Goal: Task Accomplishment & Management: Use online tool/utility

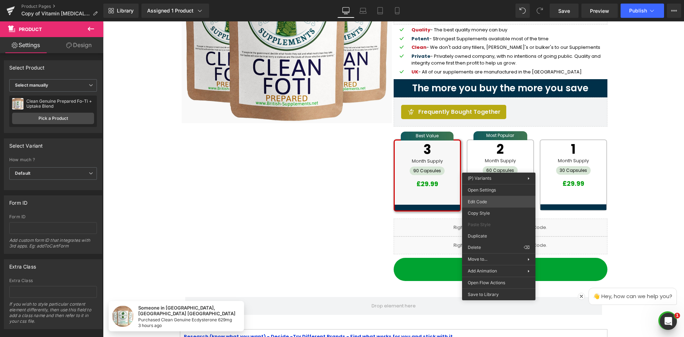
click at [498, 0] on div "You are previewing how the will restyle your page. You can not edit Elements in…" at bounding box center [342, 0] width 684 height 0
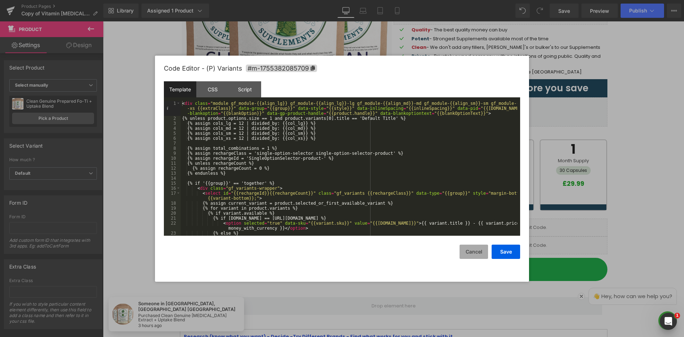
click at [473, 254] on button "Cancel" at bounding box center [473, 251] width 28 height 14
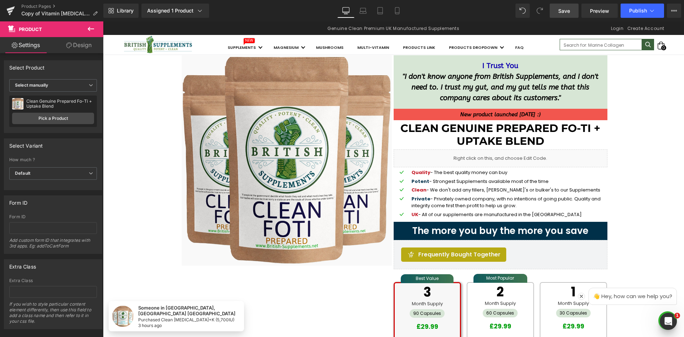
click at [595, 11] on span "Preview" at bounding box center [599, 10] width 19 height 7
drag, startPoint x: 276, startPoint y: 8, endPoint x: 208, endPoint y: 6, distance: 68.8
click at [274, 8] on div "Library Assigned 1 Product Product Preview New Test Product Manage assigned pro…" at bounding box center [393, 11] width 580 height 14
click at [202, 7] on icon at bounding box center [199, 10] width 7 height 7
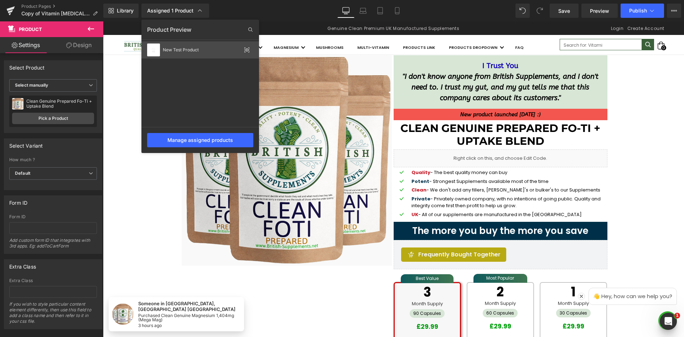
click at [251, 50] on div "New Test Product" at bounding box center [200, 49] width 118 height 17
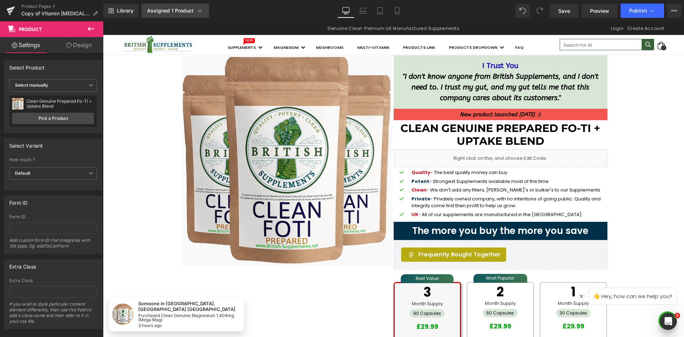
click at [196, 14] on icon at bounding box center [199, 10] width 7 height 7
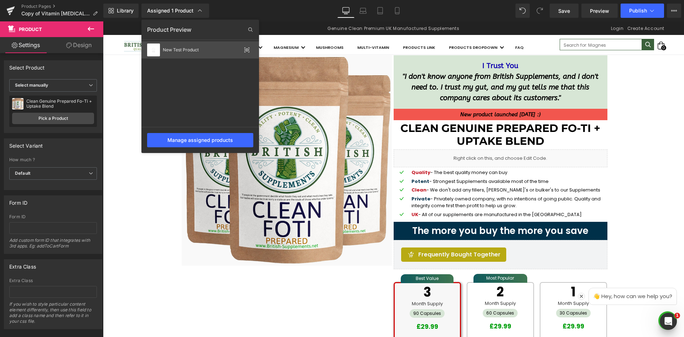
click at [246, 50] on icon at bounding box center [247, 50] width 6 height 6
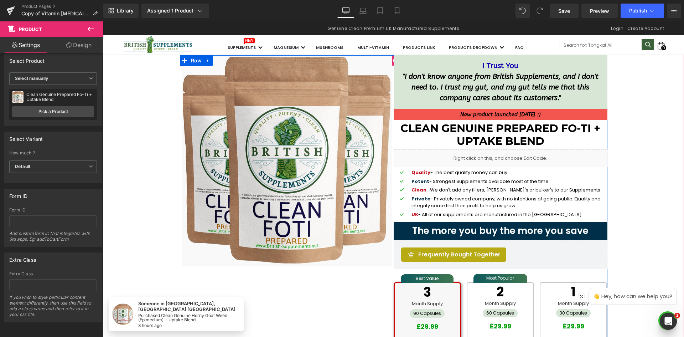
scroll to position [107, 0]
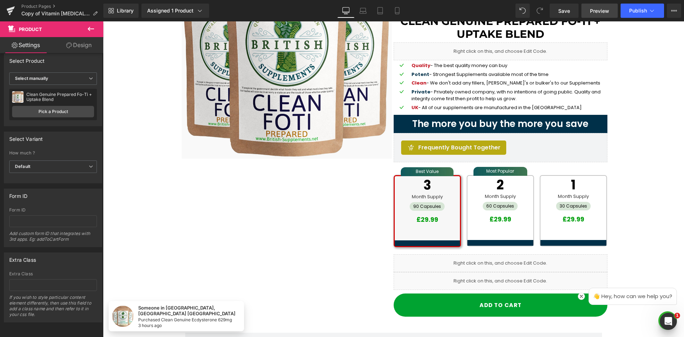
click at [585, 7] on link "Preview" at bounding box center [599, 11] width 36 height 14
click at [295, 203] on div "Sale Off (P) Image I Trust You " I don't know anyone from British Supplements, …" at bounding box center [393, 135] width 427 height 374
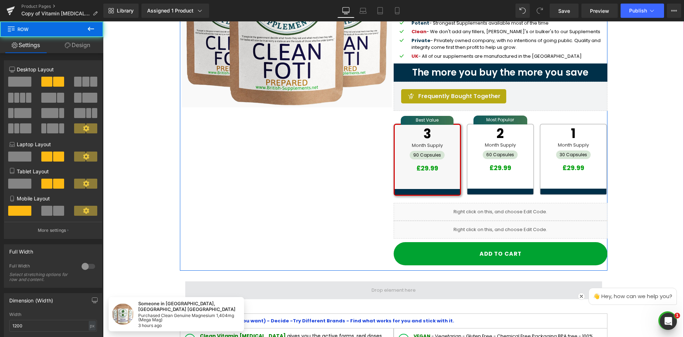
scroll to position [214, 0]
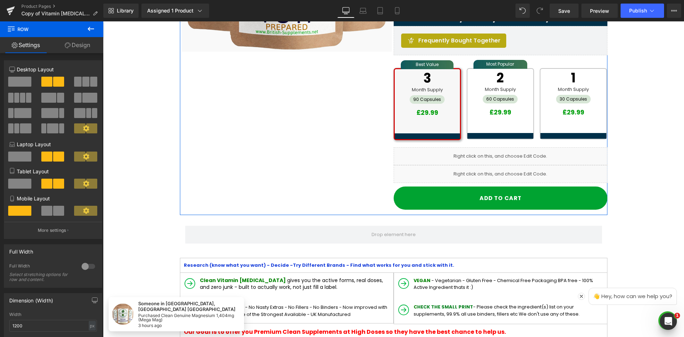
drag, startPoint x: 79, startPoint y: 46, endPoint x: 205, endPoint y: 75, distance: 129.4
click at [79, 46] on link "Design" at bounding box center [78, 45] width 52 height 16
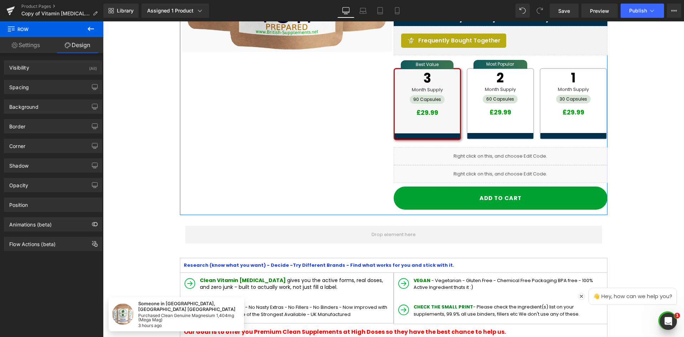
click at [25, 43] on link "Settings" at bounding box center [26, 45] width 52 height 16
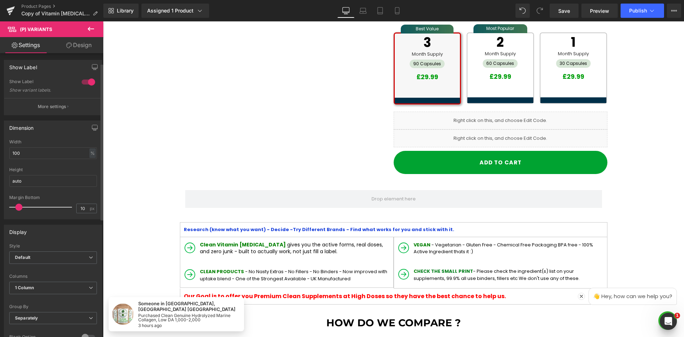
scroll to position [0, 0]
click at [81, 50] on link "Design" at bounding box center [79, 45] width 52 height 16
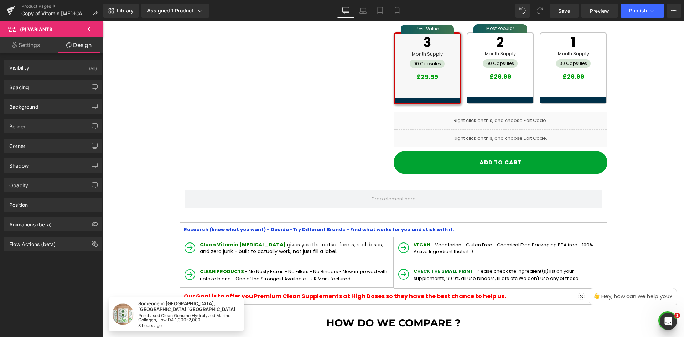
click at [30, 42] on link "Settings" at bounding box center [26, 45] width 52 height 16
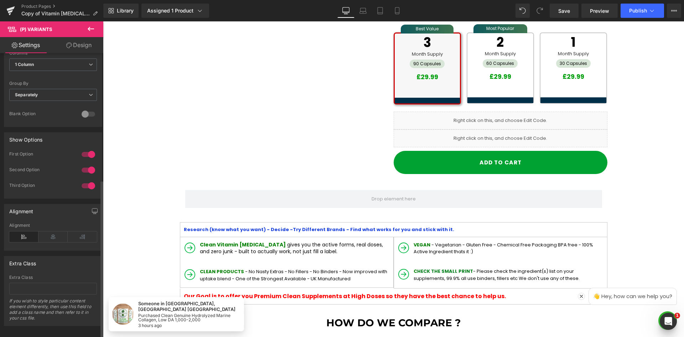
scroll to position [232, 0]
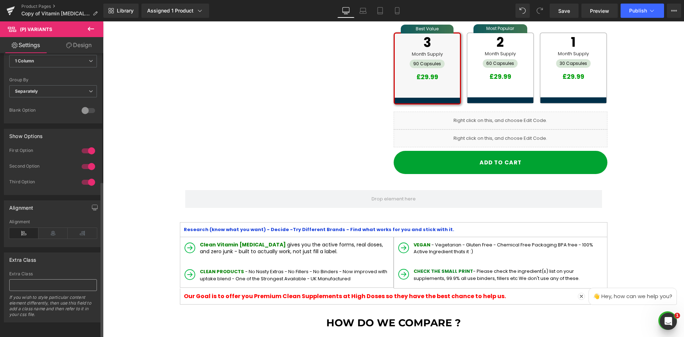
drag, startPoint x: 62, startPoint y: 286, endPoint x: 67, endPoint y: 285, distance: 4.8
click at [64, 286] on div "Extra Class If you wish to style particular content element differently, then u…" at bounding box center [53, 296] width 88 height 51
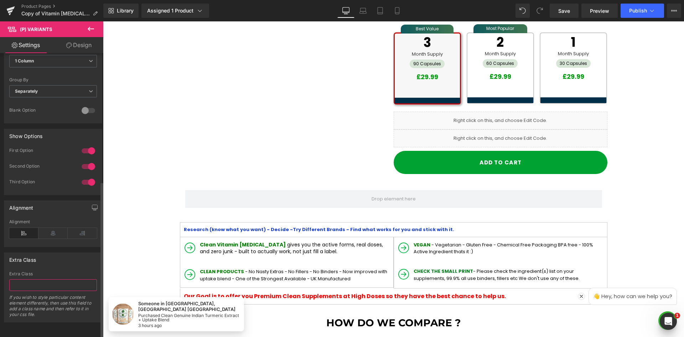
click at [68, 280] on input "text" at bounding box center [53, 285] width 88 height 12
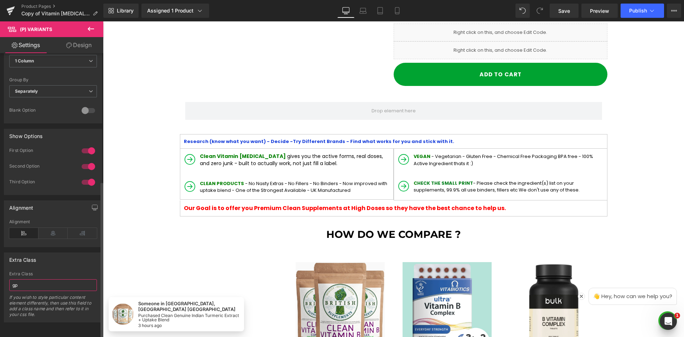
type input "gp"
click at [63, 271] on div "Extra Class" at bounding box center [53, 273] width 88 height 5
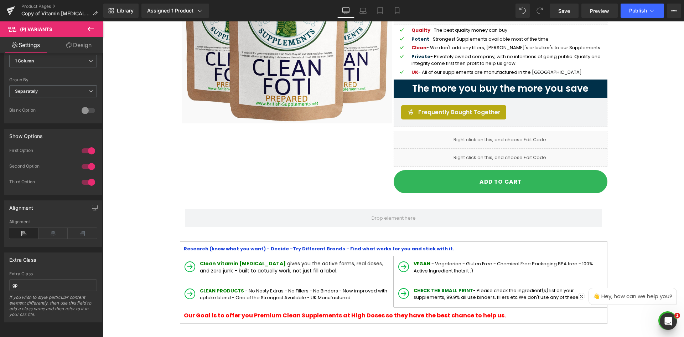
scroll to position [142, 0]
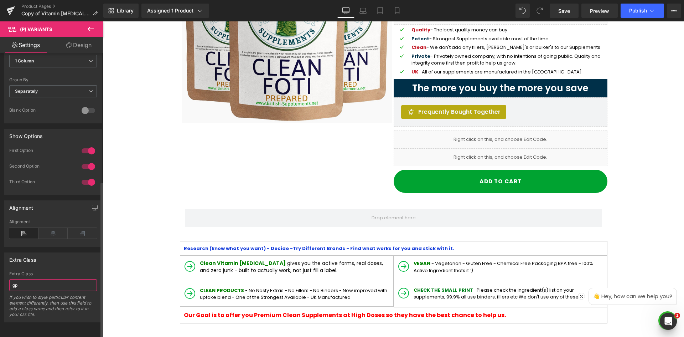
click at [33, 283] on input "gp" at bounding box center [53, 285] width 88 height 12
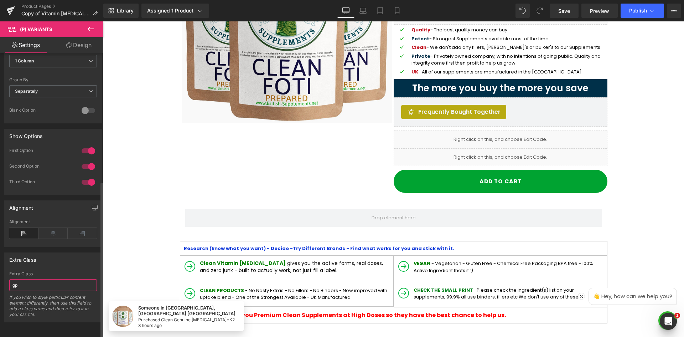
click at [33, 283] on input "gp" at bounding box center [53, 285] width 88 height 12
click at [58, 252] on div "Extra Class" at bounding box center [53, 259] width 98 height 14
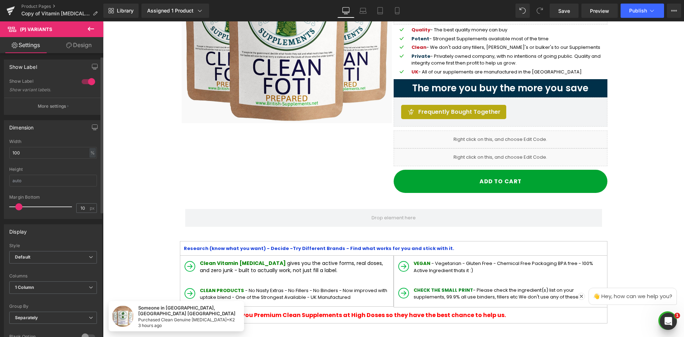
scroll to position [0, 0]
click at [82, 41] on link "Design" at bounding box center [79, 45] width 52 height 16
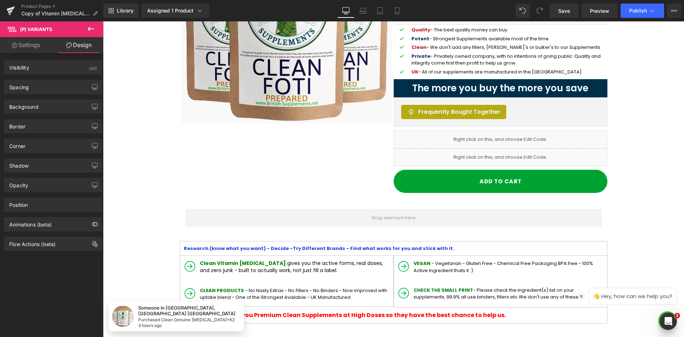
click at [36, 46] on link "Settings" at bounding box center [26, 45] width 52 height 16
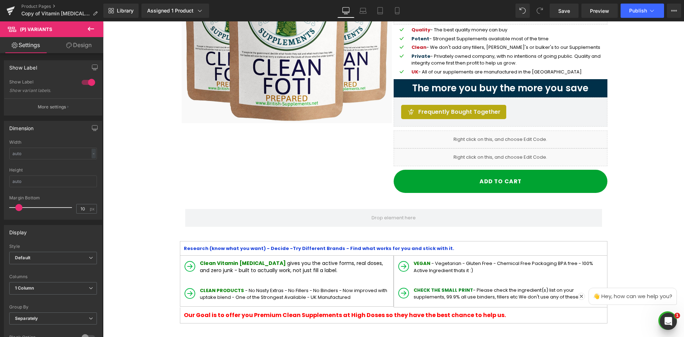
click at [96, 26] on button at bounding box center [90, 29] width 25 height 16
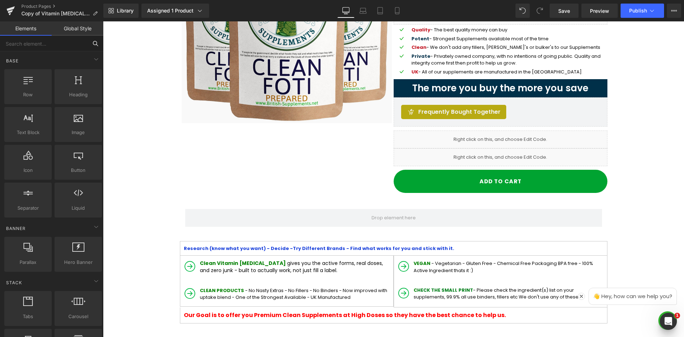
click at [63, 45] on input "text" at bounding box center [44, 44] width 88 height 16
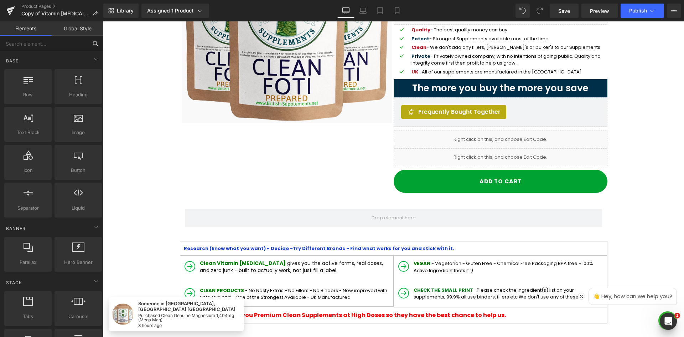
type input "p"
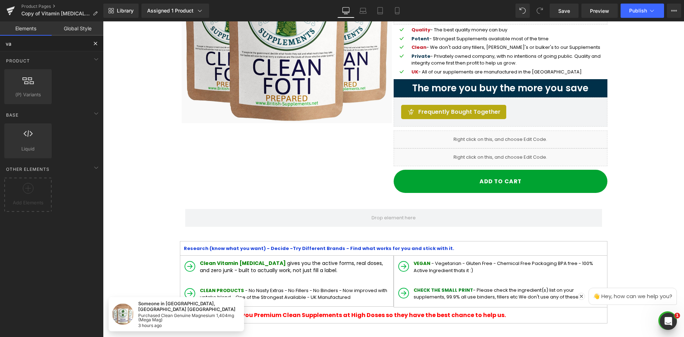
type input "var"
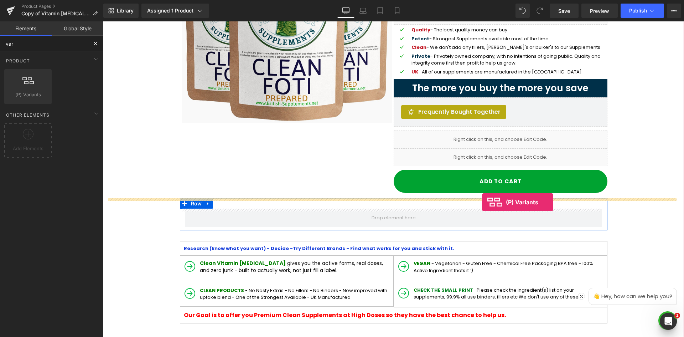
drag, startPoint x: 204, startPoint y: 134, endPoint x: 482, endPoint y: 202, distance: 285.6
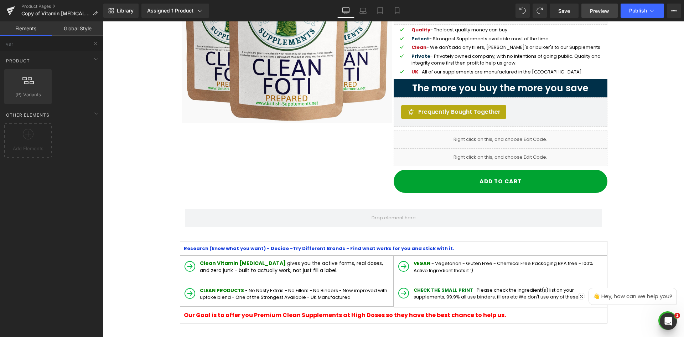
click at [591, 10] on span "Preview" at bounding box center [599, 10] width 19 height 7
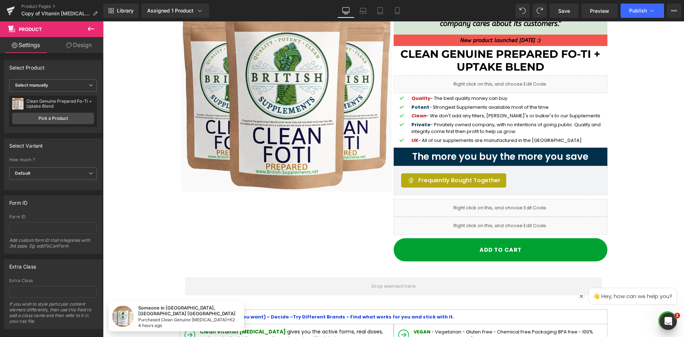
scroll to position [71, 0]
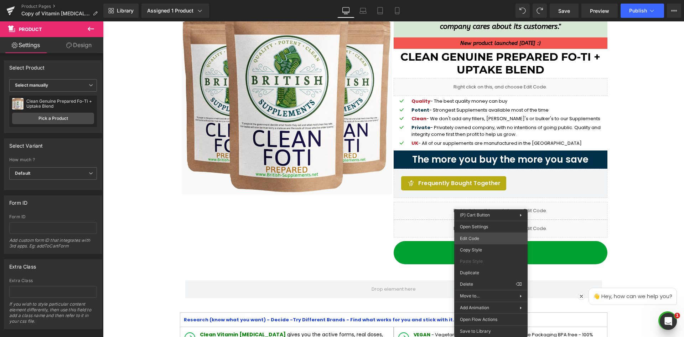
click at [485, 0] on div "(P) Variants You are previewing how the will restyle your page. You can not edi…" at bounding box center [342, 0] width 684 height 0
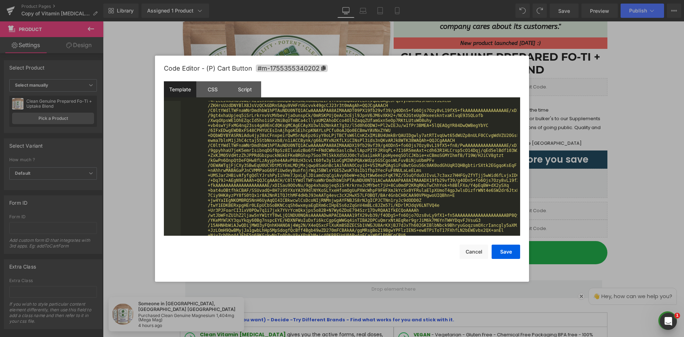
scroll to position [427, 0]
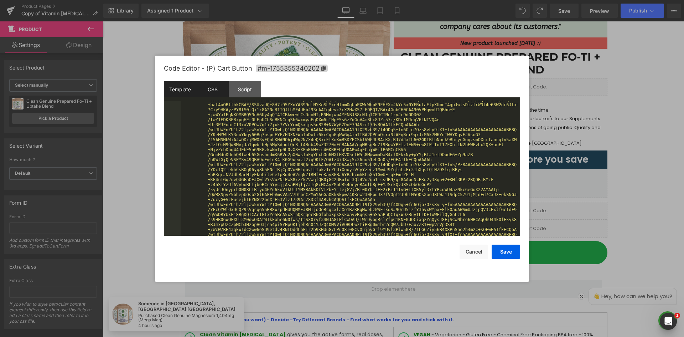
click at [216, 89] on div "CSS" at bounding box center [212, 89] width 32 height 16
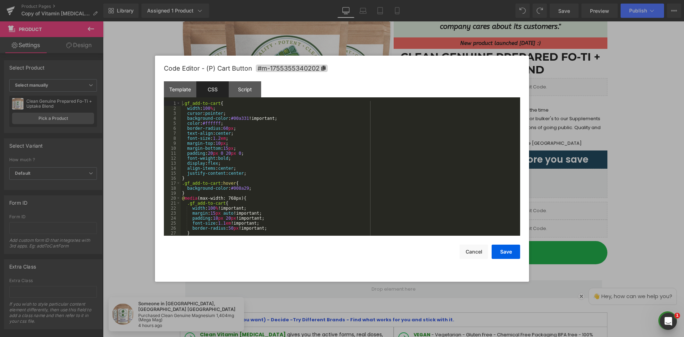
click at [282, 116] on div ".gf_add-to-cart { width : 100 % ; cursor : pointer ; background-color : #00a331…" at bounding box center [349, 173] width 337 height 145
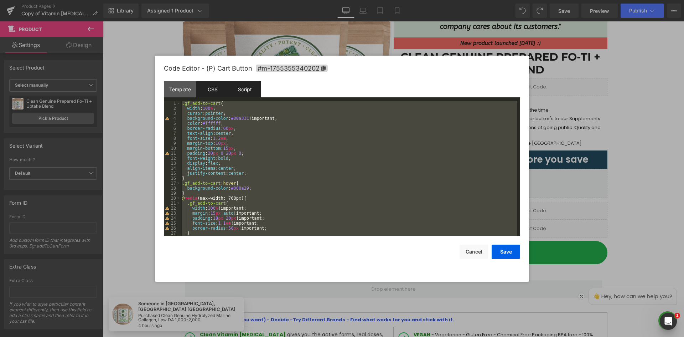
click at [250, 88] on div "Script" at bounding box center [245, 89] width 32 height 16
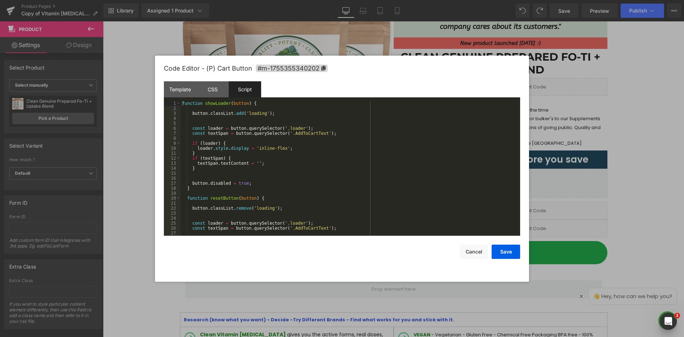
scroll to position [0, 0]
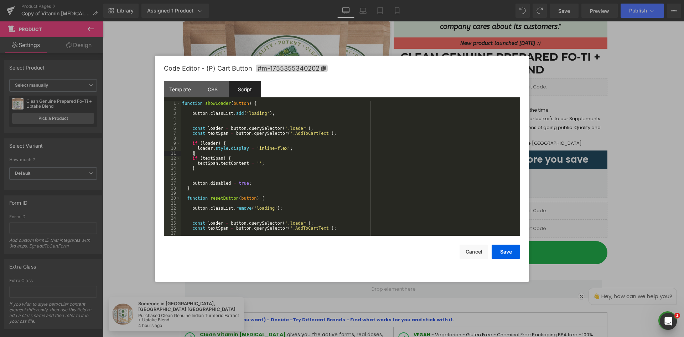
click at [250, 155] on div "function showLoader ( button ) { button . classList . add ( 'loading' ) ; const…" at bounding box center [349, 173] width 337 height 145
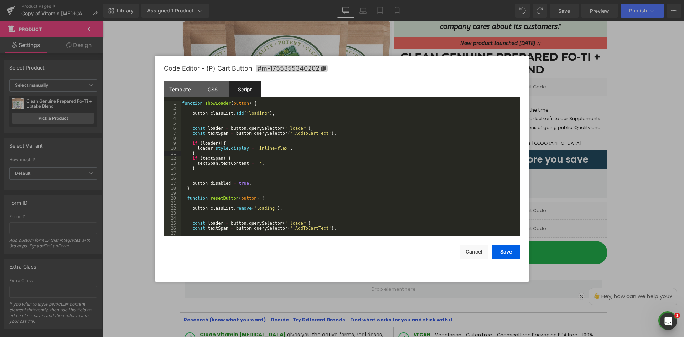
click at [254, 127] on div "function showLoader ( button ) { button . classList . add ( 'loading' ) ; const…" at bounding box center [349, 173] width 337 height 145
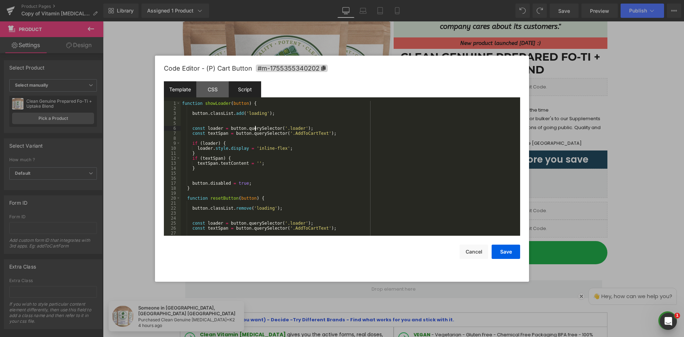
click at [187, 90] on div "Template" at bounding box center [180, 89] width 32 height 16
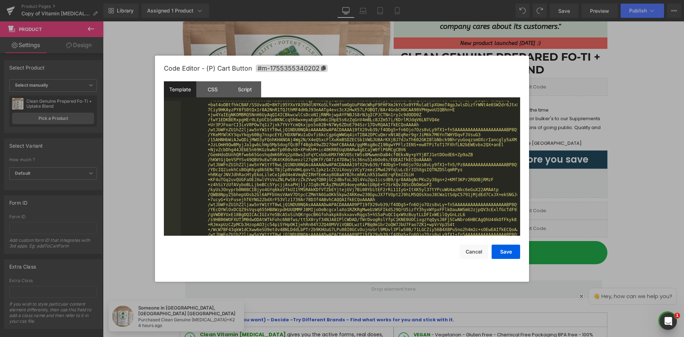
scroll to position [363, 0]
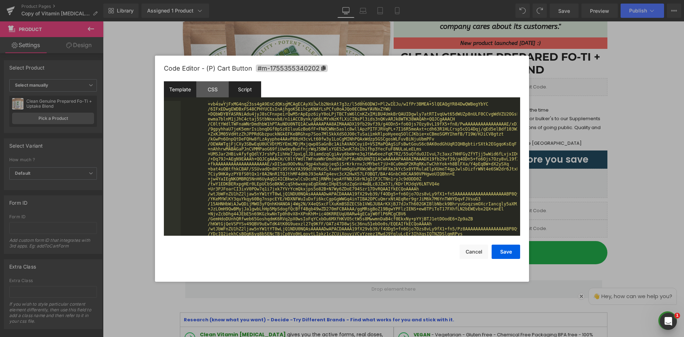
click at [237, 95] on div "Script" at bounding box center [245, 89] width 32 height 16
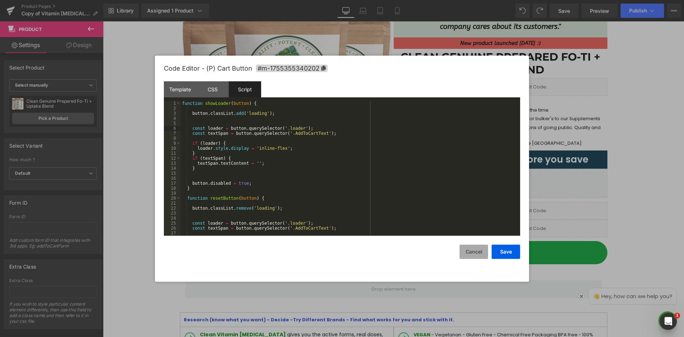
click at [470, 252] on button "Cancel" at bounding box center [473, 251] width 28 height 14
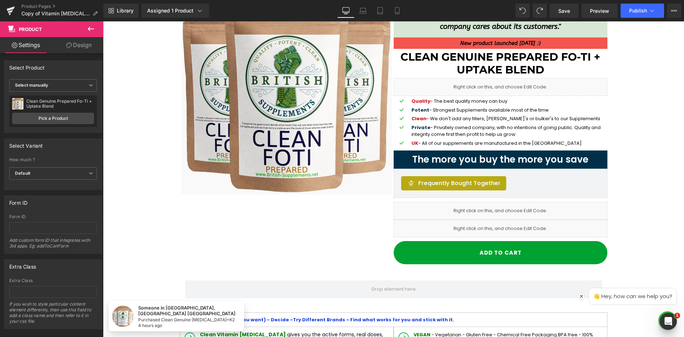
click at [89, 25] on button at bounding box center [90, 29] width 25 height 16
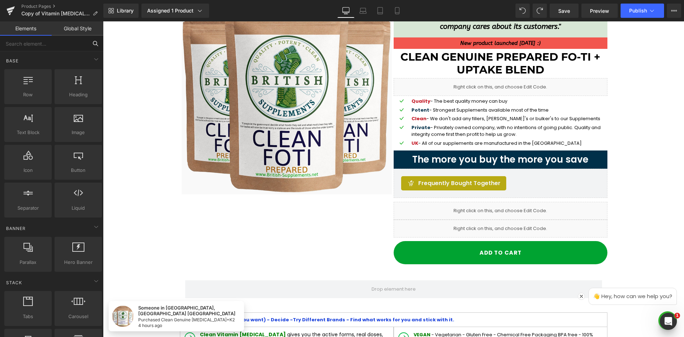
click at [59, 41] on input "text" at bounding box center [44, 44] width 88 height 16
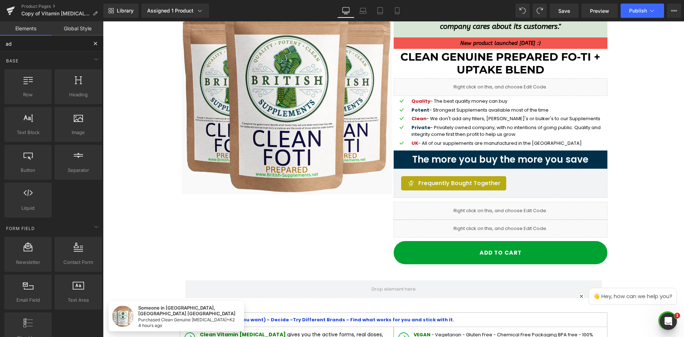
type input "add"
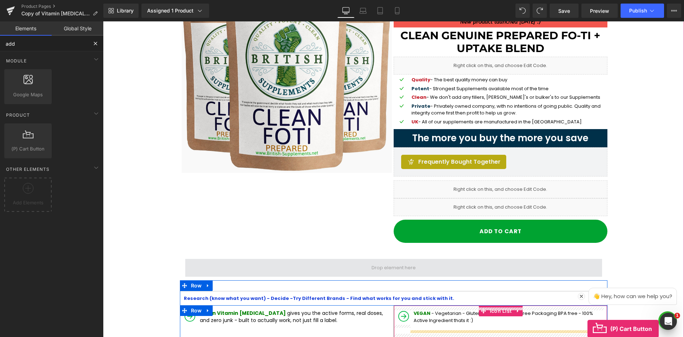
scroll to position [128, 0]
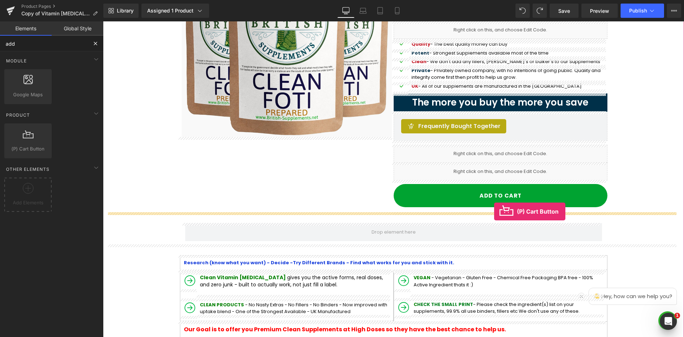
drag, startPoint x: 134, startPoint y: 171, endPoint x: 495, endPoint y: 211, distance: 363.6
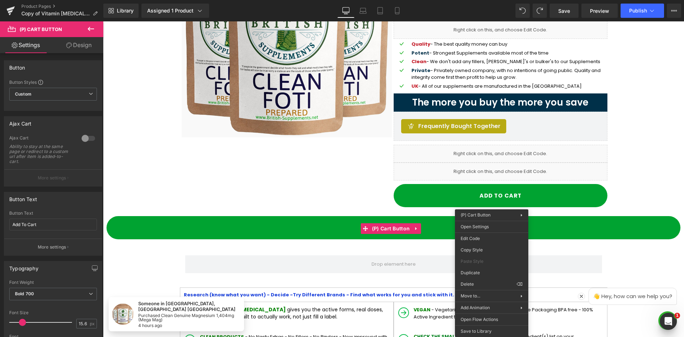
drag, startPoint x: 584, startPoint y: 303, endPoint x: 506, endPoint y: 285, distance: 80.0
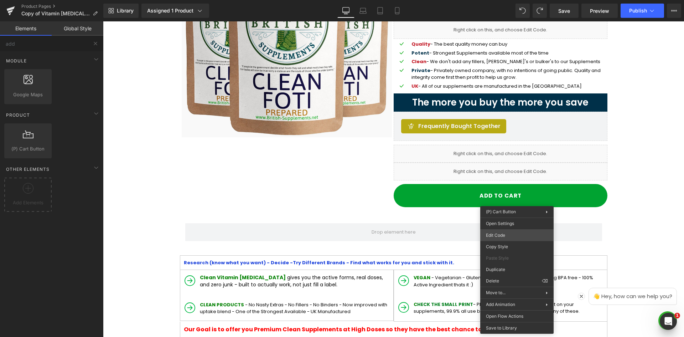
click at [512, 0] on div "(P) Cart Button You are previewing how the will restyle your page. You can not …" at bounding box center [342, 0] width 684 height 0
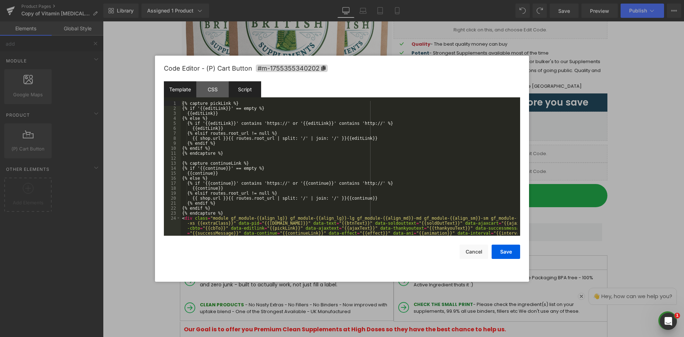
click at [249, 85] on div "Script" at bounding box center [245, 89] width 32 height 16
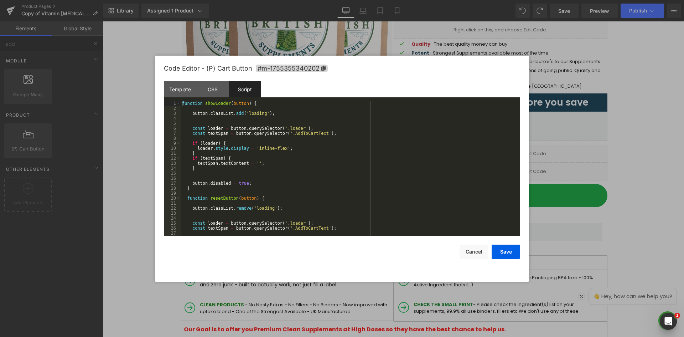
click at [264, 134] on div "function showLoader ( button ) { button . classList . add ( 'loading' ) ; const…" at bounding box center [349, 173] width 337 height 145
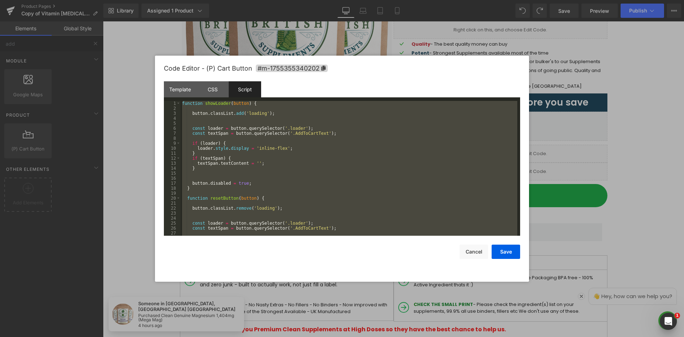
click at [129, 79] on div at bounding box center [342, 168] width 684 height 337
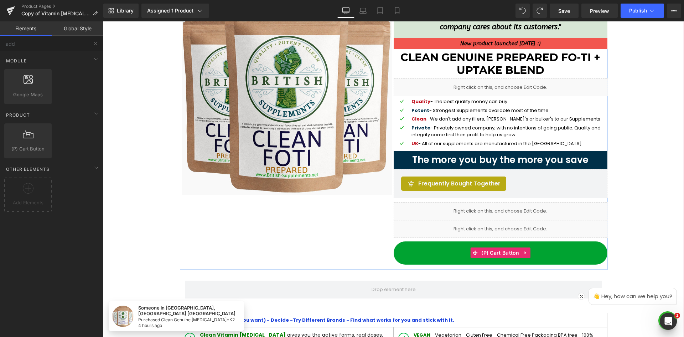
scroll to position [57, 0]
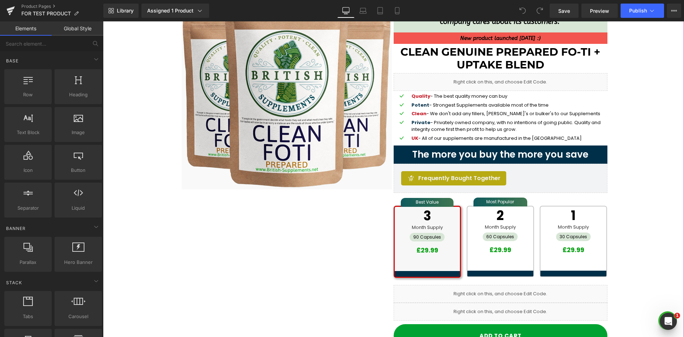
scroll to position [71, 0]
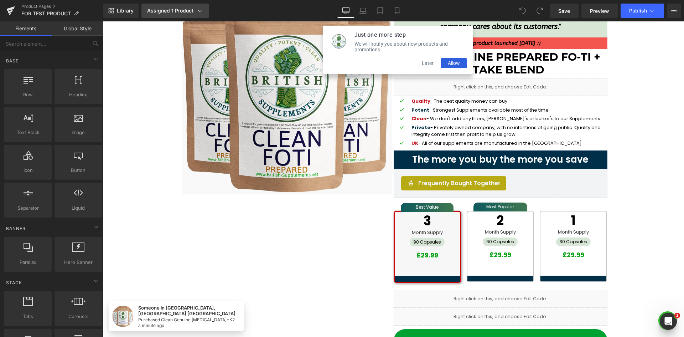
click at [203, 7] on link "Assigned 1 Product" at bounding box center [175, 11] width 68 height 14
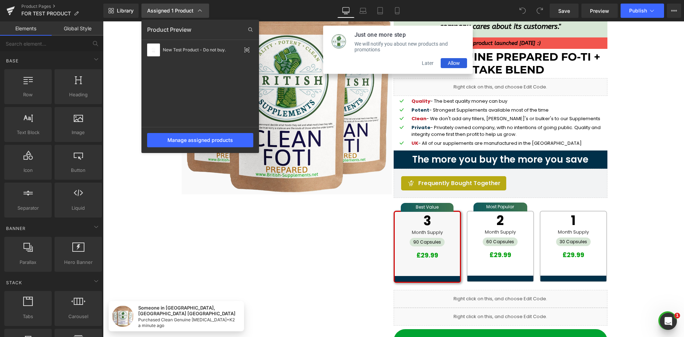
click at [203, 7] on link "Assigned 1 Product" at bounding box center [175, 11] width 68 height 14
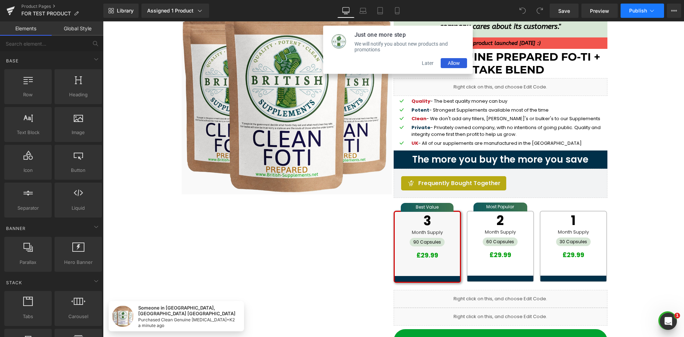
click at [625, 11] on button "Publish" at bounding box center [641, 11] width 43 height 14
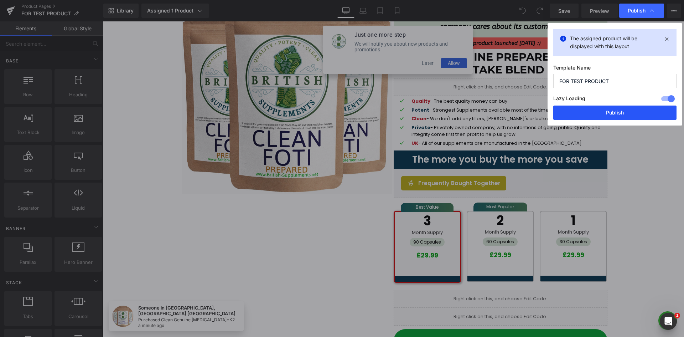
click at [624, 113] on button "Publish" at bounding box center [614, 112] width 123 height 14
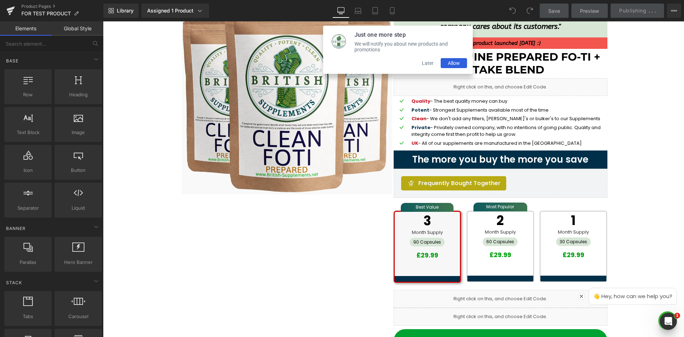
click at [424, 15] on div "Library Assigned 1 Product Product Preview New Test Product - Do not buy. Manag…" at bounding box center [393, 11] width 580 height 14
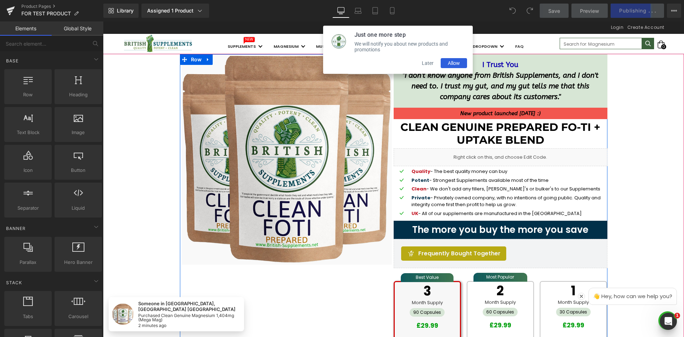
scroll to position [0, 0]
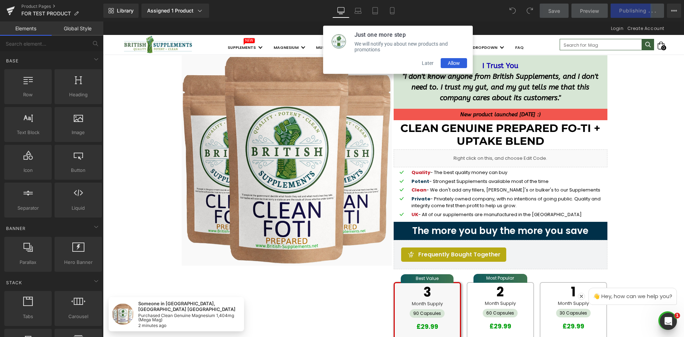
click at [420, 62] on button "Later" at bounding box center [428, 63] width 26 height 10
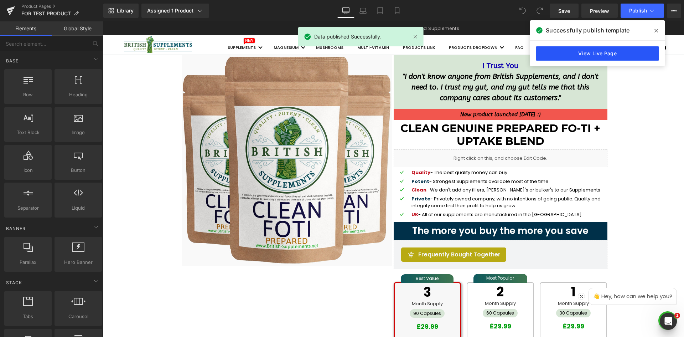
click at [616, 53] on link "View Live Page" at bounding box center [597, 53] width 123 height 14
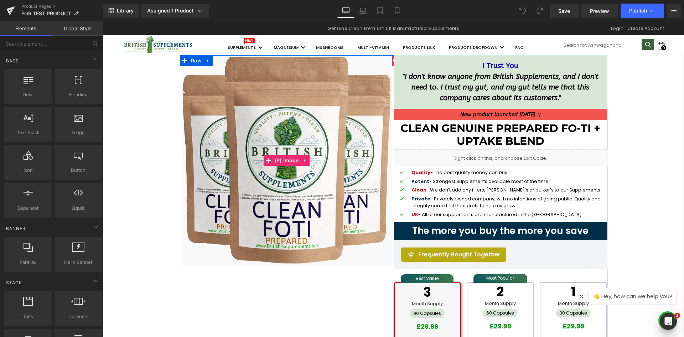
click at [270, 136] on img at bounding box center [287, 160] width 214 height 210
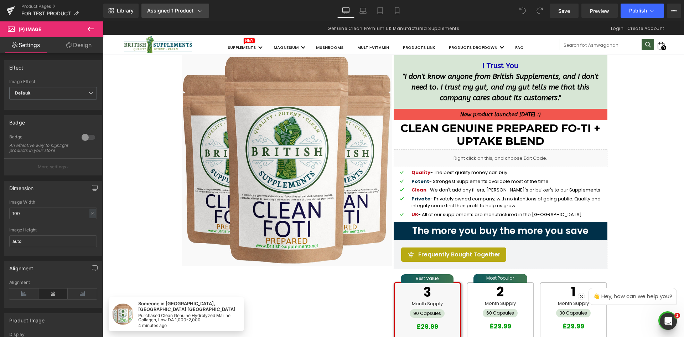
click at [196, 12] on link "Assigned 1 Product" at bounding box center [175, 11] width 68 height 14
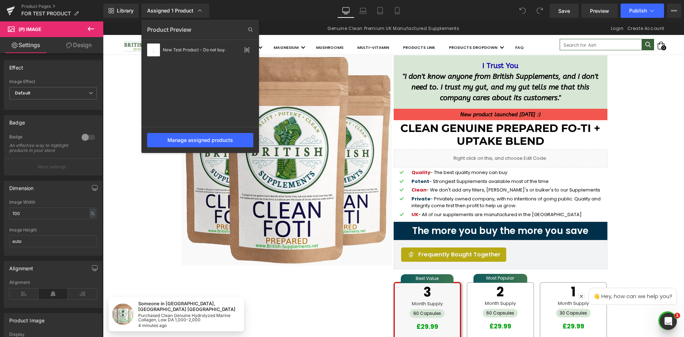
click at [279, 13] on div "Library Assigned 1 Product Product Preview New Test Product - Do not buy. Manag…" at bounding box center [393, 11] width 580 height 14
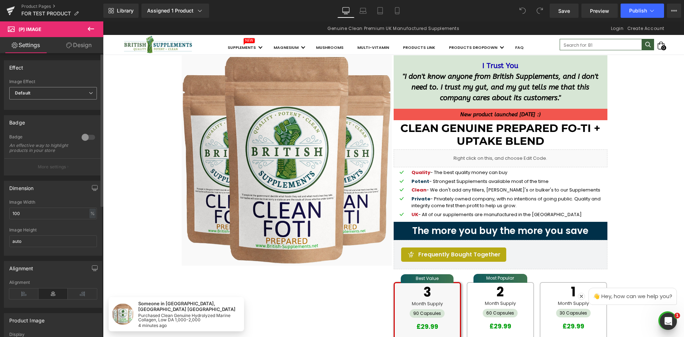
click at [52, 90] on span "Default" at bounding box center [53, 93] width 88 height 12
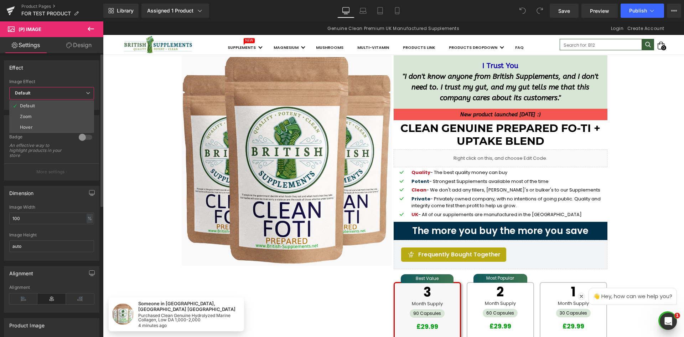
click at [65, 65] on div "Effect" at bounding box center [51, 68] width 95 height 14
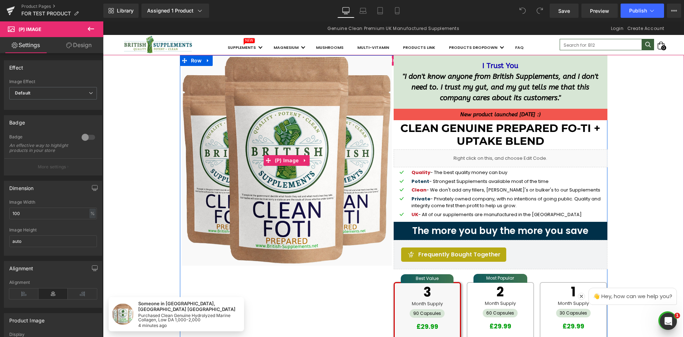
click at [248, 98] on img at bounding box center [287, 160] width 214 height 210
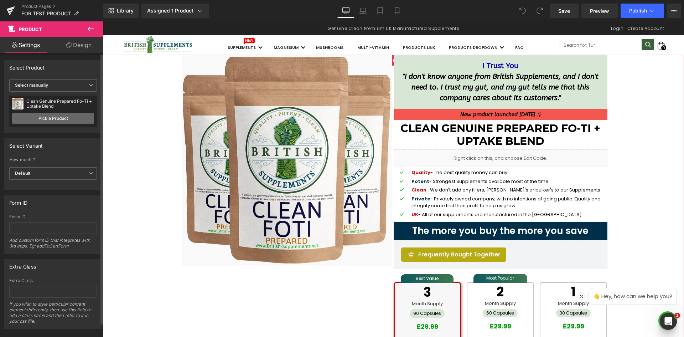
click at [72, 118] on link "Pick a Product" at bounding box center [53, 118] width 82 height 11
click at [82, 84] on span "Select manually" at bounding box center [53, 85] width 88 height 12
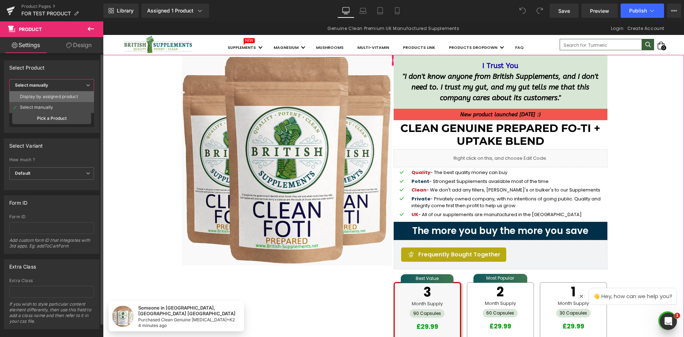
click at [72, 95] on div "Display by assigned product" at bounding box center [49, 96] width 58 height 5
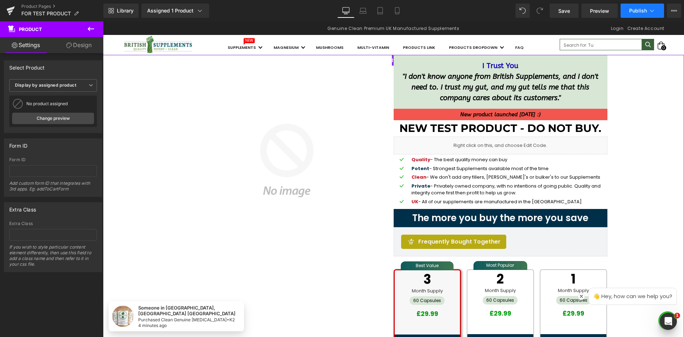
click at [633, 11] on span "Publish" at bounding box center [638, 11] width 18 height 6
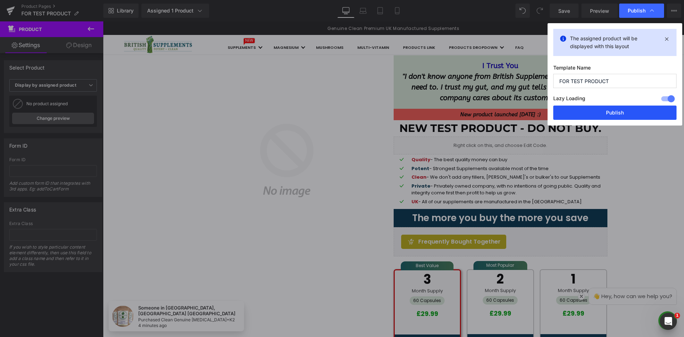
drag, startPoint x: 609, startPoint y: 115, endPoint x: 252, endPoint y: 123, distance: 356.2
click at [609, 115] on button "Publish" at bounding box center [614, 112] width 123 height 14
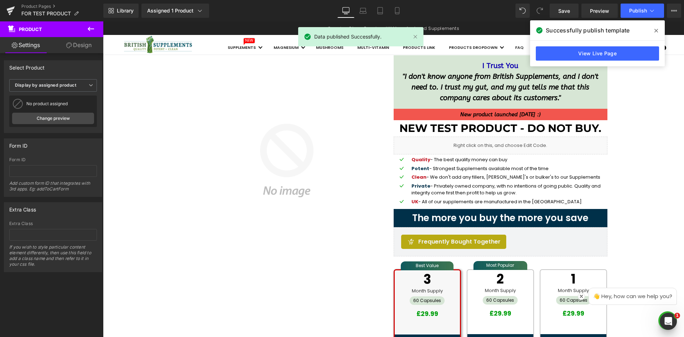
click at [294, 14] on div "Library Assigned 1 Product Product Preview New Test Product - Do not buy. Manag…" at bounding box center [393, 11] width 580 height 14
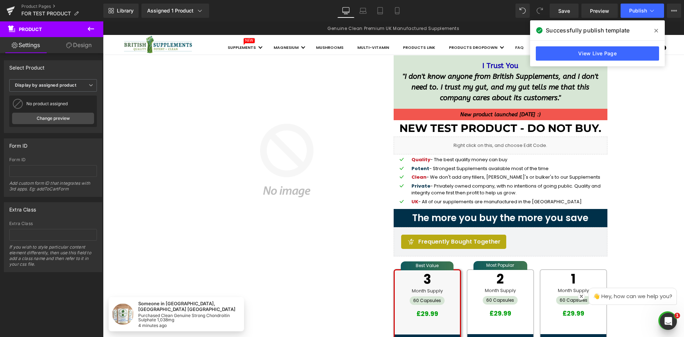
click at [280, 157] on span "(P) Image" at bounding box center [286, 160] width 22 height 9
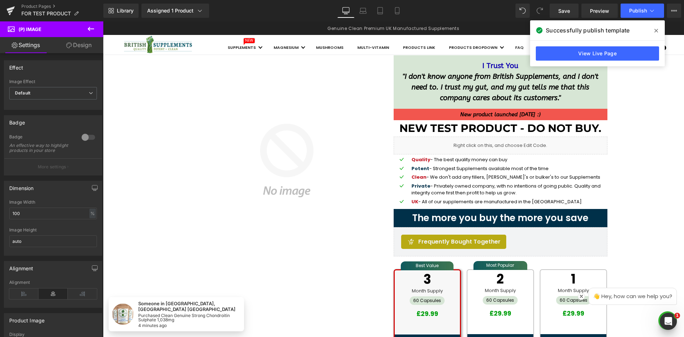
click at [460, 10] on div "Library Assigned 1 Product Product Preview New Test Product - Do not buy. Manag…" at bounding box center [393, 11] width 580 height 14
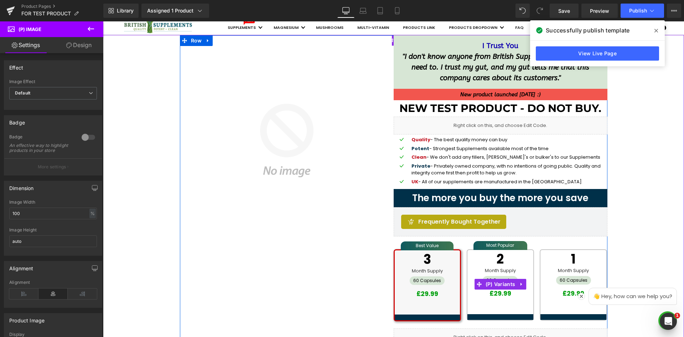
scroll to position [71, 0]
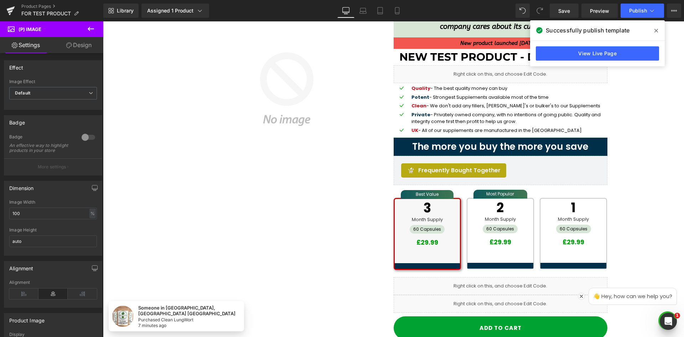
click at [653, 28] on span at bounding box center [655, 30] width 11 height 11
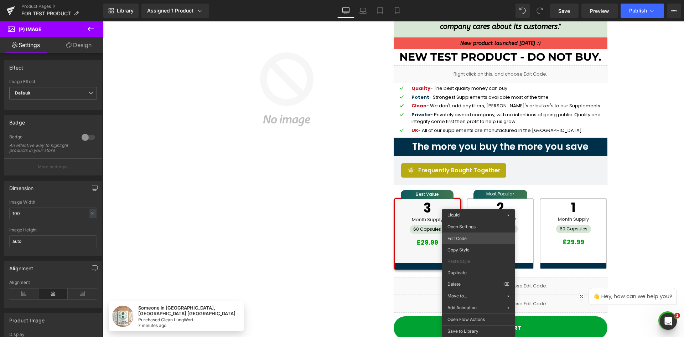
click at [467, 0] on div "(P) Image You are previewing how the will restyle your page. You can not edit E…" at bounding box center [342, 0] width 684 height 0
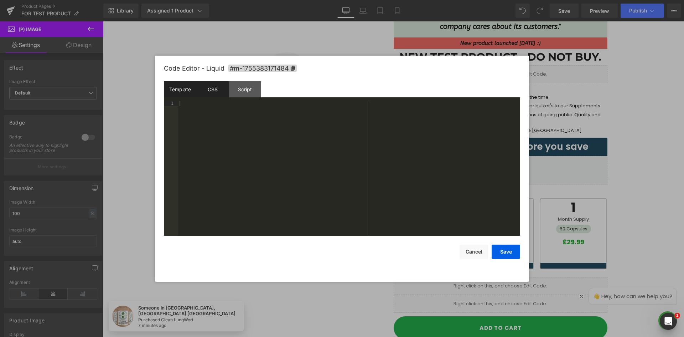
click at [211, 92] on div "CSS" at bounding box center [212, 89] width 32 height 16
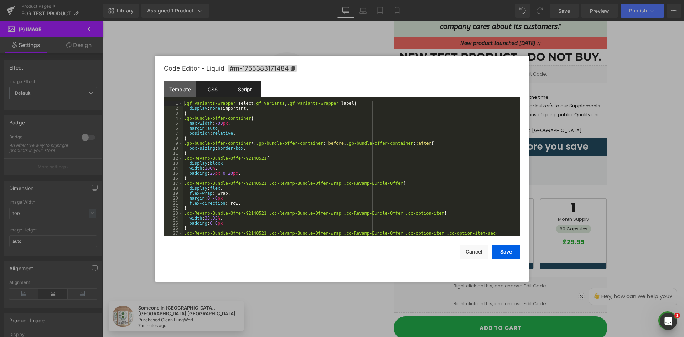
click at [235, 88] on div "Script" at bounding box center [245, 89] width 32 height 16
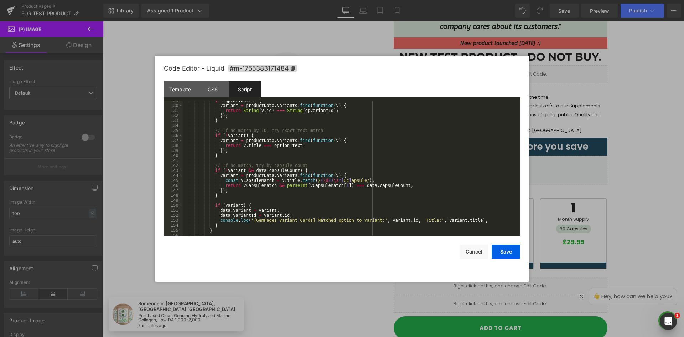
scroll to position [641, 0]
click at [473, 251] on button "Cancel" at bounding box center [473, 251] width 28 height 14
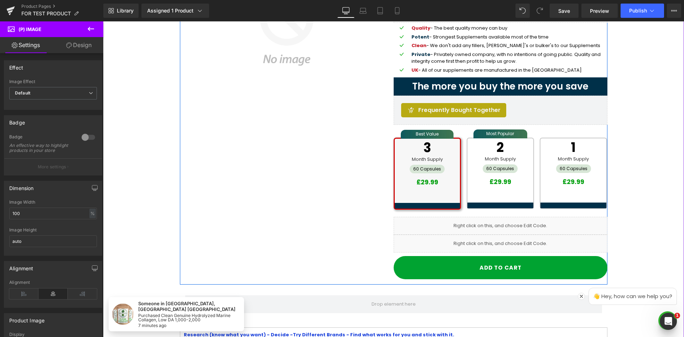
scroll to position [178, 0]
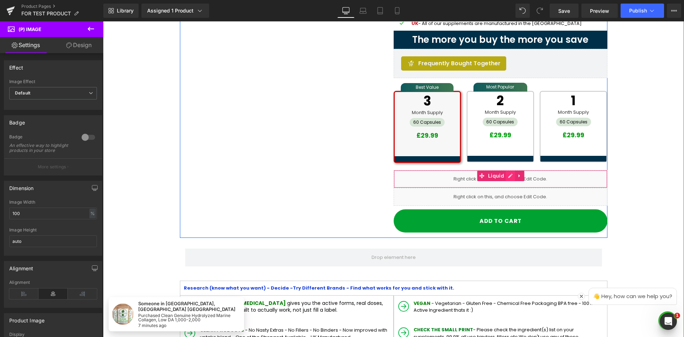
click at [507, 176] on link at bounding box center [510, 175] width 9 height 11
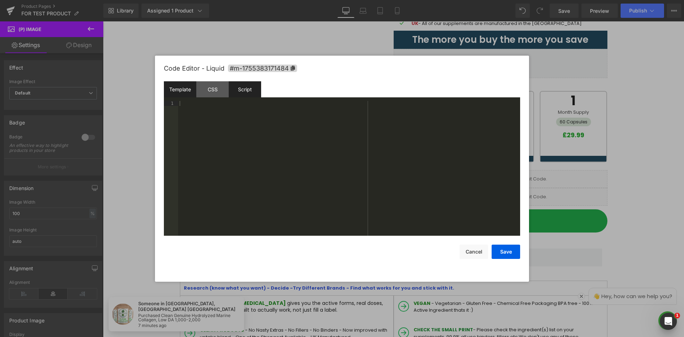
click at [240, 88] on div "Script" at bounding box center [245, 89] width 32 height 16
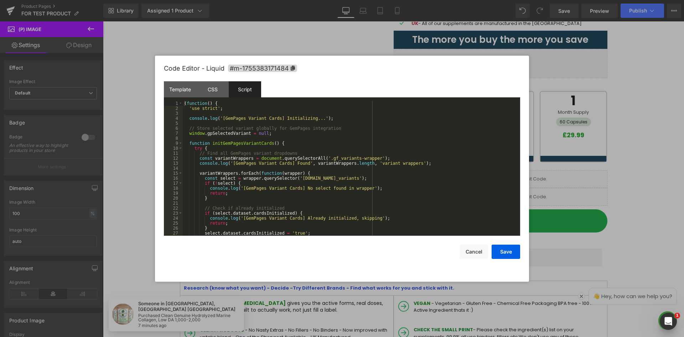
click at [337, 153] on div "( function ( ) { 'use strict' ; console . log ( '[GemPages Variant Cards] Initi…" at bounding box center [350, 173] width 334 height 145
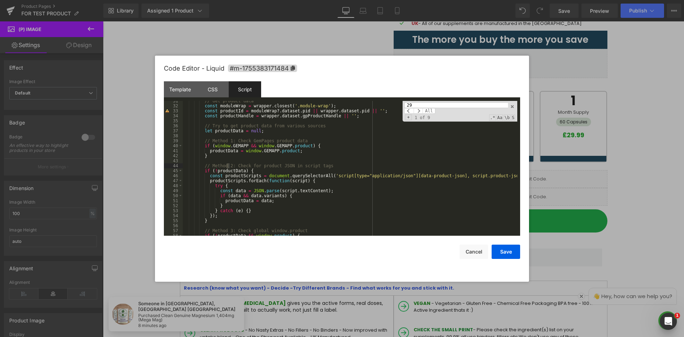
scroll to position [1159, 0]
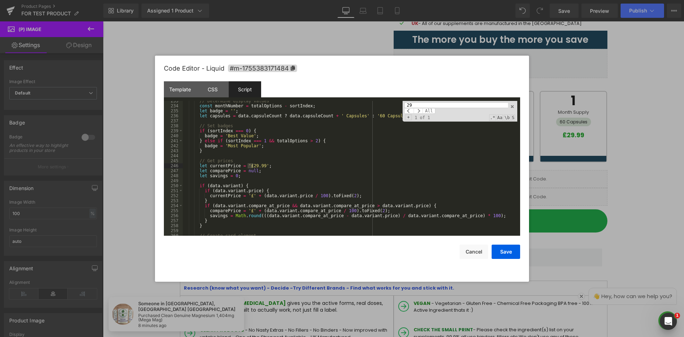
type input "29"
click at [237, 192] on div "// Determine display values const monthNumber = totalOptions - sortIndex ; let …" at bounding box center [350, 170] width 334 height 145
click at [255, 165] on div "// Determine display values const monthNumber = totalOptions - sortIndex ; let …" at bounding box center [350, 170] width 334 height 145
drag, startPoint x: 271, startPoint y: 155, endPoint x: 308, endPoint y: 158, distance: 36.8
click at [271, 155] on div "// Determine display values const monthNumber = totalOptions - sortIndex ; let …" at bounding box center [350, 170] width 334 height 145
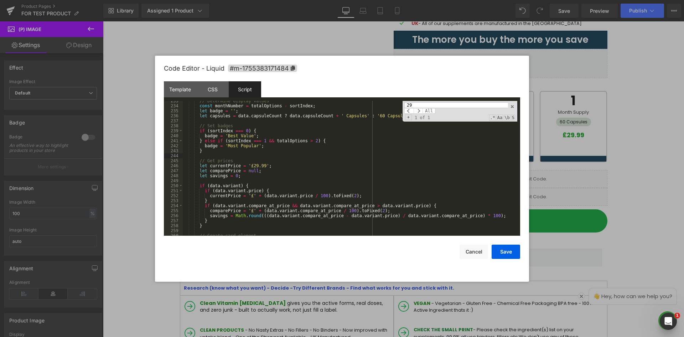
click at [270, 160] on div "// Determine display values const monthNumber = totalOptions - sortIndex ; let …" at bounding box center [350, 170] width 334 height 145
click at [307, 176] on div "// Determine display values const monthNumber = totalOptions - sortIndex ; let …" at bounding box center [350, 170] width 334 height 145
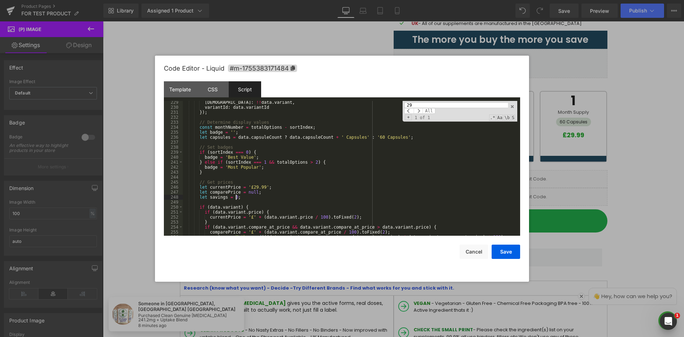
scroll to position [1138, 0]
click at [342, 187] on div "hasVariant : !! data . variant , variantId : data . variantId }) ; // Determine…" at bounding box center [350, 172] width 334 height 145
click at [367, 155] on div "hasVariant : !! data . variant , variantId : data . variantId }) ; // Determine…" at bounding box center [350, 172] width 334 height 145
click at [369, 127] on div "hasVariant : !! data . variant , variantId : data . variantId }) ; // Determine…" at bounding box center [350, 172] width 334 height 145
click at [251, 189] on div "hasVariant : !! data . variant , variantId : data . variantId }) ; // Determine…" at bounding box center [350, 172] width 334 height 145
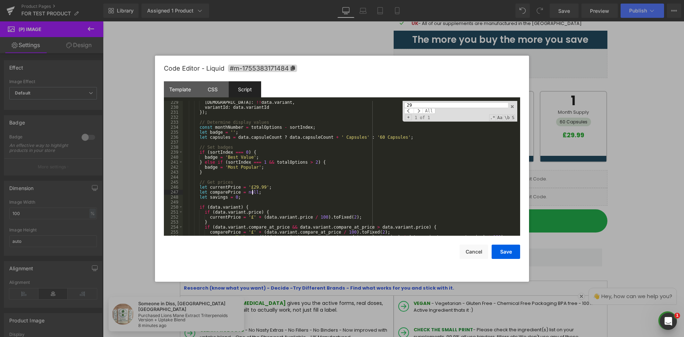
click at [266, 178] on div "hasVariant : !! data . variant , variantId : data . variantId }) ; // Determine…" at bounding box center [350, 172] width 334 height 145
click at [306, 183] on div "hasVariant : !! data . variant , variantId : data . variantId }) ; // Determine…" at bounding box center [350, 172] width 334 height 145
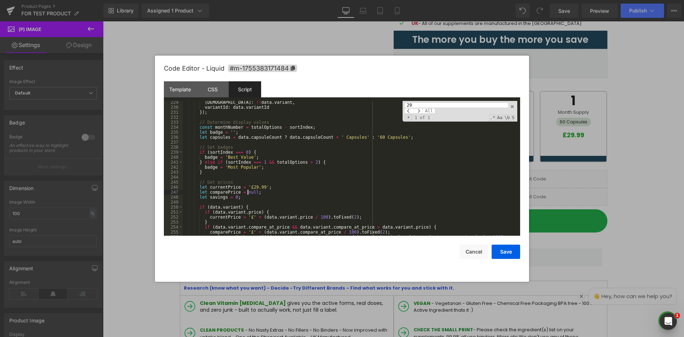
click at [246, 194] on div "hasVariant : !! data . variant , variantId : data . variantId }) ; // Determine…" at bounding box center [350, 172] width 334 height 145
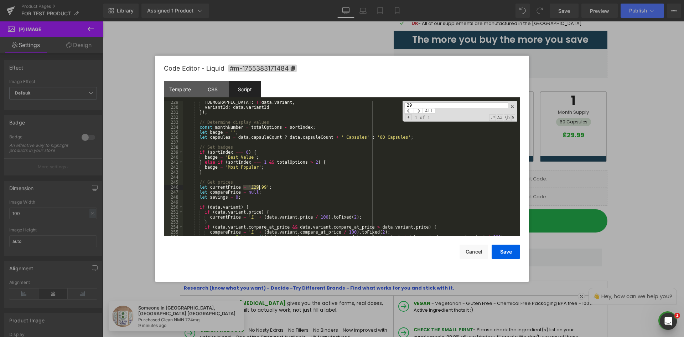
drag, startPoint x: 243, startPoint y: 186, endPoint x: 260, endPoint y: 187, distance: 16.7
click at [260, 187] on div "hasVariant : !! data . variant , variantId : data . variantId }) ; // Determine…" at bounding box center [350, 172] width 334 height 145
click at [251, 188] on div "hasVariant : !! data . variant , variantId : data . variantId }) ; // Determine…" at bounding box center [350, 168] width 334 height 135
drag, startPoint x: 248, startPoint y: 187, endPoint x: 265, endPoint y: 183, distance: 17.6
click at [259, 187] on div "hasVariant : !! data . variant , variantId : data . variantId }) ; // Determine…" at bounding box center [350, 172] width 334 height 145
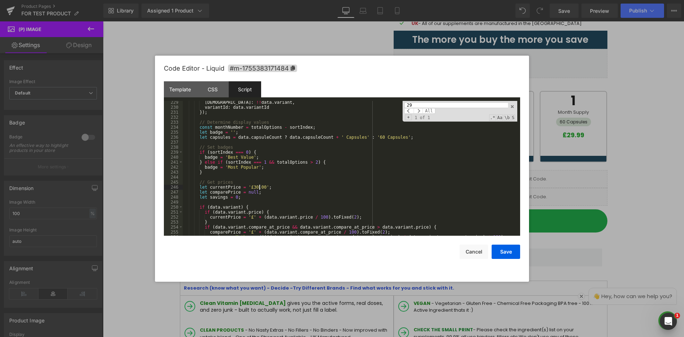
click at [243, 187] on div "hasVariant : !! data . variant , variantId : data . variantId }) ; // Determine…" at bounding box center [350, 172] width 334 height 145
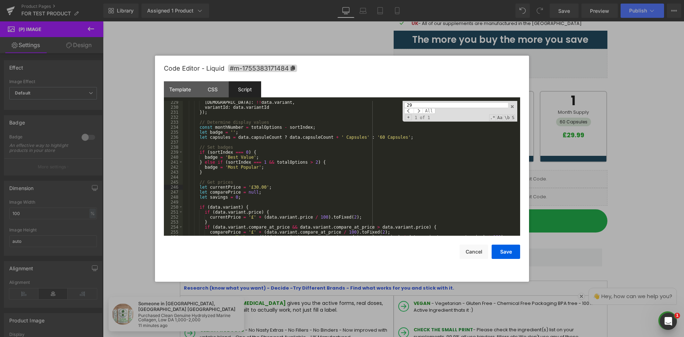
click at [261, 187] on div "hasVariant : !! data . variant , variantId : data . variantId }) ; // Determine…" at bounding box center [350, 172] width 334 height 145
click at [247, 192] on div "hasVariant : !! data . variant , variantId : data . variantId }) ; // Determine…" at bounding box center [350, 172] width 334 height 145
click at [250, 193] on div "hasVariant : !! data . variant , variantId : data . variantId }) ; // Determine…" at bounding box center [350, 172] width 334 height 145
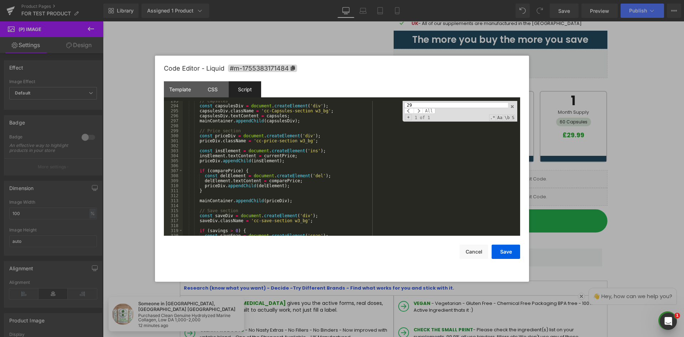
scroll to position [1458, 0]
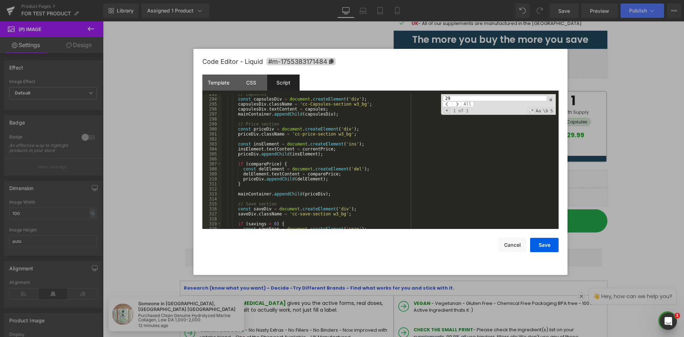
drag, startPoint x: 446, startPoint y: 74, endPoint x: 468, endPoint y: 88, distance: 25.6
click at [485, 68] on div "Code Editor - Liquid #m-1755383171484" at bounding box center [380, 62] width 356 height 26
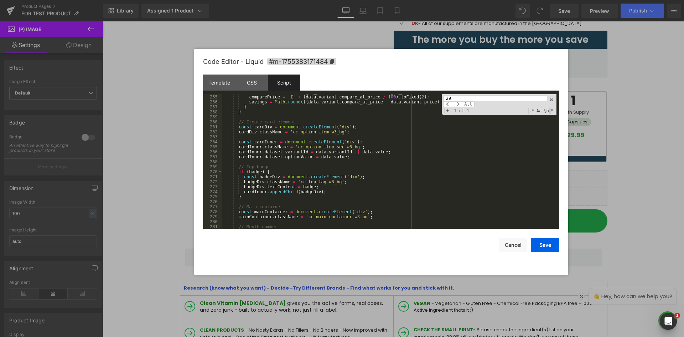
scroll to position [1287, 0]
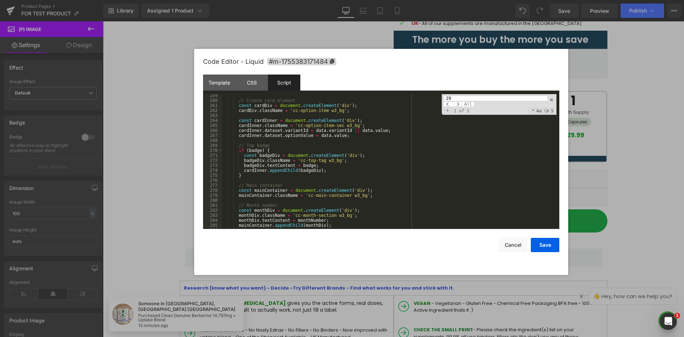
click at [463, 97] on input "29" at bounding box center [495, 98] width 104 height 6
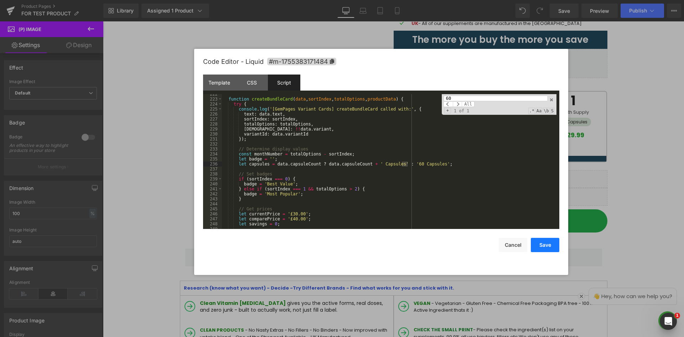
type input "60"
click at [543, 244] on button "Save" at bounding box center [545, 245] width 28 height 14
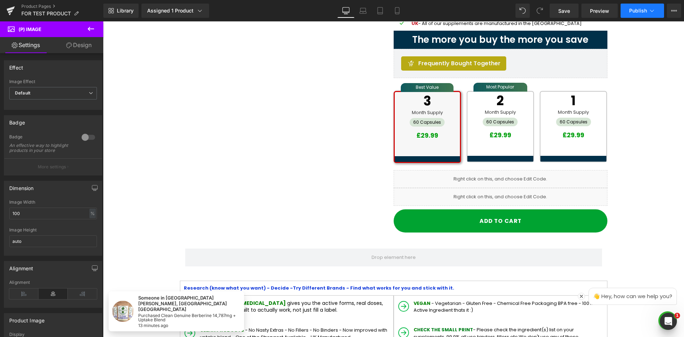
click at [648, 10] on button "Publish" at bounding box center [641, 11] width 43 height 14
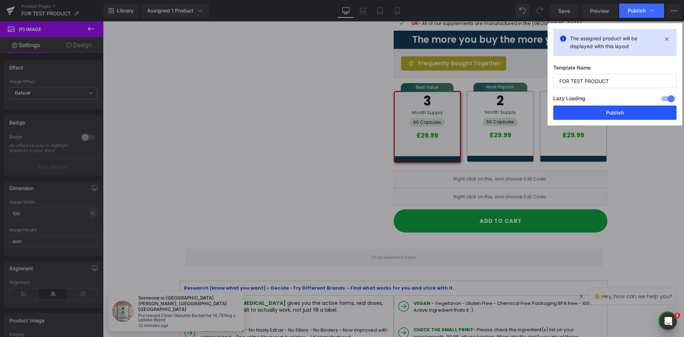
click at [598, 110] on button "Publish" at bounding box center [614, 112] width 123 height 14
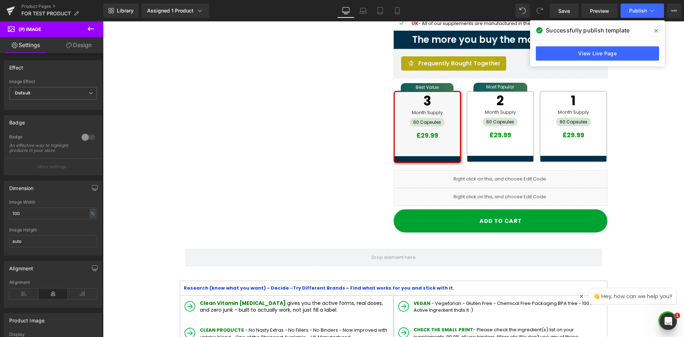
click at [222, 179] on div "Sale Off (P) Image I Trust You " I don't know anyone from British Supplements, …" at bounding box center [393, 57] width 427 height 361
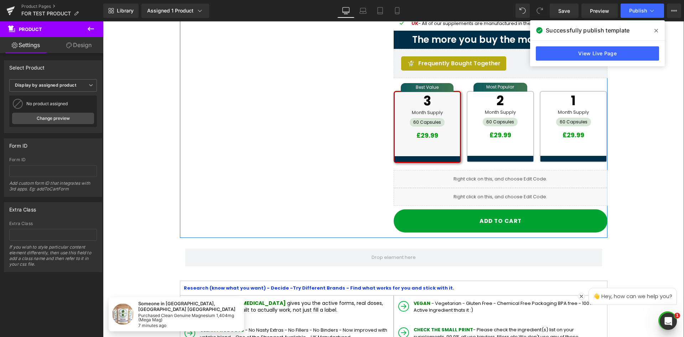
click at [507, 194] on link at bounding box center [508, 193] width 7 height 9
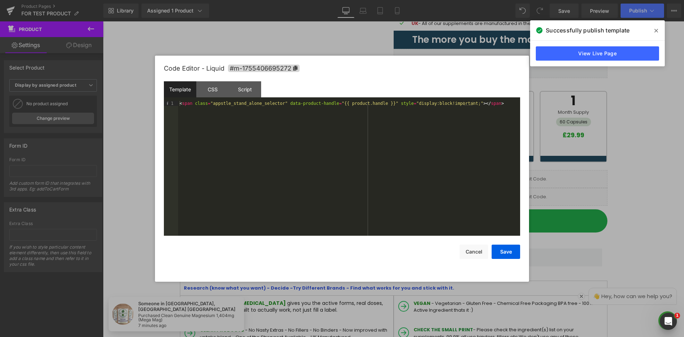
click at [423, 104] on div "< span class = "appstle_stand_alone_selector" data-product-handle = "{{ product…" at bounding box center [349, 173] width 342 height 145
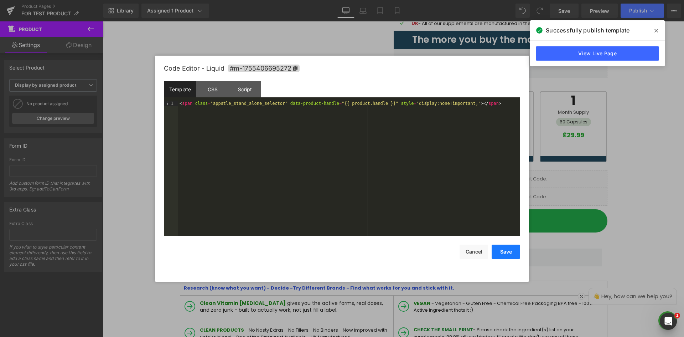
click at [508, 251] on button "Save" at bounding box center [505, 251] width 28 height 14
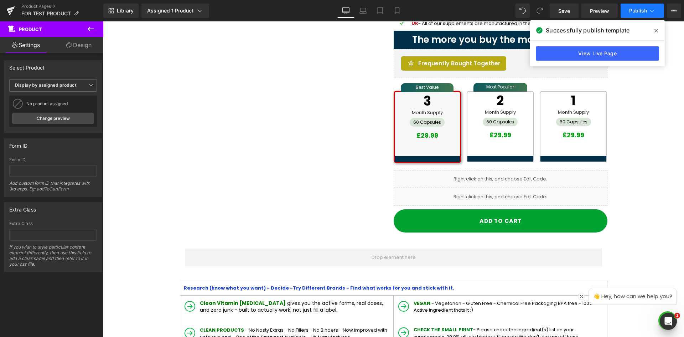
click at [637, 13] on span "Publish" at bounding box center [638, 11] width 18 height 6
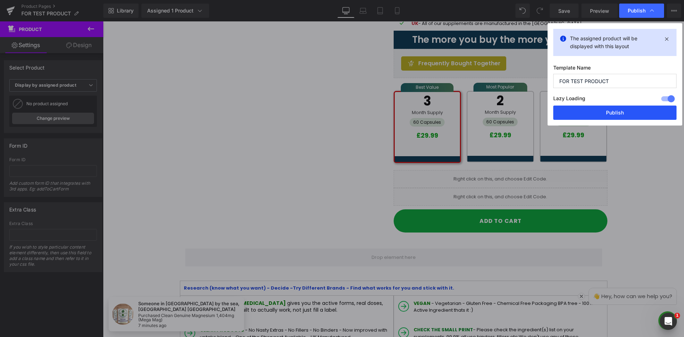
click at [634, 109] on button "Publish" at bounding box center [614, 112] width 123 height 14
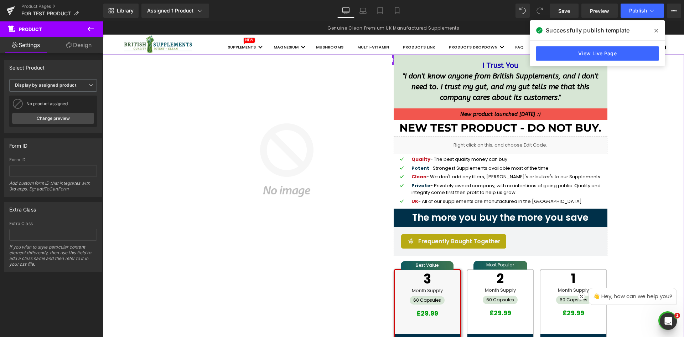
scroll to position [0, 0]
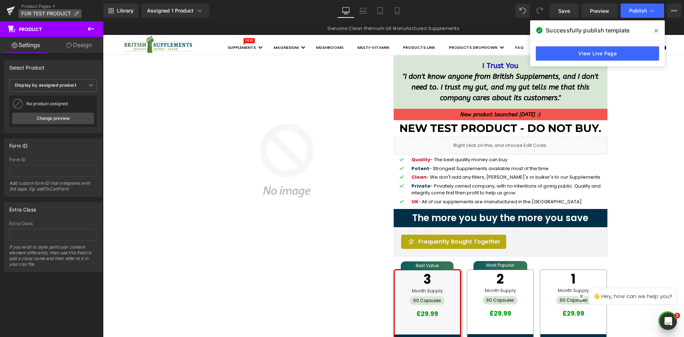
drag, startPoint x: 13, startPoint y: 6, endPoint x: 24, endPoint y: 10, distance: 11.7
click at [13, 6] on icon at bounding box center [10, 11] width 9 height 18
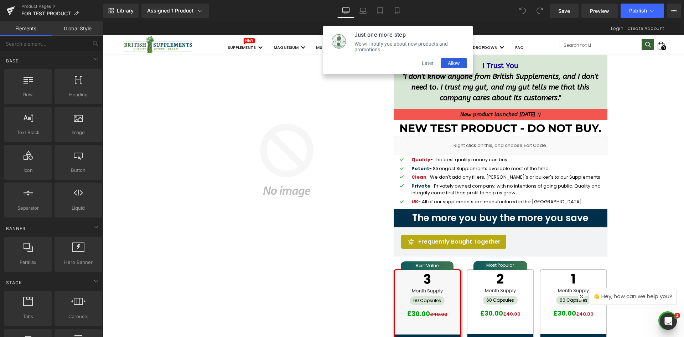
click at [428, 66] on button "Later" at bounding box center [428, 63] width 26 height 10
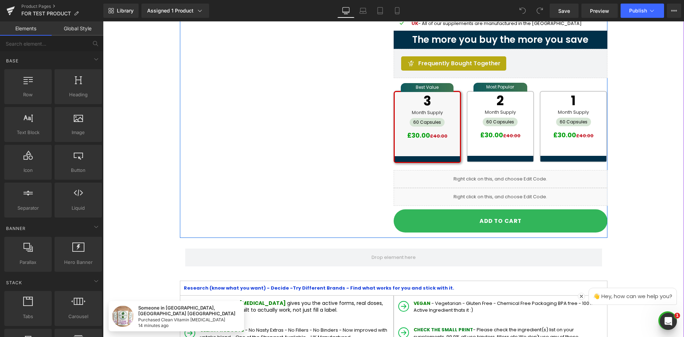
scroll to position [142, 0]
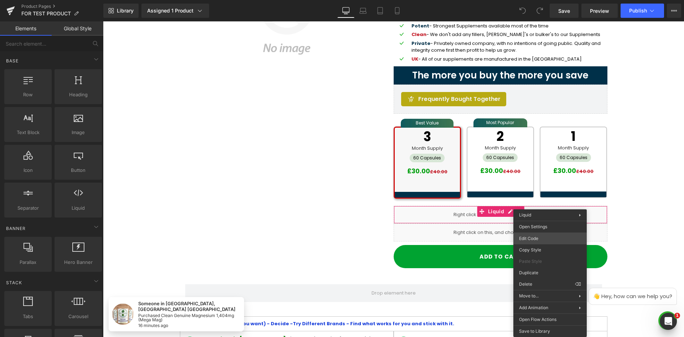
click at [530, 240] on body "You are previewing how the will restyle your page. You can not edit Elements in…" at bounding box center [342, 168] width 684 height 337
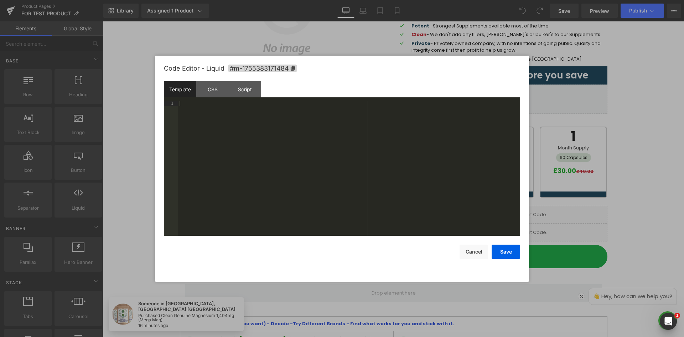
click at [520, 76] on div "Code Editor - Liquid #m-1755383171484" at bounding box center [342, 69] width 356 height 26
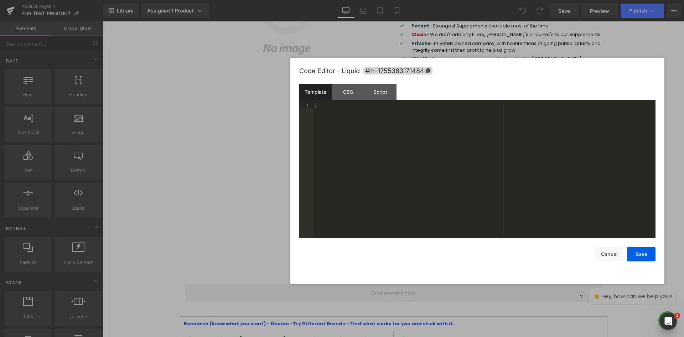
drag, startPoint x: 516, startPoint y: 76, endPoint x: 465, endPoint y: 71, distance: 51.2
click at [466, 66] on div "Code Editor - Liquid #m-1755383171484" at bounding box center [477, 71] width 356 height 26
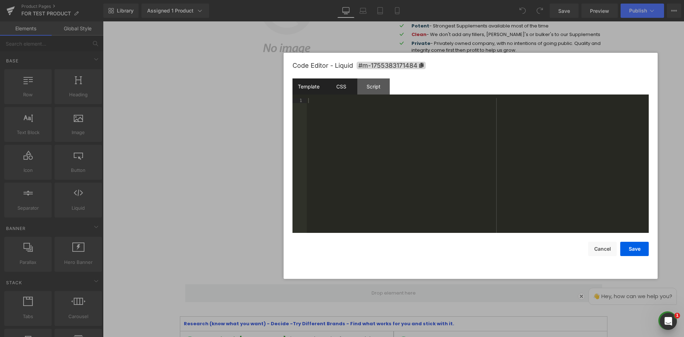
click at [340, 90] on div "CSS" at bounding box center [341, 86] width 32 height 16
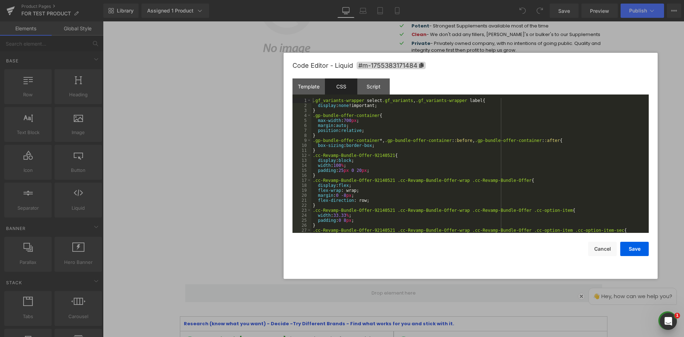
click at [388, 125] on div ".gf_variants-wrapper select .gf_variants , .gf_variants-wrapper label { display…" at bounding box center [478, 170] width 334 height 145
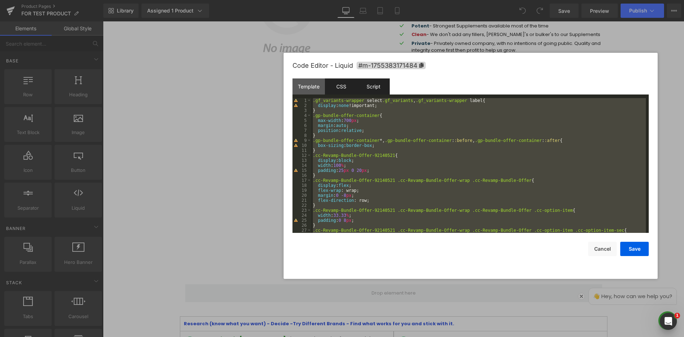
click at [379, 89] on div "Script" at bounding box center [373, 86] width 32 height 16
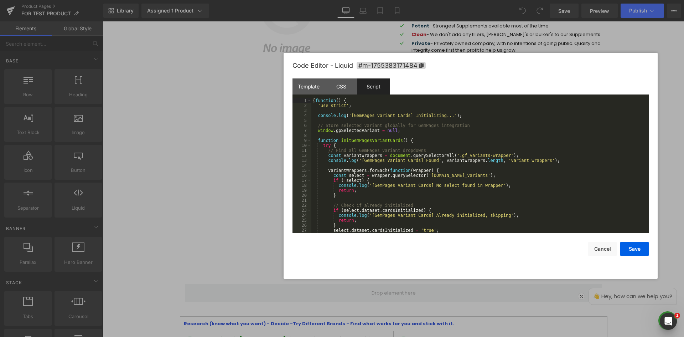
click at [442, 125] on div "( function ( ) { 'use strict' ; console . log ( '[GemPages Variant Cards] Initi…" at bounding box center [478, 170] width 334 height 145
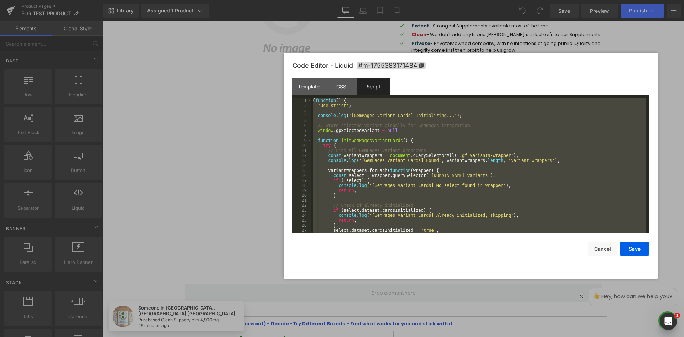
click at [134, 230] on div at bounding box center [342, 168] width 684 height 337
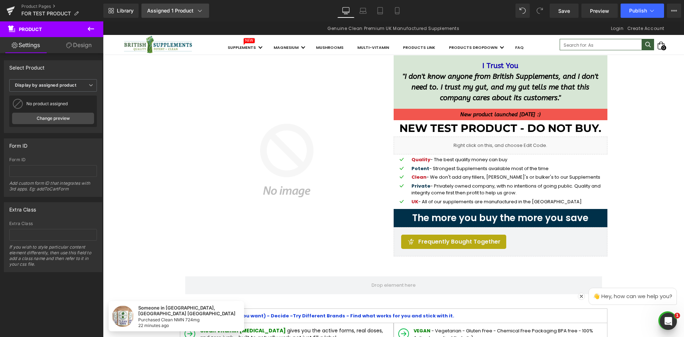
click at [199, 12] on icon at bounding box center [199, 10] width 7 height 7
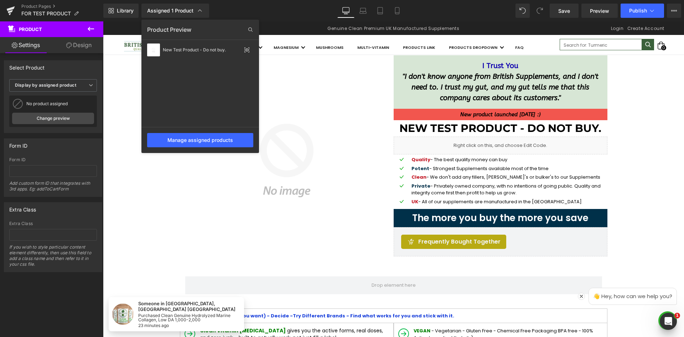
click at [283, 11] on div "Library Assigned 1 Product Product Preview New Test Product - Do not buy. Manag…" at bounding box center [393, 11] width 580 height 14
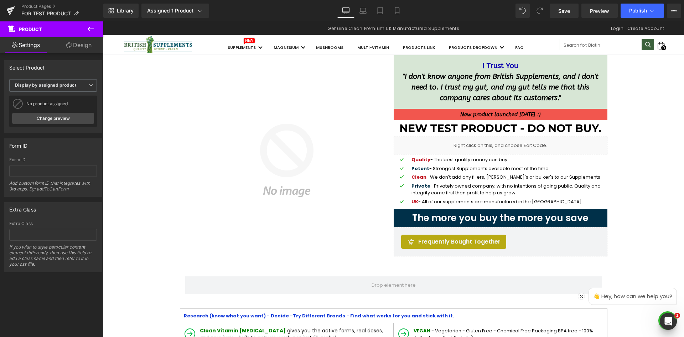
click at [89, 28] on icon at bounding box center [91, 29] width 9 height 9
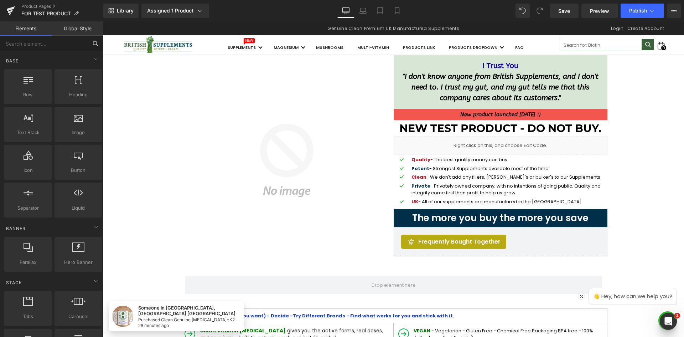
click at [53, 47] on input "text" at bounding box center [44, 44] width 88 height 16
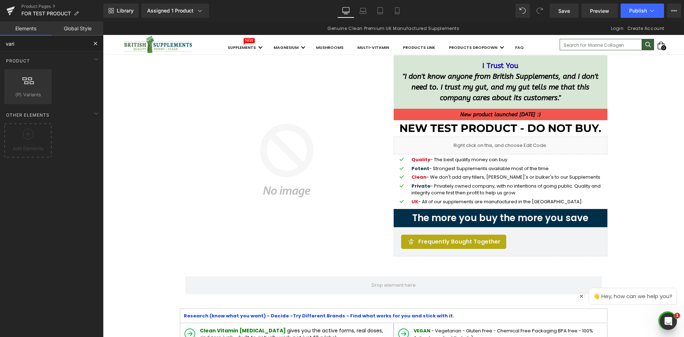
type input "varia"
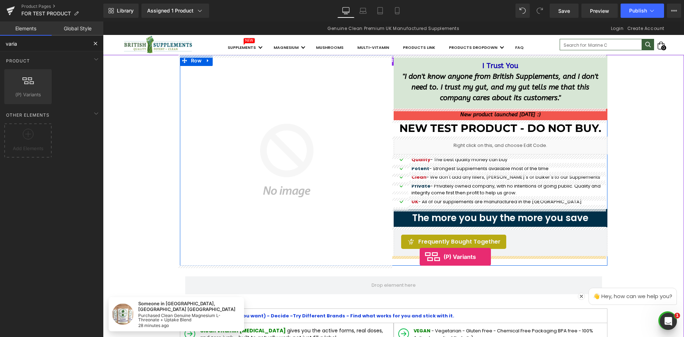
drag, startPoint x: 116, startPoint y: 103, endPoint x: 420, endPoint y: 254, distance: 338.9
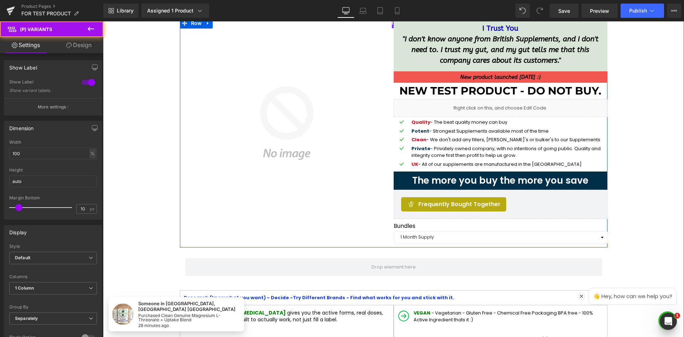
scroll to position [71, 0]
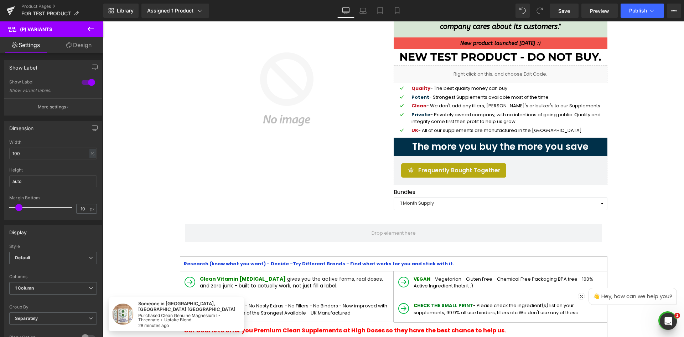
drag, startPoint x: 87, startPoint y: 27, endPoint x: 84, endPoint y: 30, distance: 4.3
click at [87, 27] on icon at bounding box center [91, 29] width 9 height 9
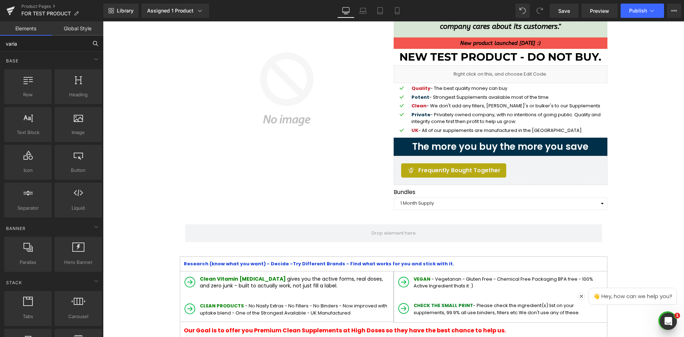
click at [47, 49] on input "varia" at bounding box center [44, 44] width 88 height 16
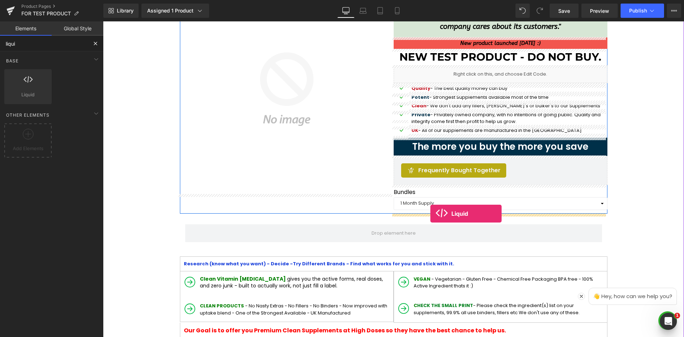
drag, startPoint x: 164, startPoint y: 124, endPoint x: 429, endPoint y: 212, distance: 278.9
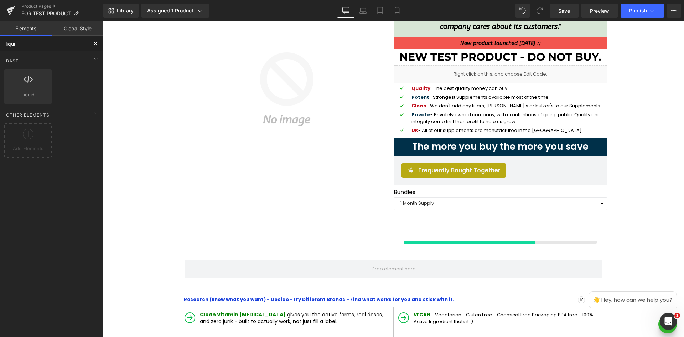
type input "liqui"
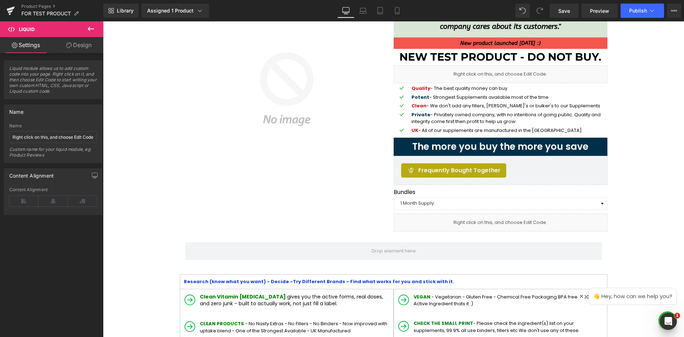
click at [86, 32] on button at bounding box center [90, 29] width 25 height 16
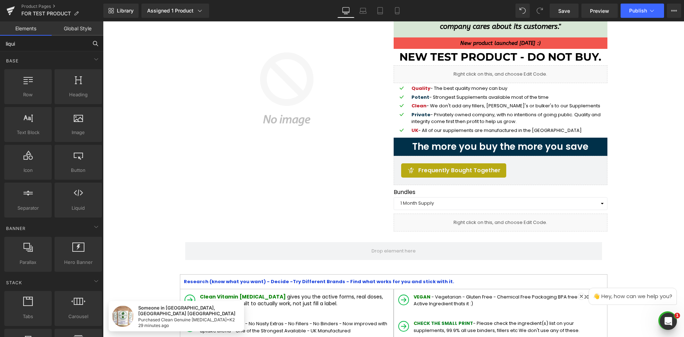
click at [64, 45] on input "liqui" at bounding box center [44, 44] width 88 height 16
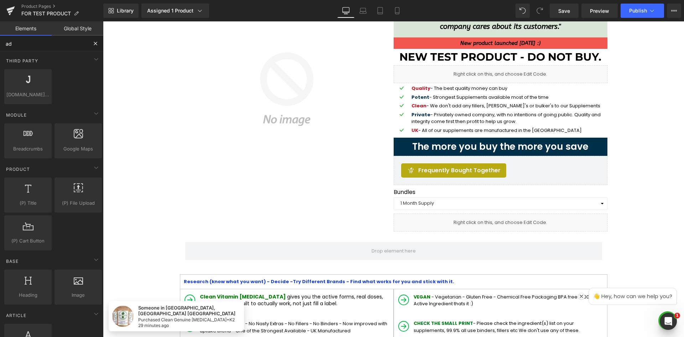
type input "add"
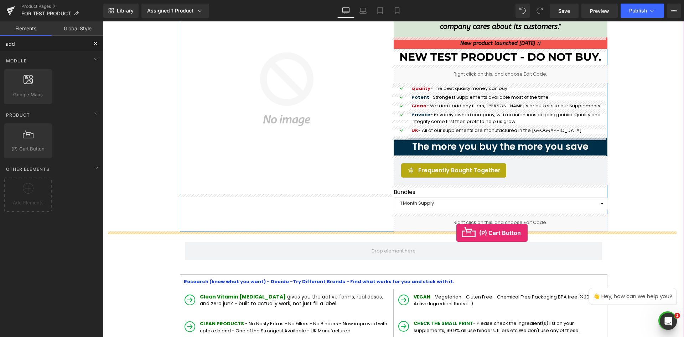
drag, startPoint x: 209, startPoint y: 184, endPoint x: 456, endPoint y: 233, distance: 251.9
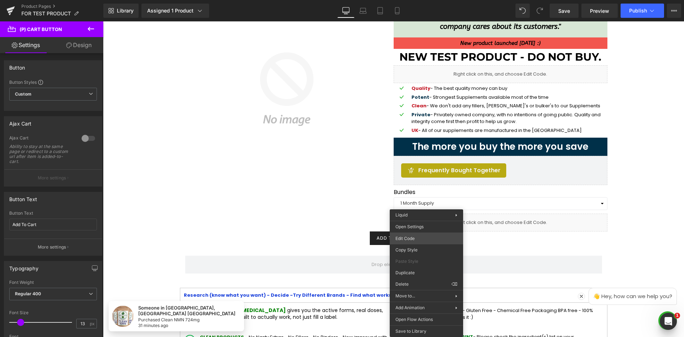
click at [415, 0] on div "(P) Cart Button You are previewing how the will restyle your page. You can not …" at bounding box center [342, 0] width 684 height 0
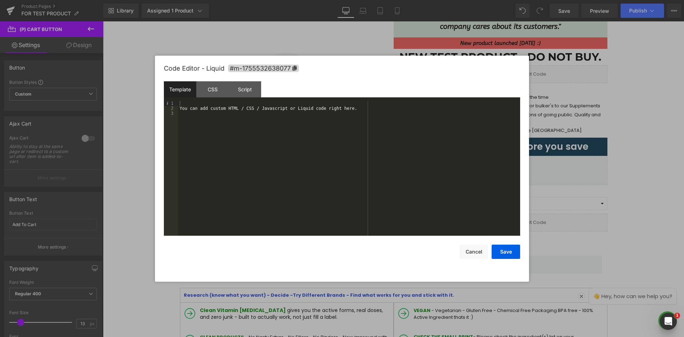
click at [267, 123] on div "You can add custom HTML / CSS / Javascript or Liquid code right here." at bounding box center [349, 173] width 342 height 145
click at [206, 91] on div "CSS" at bounding box center [212, 89] width 32 height 16
click at [274, 141] on div "#m-1755532638077 { }" at bounding box center [349, 173] width 342 height 145
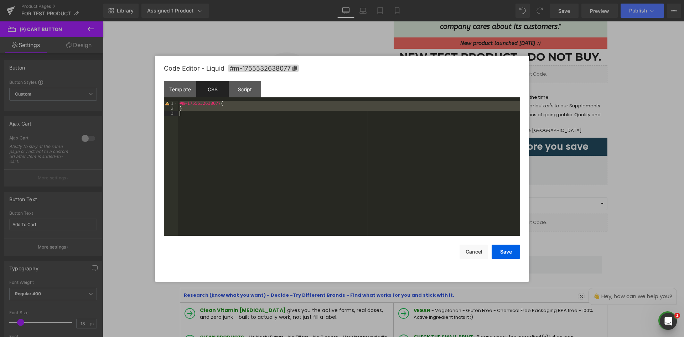
scroll to position [175, 0]
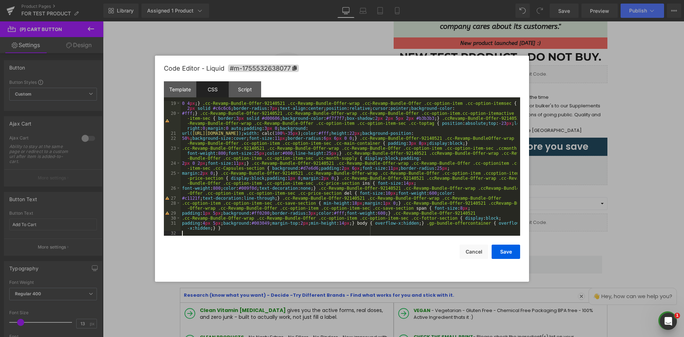
click at [244, 98] on div "Template CSS Script Data" at bounding box center [342, 91] width 356 height 20
click at [245, 90] on div "Script" at bounding box center [245, 89] width 32 height 16
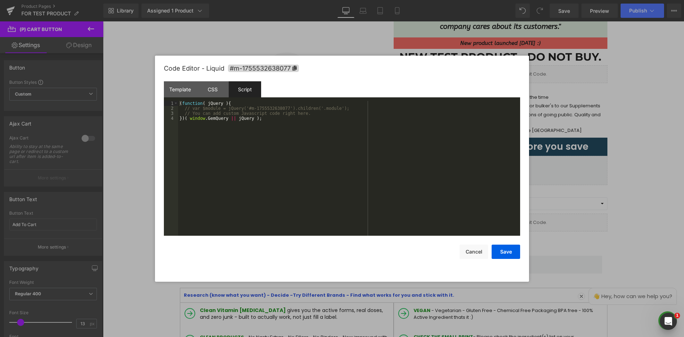
click at [236, 114] on div "( function ( jQuery ) { // var $module = jQuery('#m-1755532638077').children('.…" at bounding box center [349, 173] width 342 height 145
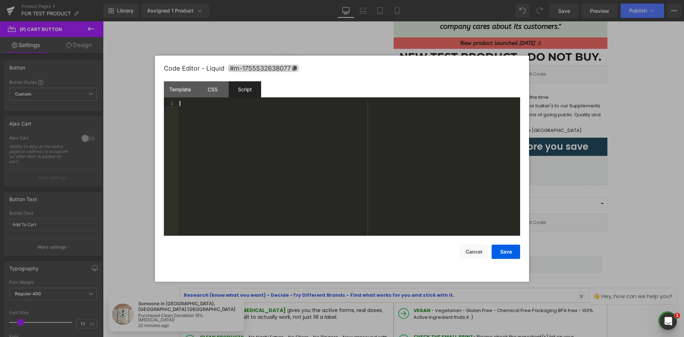
scroll to position [409, 0]
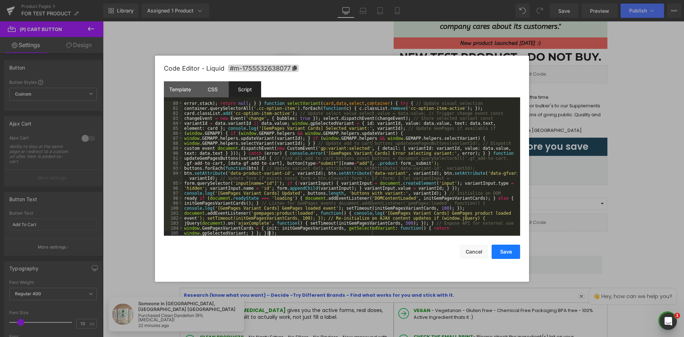
click at [508, 249] on button "Save" at bounding box center [505, 251] width 28 height 14
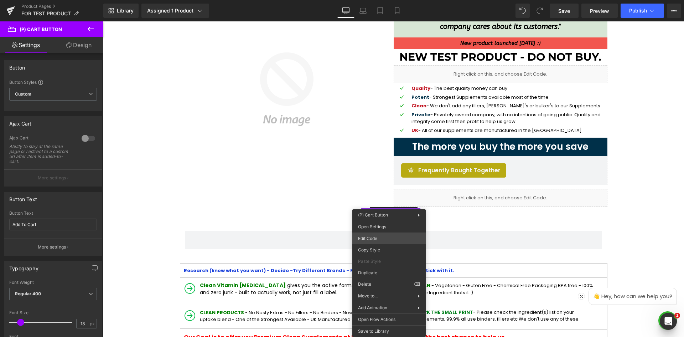
click at [379, 0] on div "(P) Cart Button You are previewing how the will restyle your page. You can not …" at bounding box center [342, 0] width 684 height 0
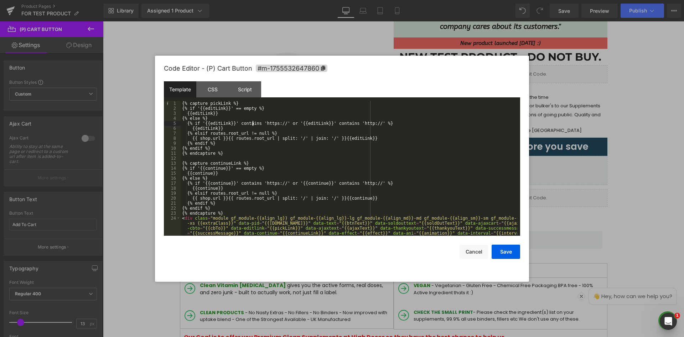
click at [252, 124] on div "{% capture pickLink %} {% if '{{editLink}}' == empty %} {{editLink}} {% else %}…" at bounding box center [349, 183] width 337 height 165
click at [218, 92] on div "CSS" at bounding box center [212, 89] width 32 height 16
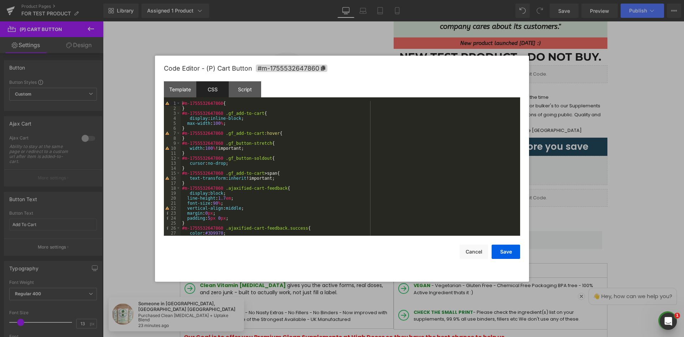
click at [228, 154] on div "#m-1755532647860 { } #m-1755532647860 .gf_add-to-cart { display : inline-block …" at bounding box center [349, 173] width 337 height 145
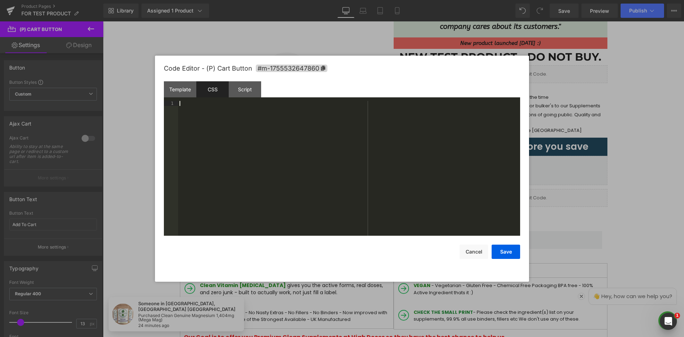
click at [346, 182] on div at bounding box center [349, 173] width 342 height 145
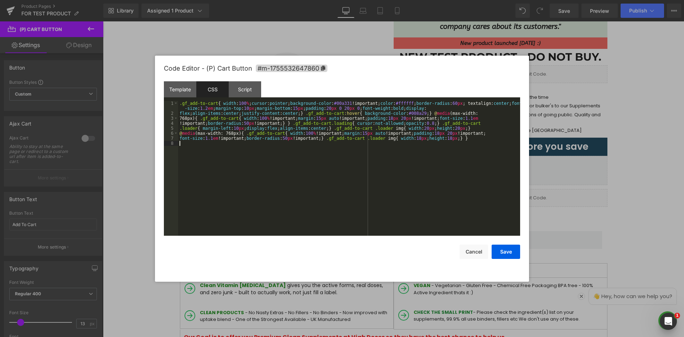
click at [336, 174] on div ".gf_add-to-cart { width : 100 % ; cursor : pointer ; background-color : #00a331…" at bounding box center [349, 176] width 342 height 150
click at [246, 91] on div "Script" at bounding box center [245, 89] width 32 height 16
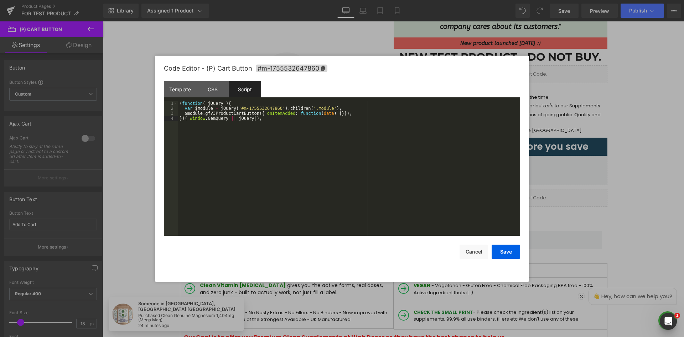
click at [237, 123] on div "( function ( jQuery ) { var $module = jQuery ( '#m-1755532647860' ) . children …" at bounding box center [349, 173] width 342 height 145
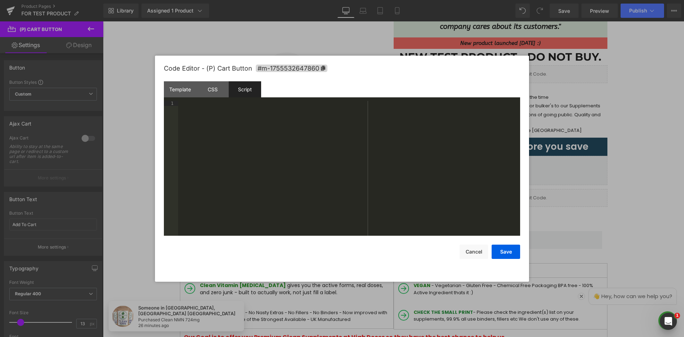
click at [288, 160] on div at bounding box center [349, 173] width 342 height 145
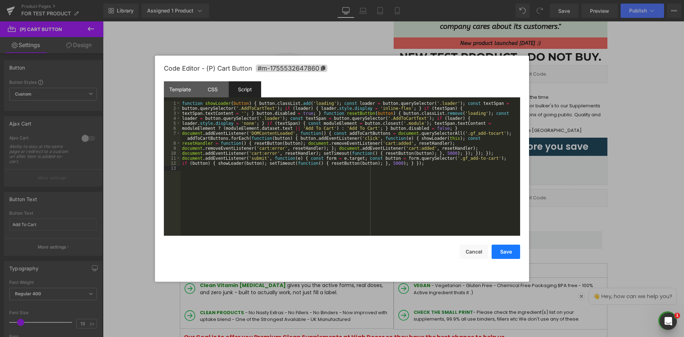
click at [516, 250] on button "Save" at bounding box center [505, 251] width 28 height 14
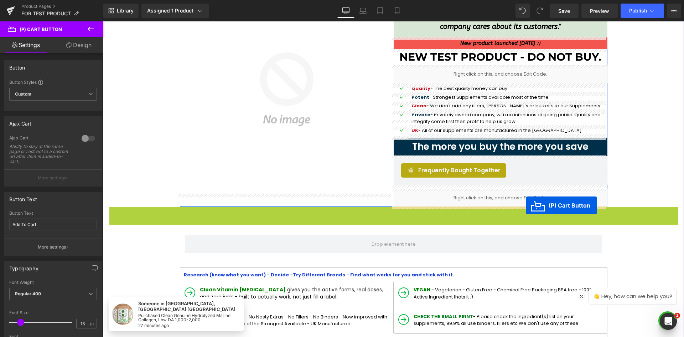
drag, startPoint x: 365, startPoint y: 220, endPoint x: 526, endPoint y: 205, distance: 161.7
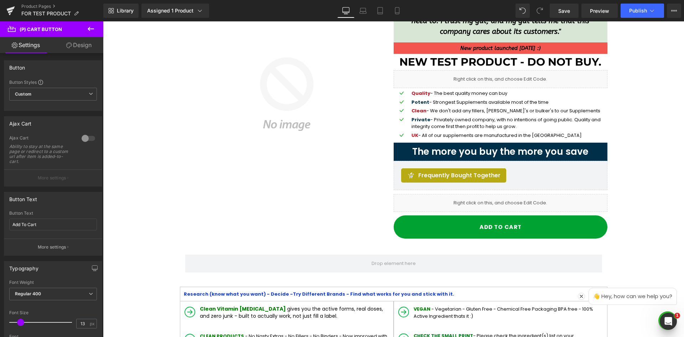
scroll to position [71, 0]
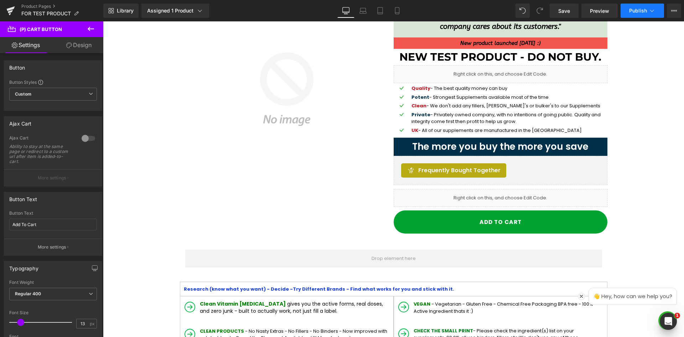
click at [636, 10] on span "Publish" at bounding box center [638, 11] width 18 height 6
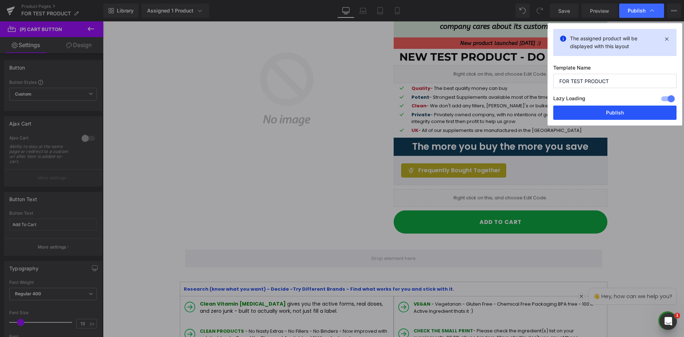
drag, startPoint x: 618, startPoint y: 111, endPoint x: 528, endPoint y: 160, distance: 102.5
click at [618, 111] on button "Publish" at bounding box center [614, 112] width 123 height 14
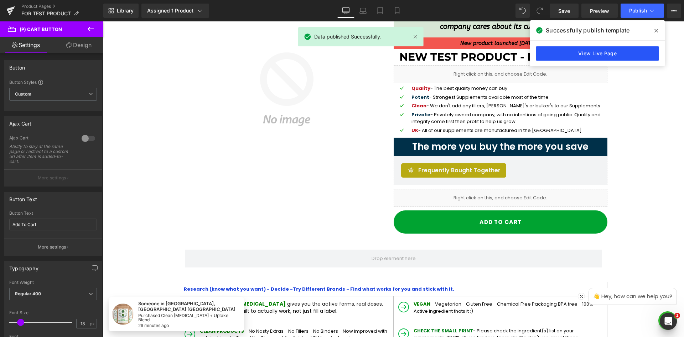
click at [601, 51] on link "View Live Page" at bounding box center [597, 53] width 123 height 14
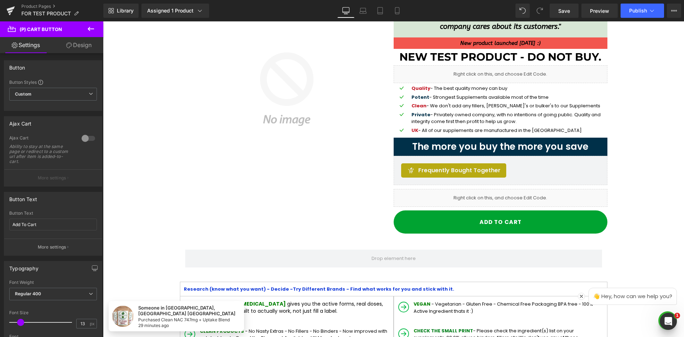
drag, startPoint x: 68, startPoint y: 46, endPoint x: 82, endPoint y: 31, distance: 20.7
click at [68, 46] on icon at bounding box center [69, 45] width 6 height 6
click at [43, 47] on link "Settings" at bounding box center [26, 45] width 52 height 16
click at [85, 30] on button at bounding box center [90, 29] width 25 height 16
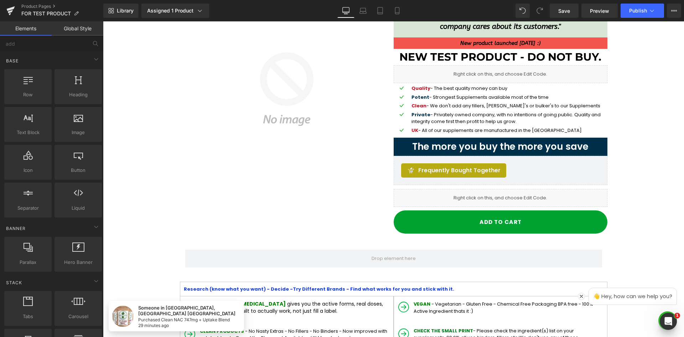
click at [212, 76] on img at bounding box center [287, 89] width 214 height 210
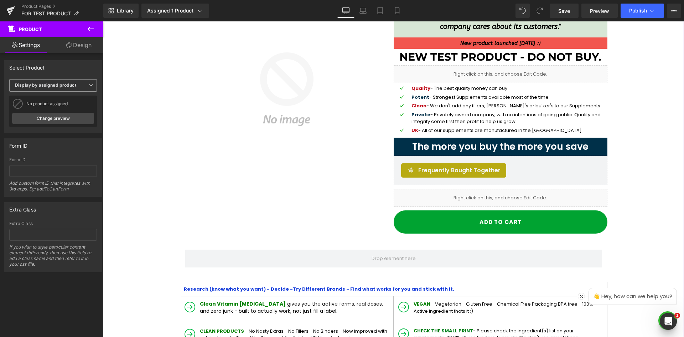
click at [60, 83] on b "Display by assigned product" at bounding box center [45, 84] width 61 height 5
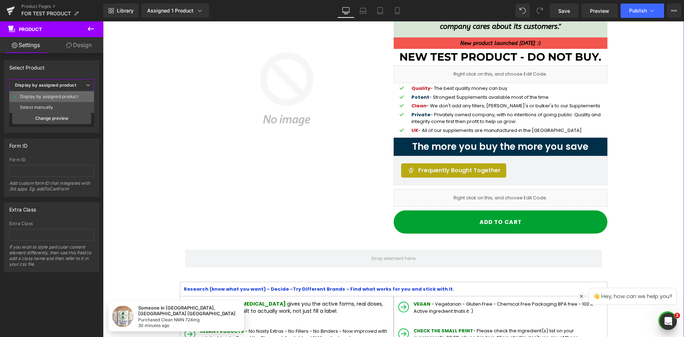
click at [62, 95] on div "Display by assigned product" at bounding box center [49, 96] width 58 height 5
click at [70, 62] on div "Select Product" at bounding box center [51, 68] width 95 height 14
click at [271, 179] on div at bounding box center [393, 178] width 581 height 315
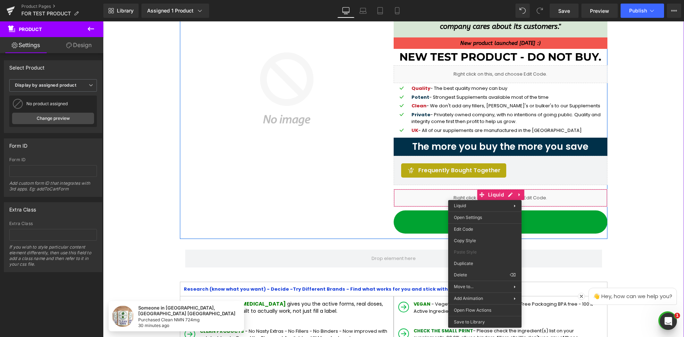
click at [283, 149] on img at bounding box center [287, 89] width 214 height 210
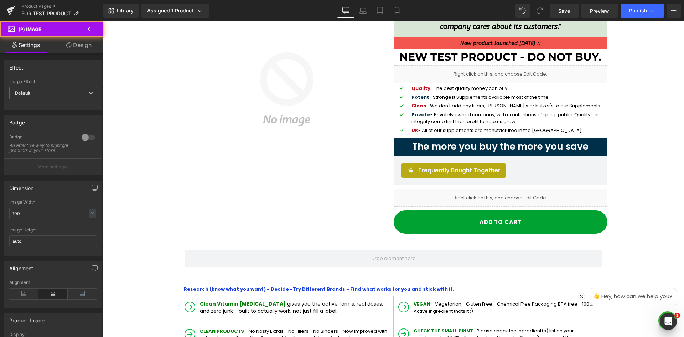
scroll to position [0, 0]
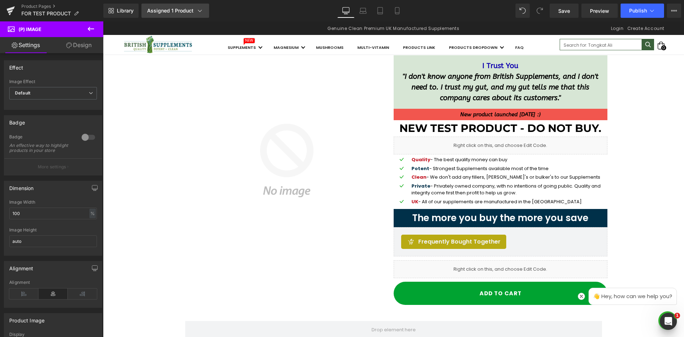
click at [194, 15] on link "Assigned 1 Product" at bounding box center [175, 11] width 68 height 14
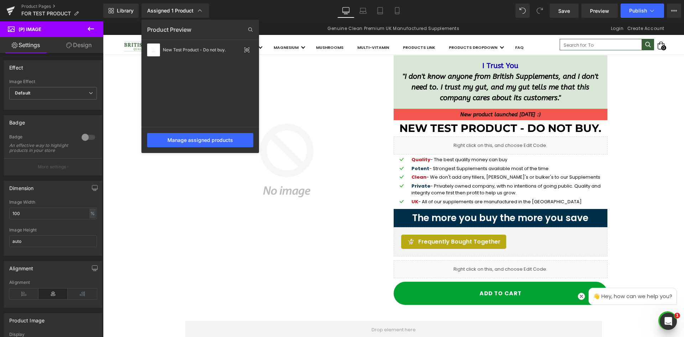
click at [283, 4] on div "Library Assigned 1 Product Product Preview New Test Product - Do not buy. Manag…" at bounding box center [393, 11] width 580 height 14
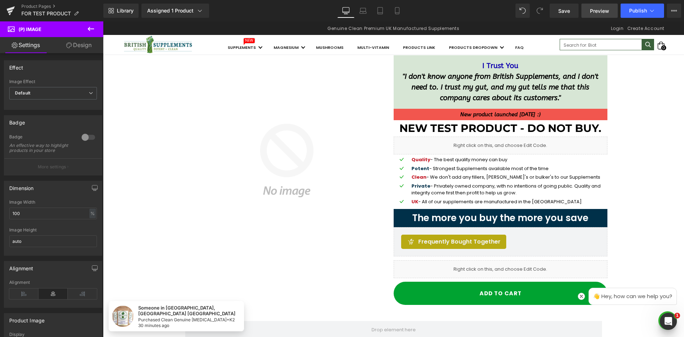
click at [607, 13] on span "Preview" at bounding box center [599, 10] width 19 height 7
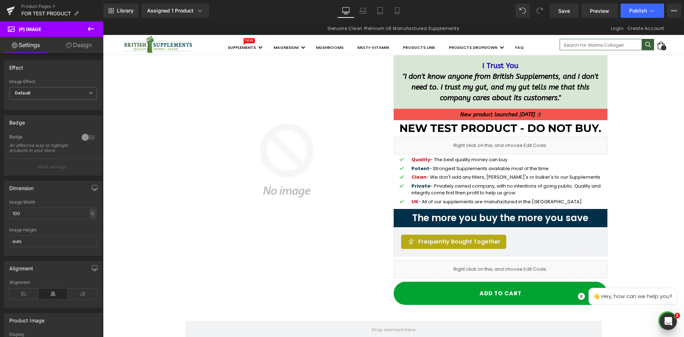
drag, startPoint x: 234, startPoint y: 11, endPoint x: 217, endPoint y: 12, distance: 16.4
click at [234, 11] on div "Library Assigned 1 Product Product Preview New Test Product - Do not buy. Manag…" at bounding box center [393, 11] width 580 height 14
drag, startPoint x: 9, startPoint y: 6, endPoint x: 25, endPoint y: 12, distance: 17.3
click at [22, 11] on p "FOR TEST PRODUCT" at bounding box center [50, 13] width 63 height 9
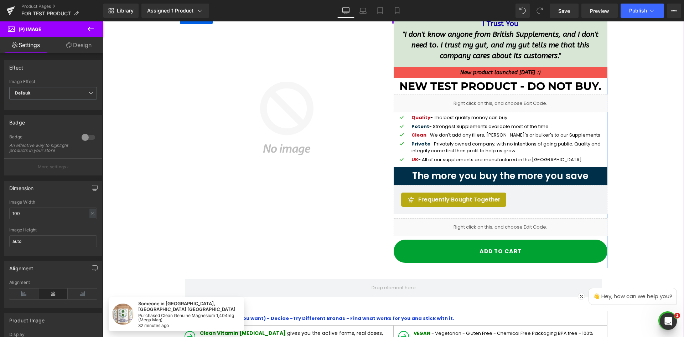
scroll to position [71, 0]
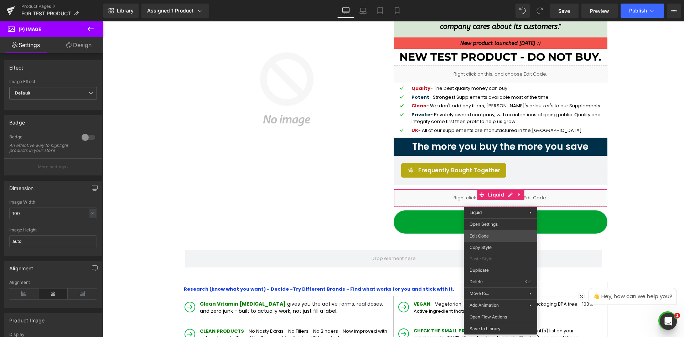
click at [501, 0] on div "(P) Cart Button You are previewing how the will restyle your page. You can not …" at bounding box center [342, 0] width 684 height 0
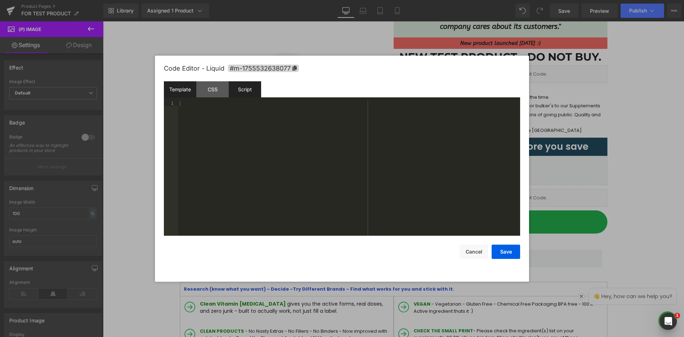
click at [248, 94] on div "Script" at bounding box center [245, 89] width 32 height 16
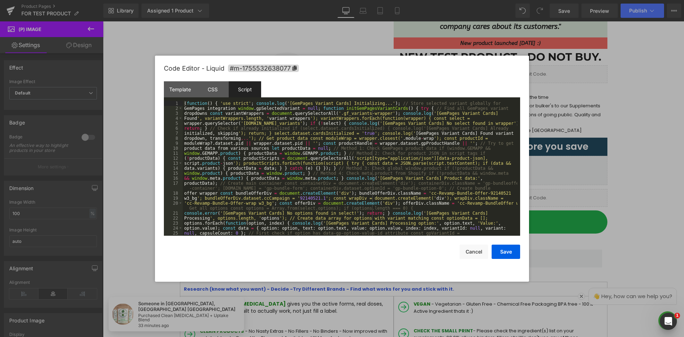
click at [279, 148] on div "( function ( ) { 'use strict' ; console . log ( '[GemPages Variant Cards] Initi…" at bounding box center [350, 173] width 334 height 145
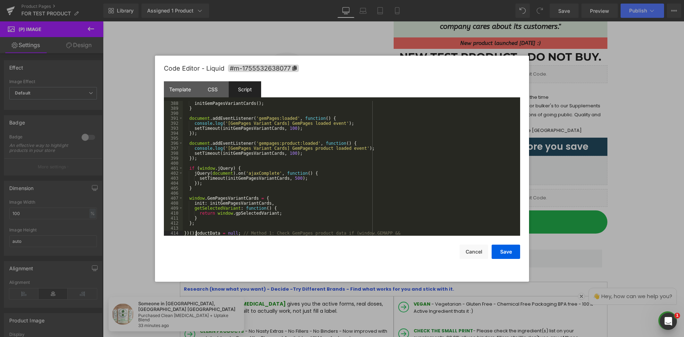
scroll to position [1934, 0]
click at [279, 148] on div "initGemPagesVariantCards ( ) ; } document . addEventListener ( 'gemPages:loaded…" at bounding box center [350, 173] width 334 height 145
click at [217, 87] on div "CSS" at bounding box center [212, 89] width 32 height 16
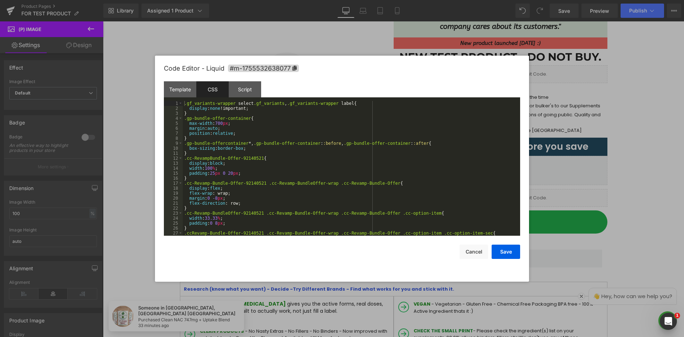
click at [238, 140] on div ".gf_variants-wrapper select .gf_variants , .gf_variants-wrapper label { display…" at bounding box center [350, 173] width 334 height 145
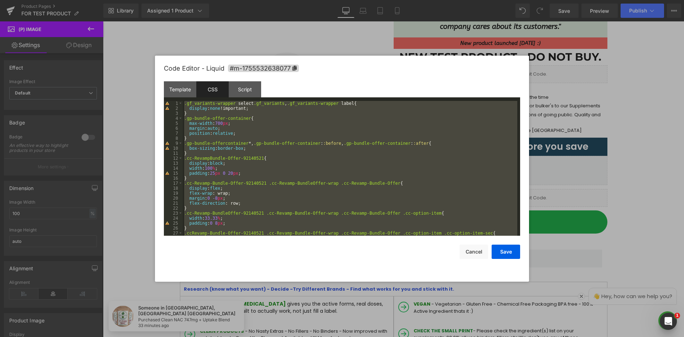
scroll to position [1905, 0]
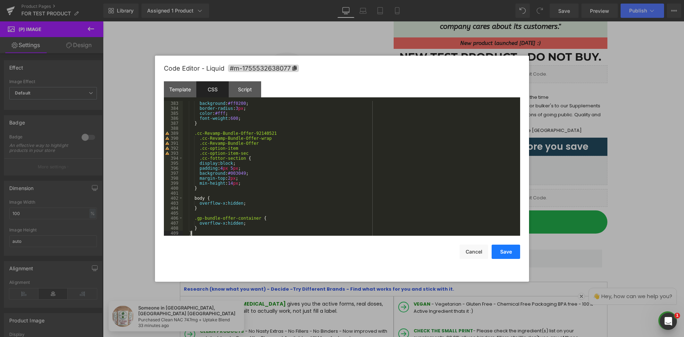
click at [501, 249] on button "Save" at bounding box center [505, 251] width 28 height 14
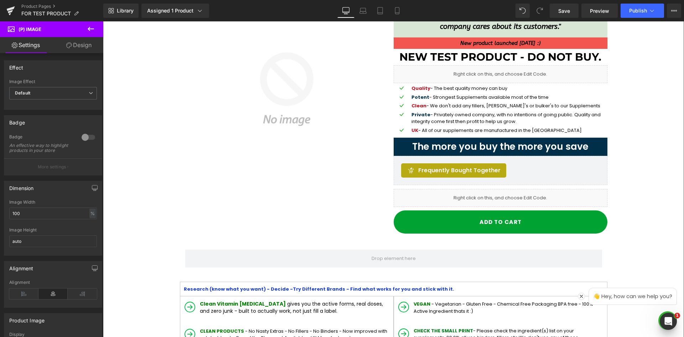
scroll to position [36, 0]
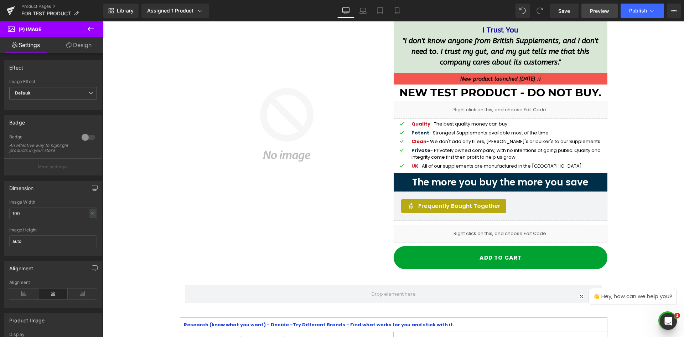
click at [610, 13] on link "Preview" at bounding box center [599, 11] width 36 height 14
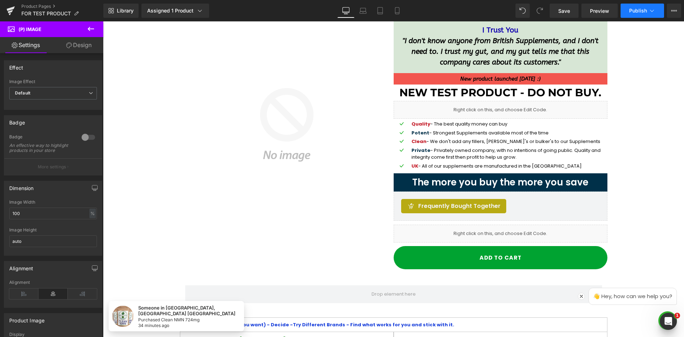
click at [634, 11] on span "Publish" at bounding box center [638, 11] width 18 height 6
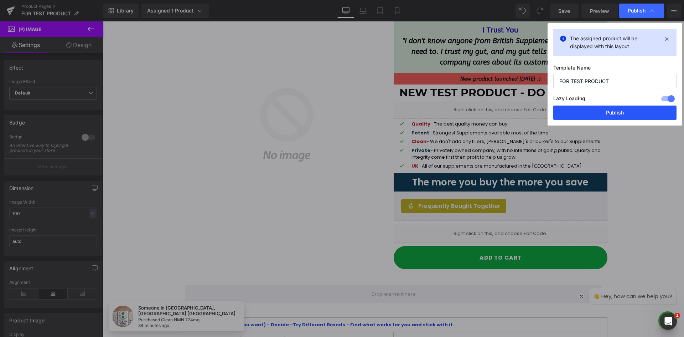
click at [605, 110] on button "Publish" at bounding box center [614, 112] width 123 height 14
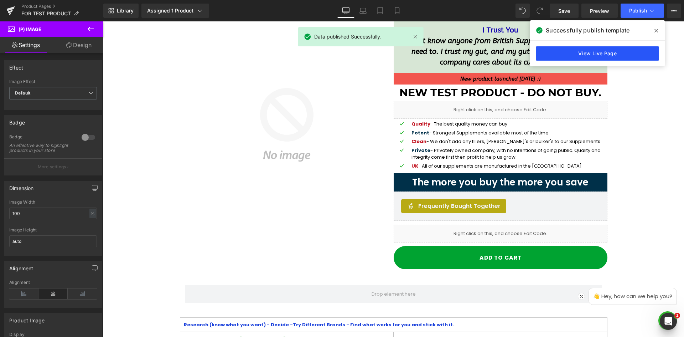
click at [608, 54] on link "View Live Page" at bounding box center [597, 53] width 123 height 14
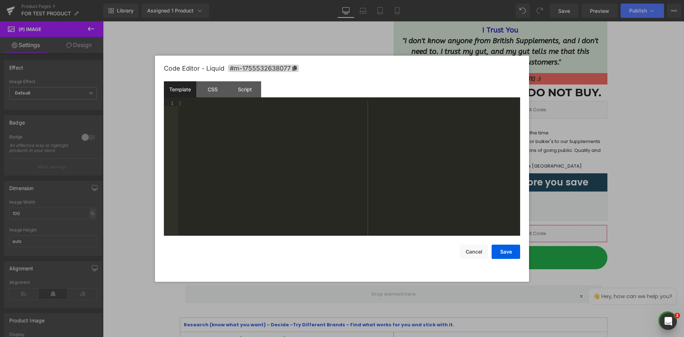
click at [429, 0] on div "(P) Cart Button You are previewing how the will restyle your page. You can not …" at bounding box center [342, 0] width 684 height 0
drag, startPoint x: 296, startPoint y: 218, endPoint x: 287, endPoint y: 192, distance: 27.5
click at [293, 214] on div at bounding box center [349, 173] width 342 height 145
click at [204, 81] on div "CSS" at bounding box center [212, 89] width 32 height 16
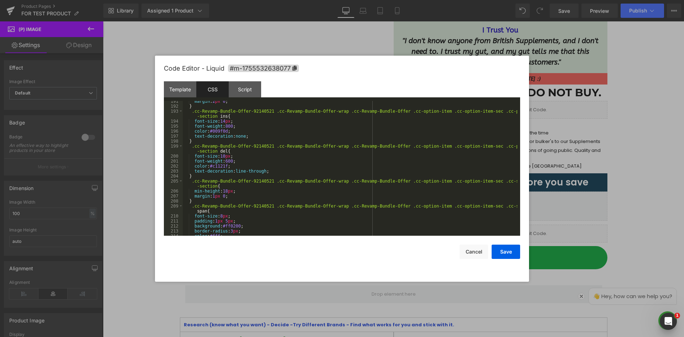
scroll to position [1097, 0]
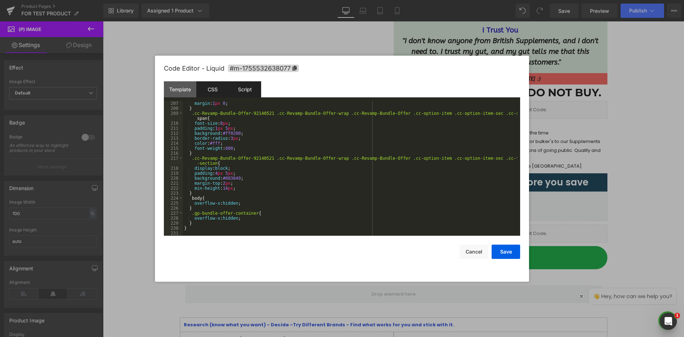
click at [247, 89] on div "Script" at bounding box center [245, 89] width 32 height 16
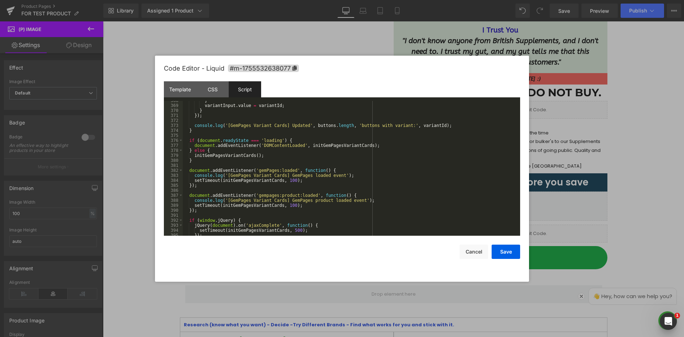
scroll to position [1890, 0]
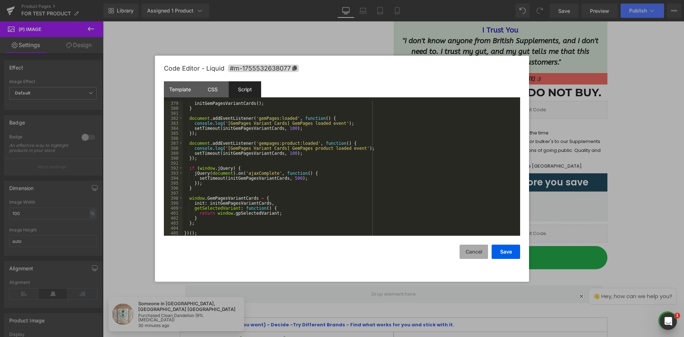
click at [470, 252] on button "Cancel" at bounding box center [473, 251] width 28 height 14
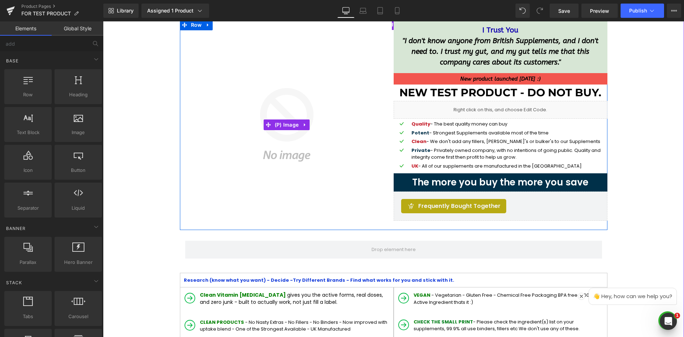
scroll to position [71, 0]
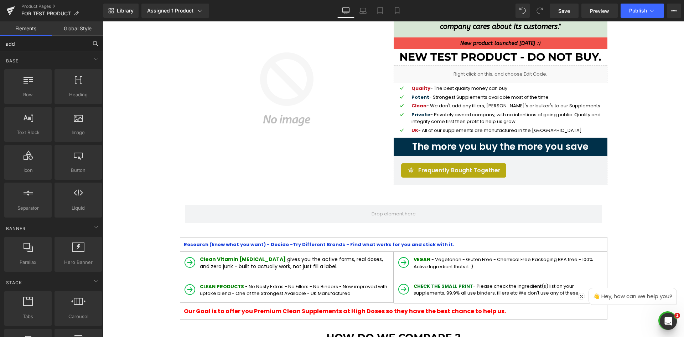
click at [58, 40] on input "add" at bounding box center [44, 44] width 88 height 16
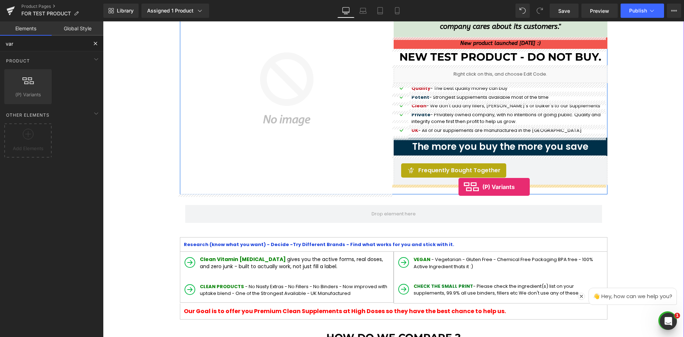
drag, startPoint x: 145, startPoint y: 106, endPoint x: 458, endPoint y: 186, distance: 323.1
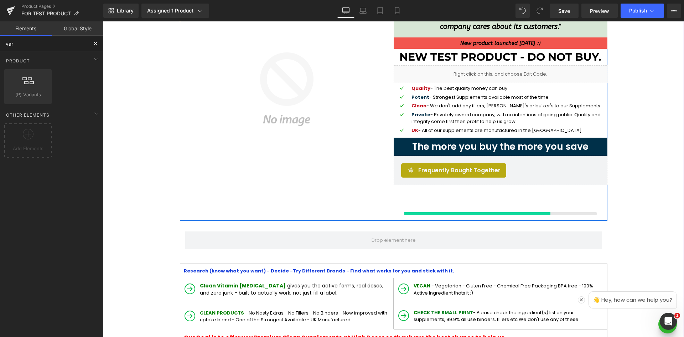
type input "var"
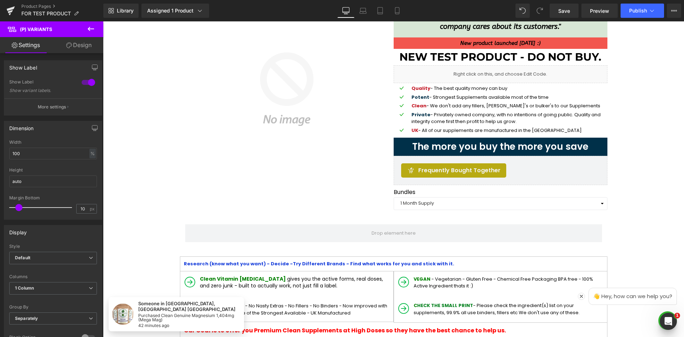
click at [97, 28] on button at bounding box center [90, 29] width 25 height 16
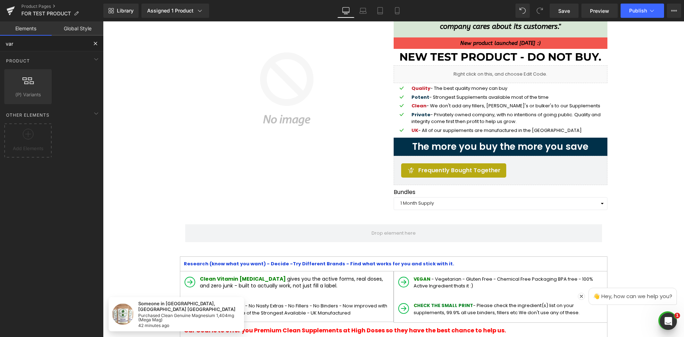
click at [60, 45] on input "var" at bounding box center [44, 44] width 88 height 16
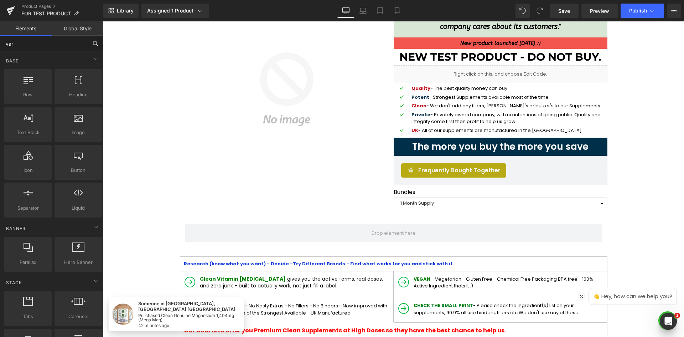
click at [68, 43] on input "var" at bounding box center [44, 44] width 88 height 16
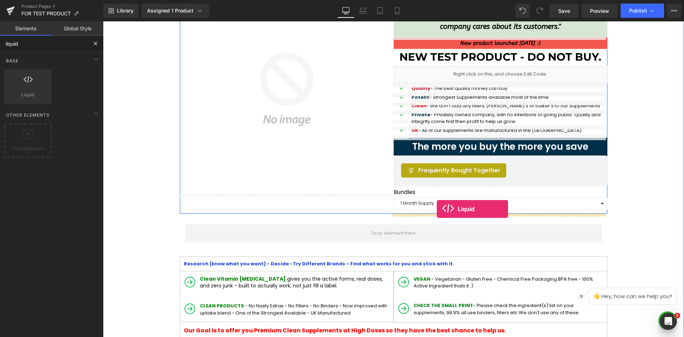
drag, startPoint x: 191, startPoint y: 123, endPoint x: 437, endPoint y: 209, distance: 260.7
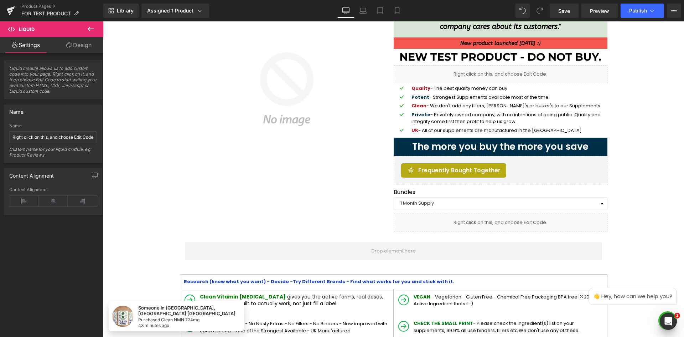
click at [93, 28] on icon at bounding box center [91, 29] width 9 height 9
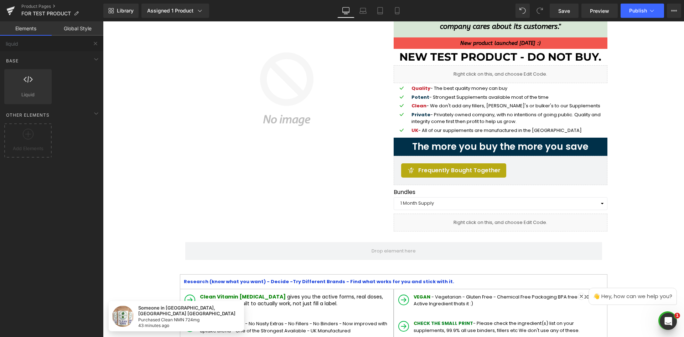
click at [91, 43] on button at bounding box center [96, 44] width 16 height 16
click at [61, 45] on input "liquid" at bounding box center [44, 44] width 88 height 16
click at [62, 45] on input "liquid" at bounding box center [44, 44] width 88 height 16
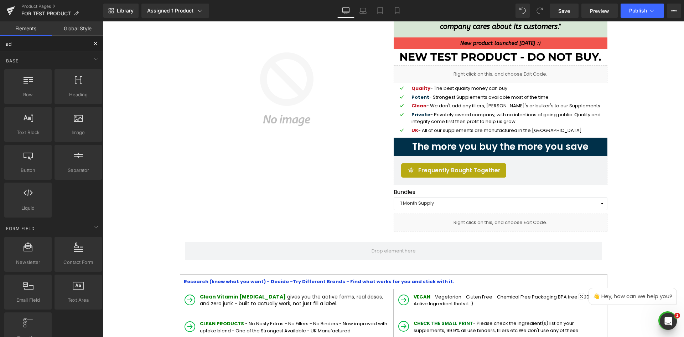
type input "add"
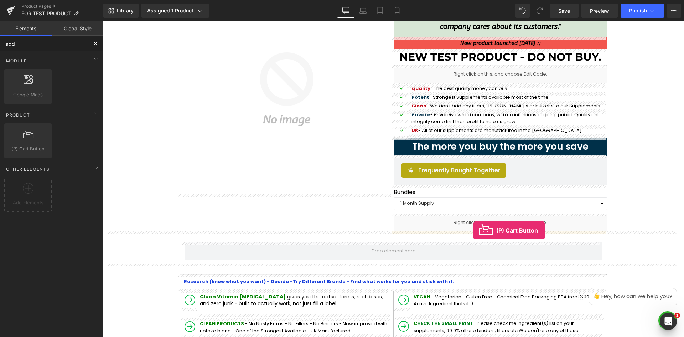
drag, startPoint x: 148, startPoint y: 172, endPoint x: 473, endPoint y: 230, distance: 330.3
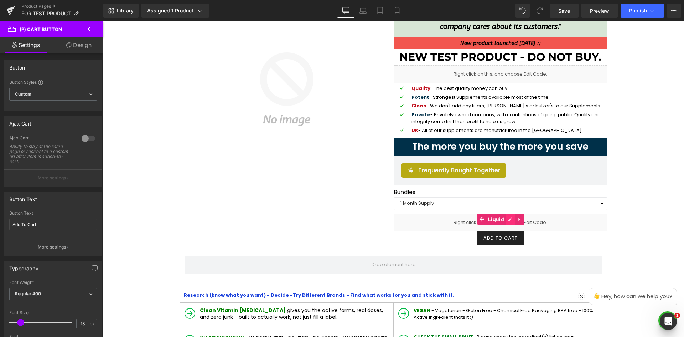
click at [507, 220] on link at bounding box center [510, 219] width 9 height 11
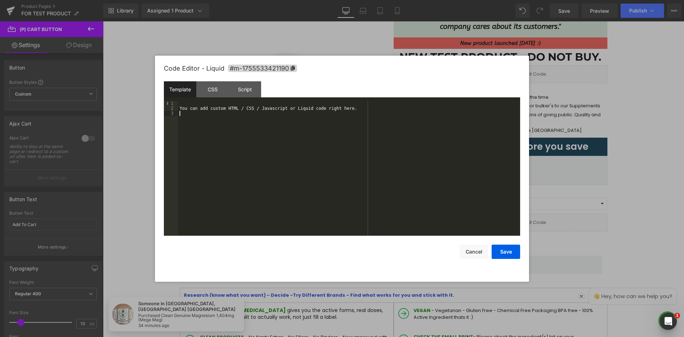
click at [241, 122] on div "You can add custom HTML / CSS / Javascript or Liquid code right here." at bounding box center [349, 173] width 342 height 145
click at [267, 112] on div "You can add custom HTML / CSS / Javascript or Liquid code right here." at bounding box center [349, 173] width 342 height 145
click at [206, 88] on div "CSS" at bounding box center [212, 89] width 32 height 16
click at [261, 175] on div "#m-1755533421190 { }" at bounding box center [349, 173] width 342 height 145
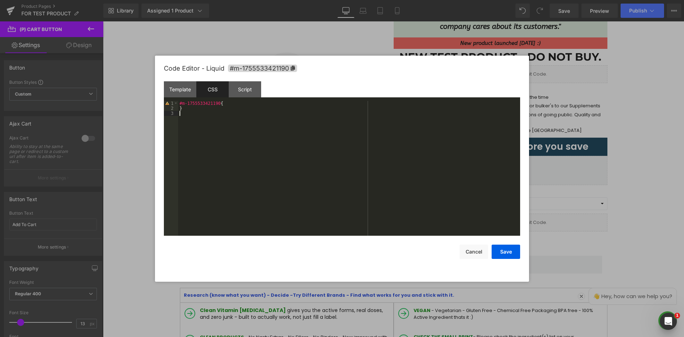
click at [223, 153] on div "#m-1755533421190 { }" at bounding box center [349, 173] width 342 height 145
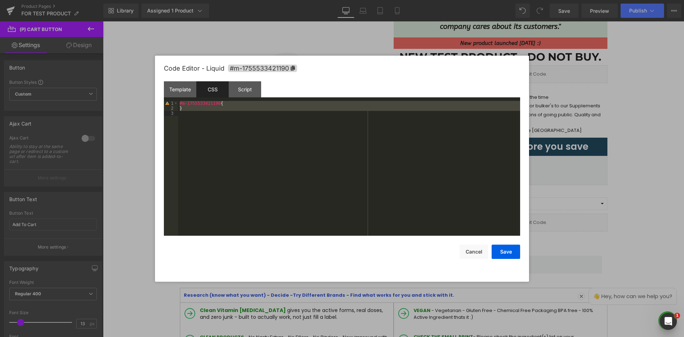
scroll to position [1905, 0]
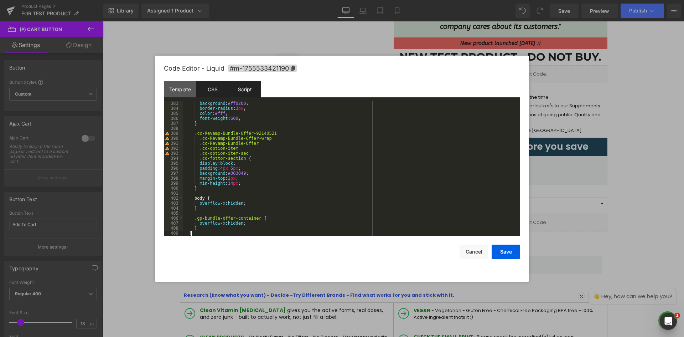
click at [244, 88] on div "Script" at bounding box center [245, 89] width 32 height 16
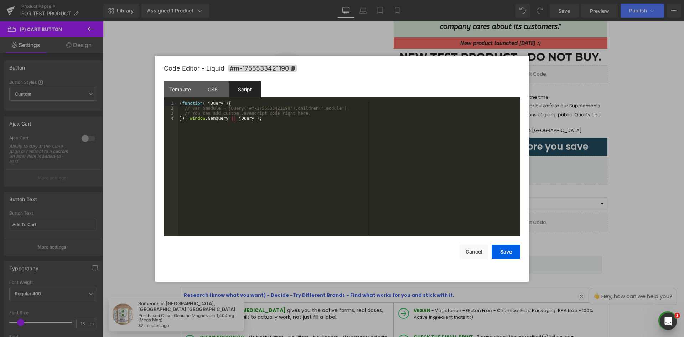
click at [273, 145] on div "( function ( jQuery ) { // var $module = jQuery('#m-1755533421190').children('.…" at bounding box center [349, 173] width 342 height 145
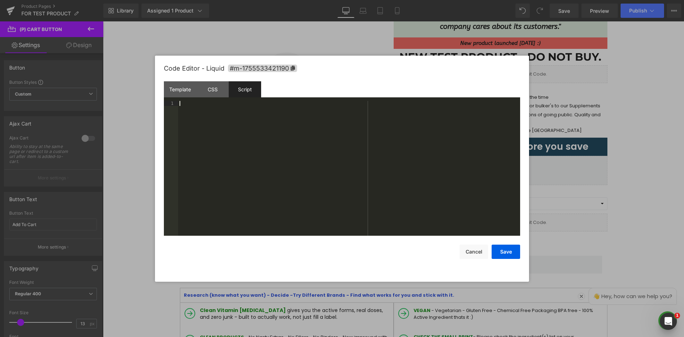
scroll to position [1890, 0]
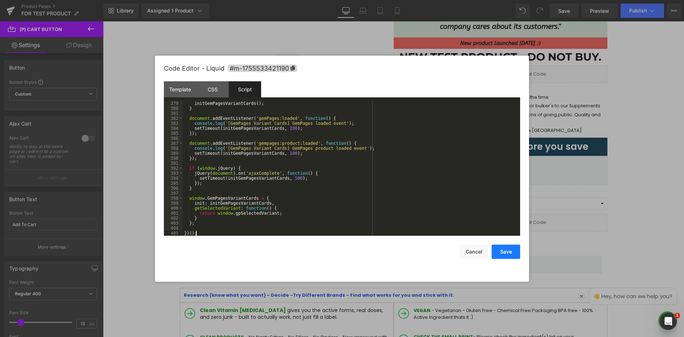
click at [503, 251] on button "Save" at bounding box center [505, 251] width 28 height 14
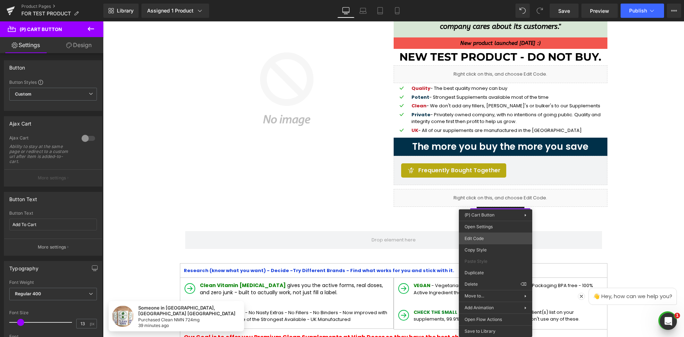
click at [480, 0] on div "(P) Cart Button You are previewing how the will restyle your page. You can not …" at bounding box center [342, 0] width 684 height 0
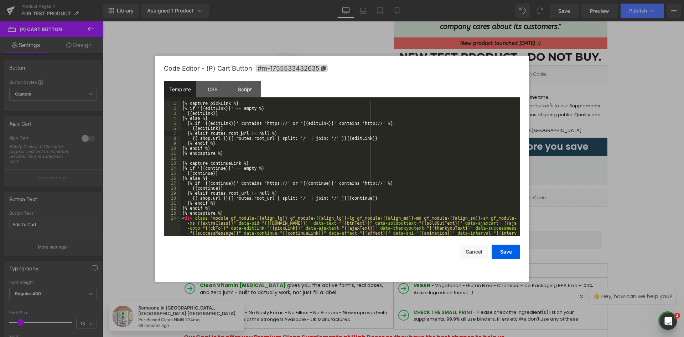
click at [241, 134] on div "{% capture pickLink %} {% if '{{editLink}}' == empty %} {{editLink}} {% else %}…" at bounding box center [349, 183] width 337 height 165
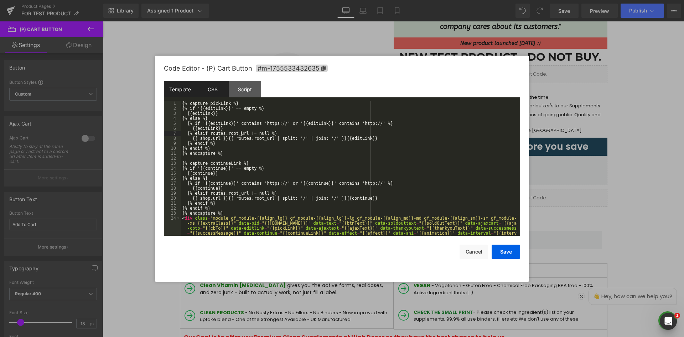
click at [219, 87] on div "CSS" at bounding box center [212, 89] width 32 height 16
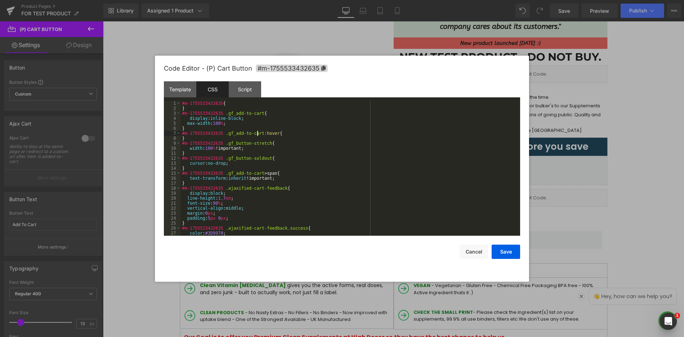
click at [256, 134] on div "#m-1755533432635 { } #m-1755533432635 .gf_add-to-cart { display : inline-block …" at bounding box center [349, 173] width 337 height 145
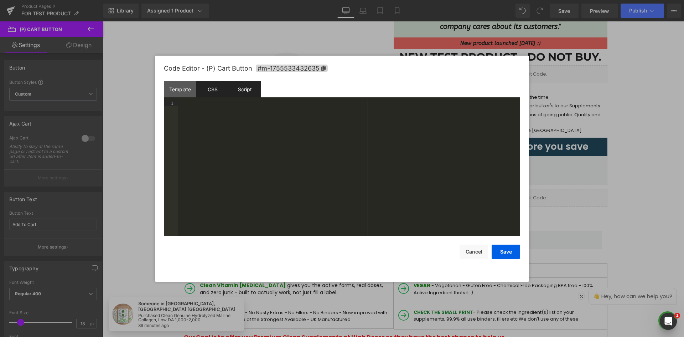
click at [231, 91] on div "Script" at bounding box center [245, 89] width 32 height 16
click at [246, 113] on div "( function ( jQuery ) { var $module = jQuery ( '#m-1755533432635' ) . children …" at bounding box center [349, 173] width 342 height 145
click at [209, 88] on div "CSS" at bounding box center [212, 89] width 32 height 16
click at [252, 127] on div at bounding box center [349, 173] width 342 height 145
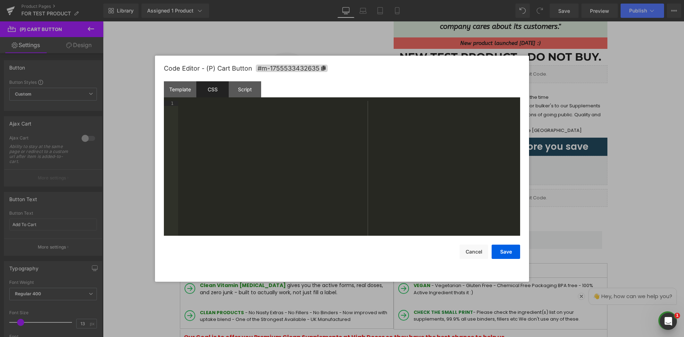
click at [218, 119] on div at bounding box center [349, 173] width 342 height 145
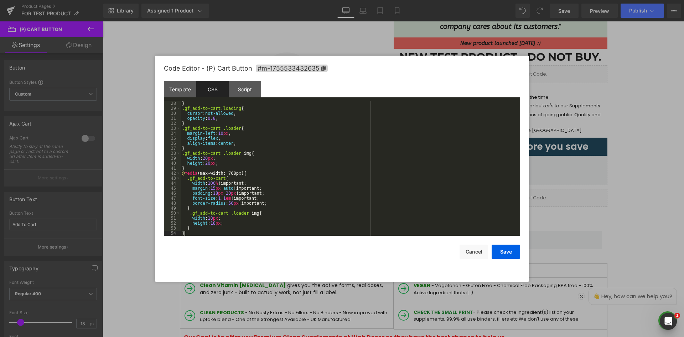
scroll to position [135, 0]
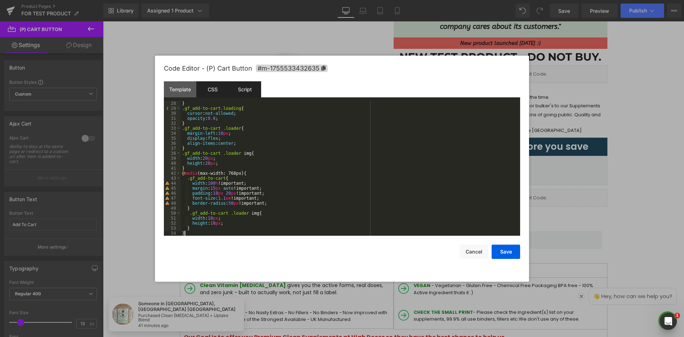
click at [246, 94] on div "Script" at bounding box center [245, 89] width 32 height 16
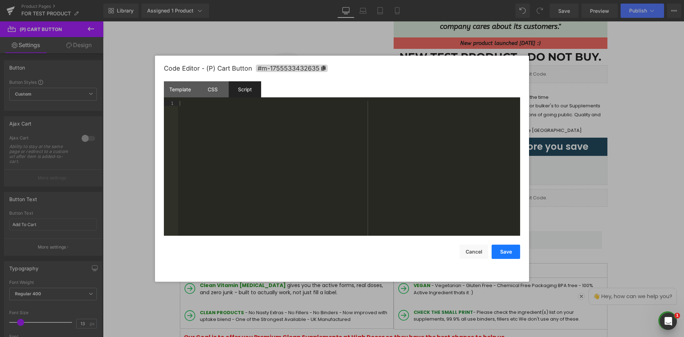
click at [474, 247] on button "Cancel" at bounding box center [473, 251] width 28 height 14
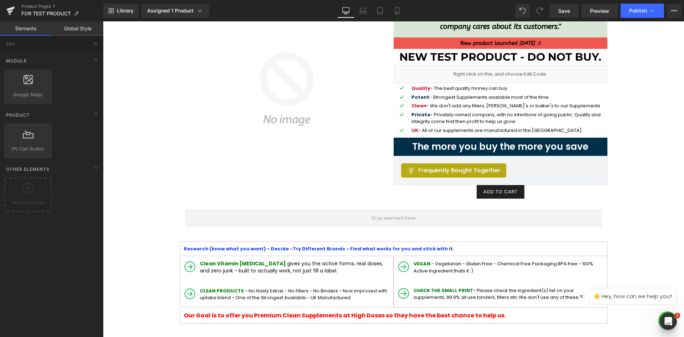
click at [439, 193] on div "Add To Cart" at bounding box center [501, 192] width 214 height 14
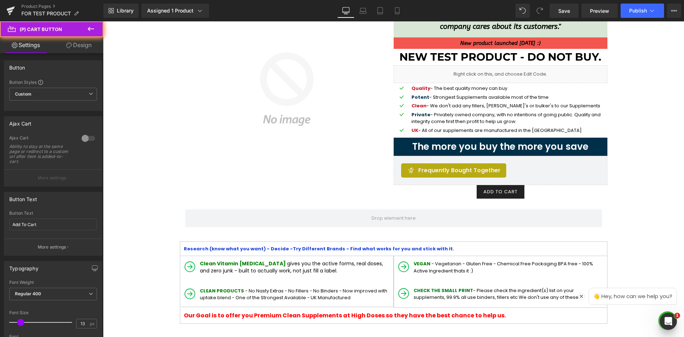
click at [438, 192] on div "Add To Cart" at bounding box center [501, 192] width 214 height 14
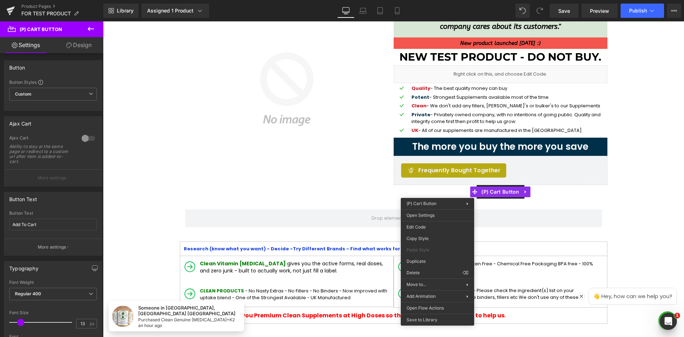
drag, startPoint x: 524, startPoint y: 292, endPoint x: 423, endPoint y: 270, distance: 103.3
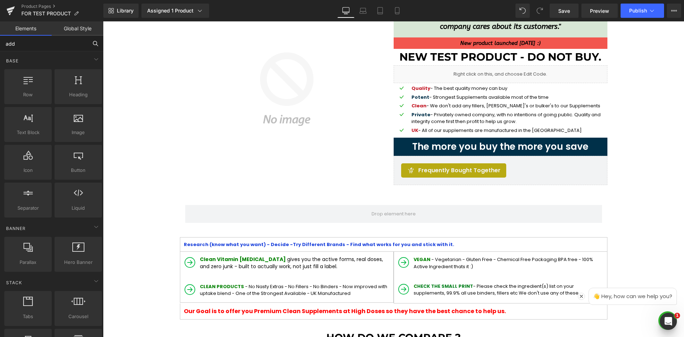
click at [72, 48] on input "add" at bounding box center [44, 44] width 88 height 16
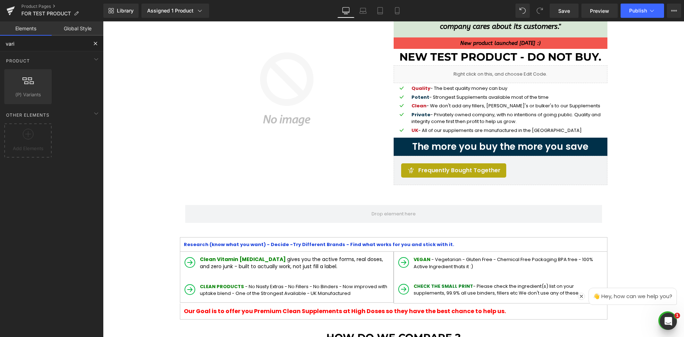
type input "varia"
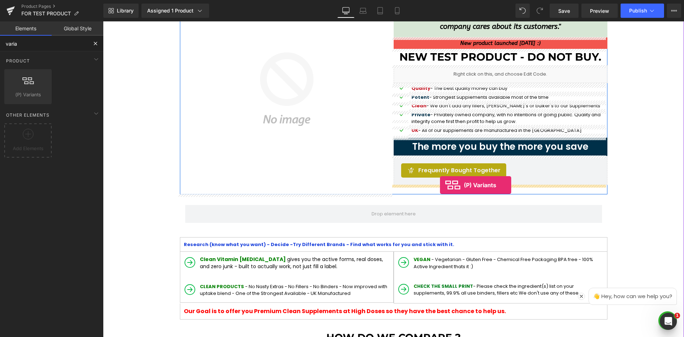
drag, startPoint x: 133, startPoint y: 113, endPoint x: 438, endPoint y: 184, distance: 313.5
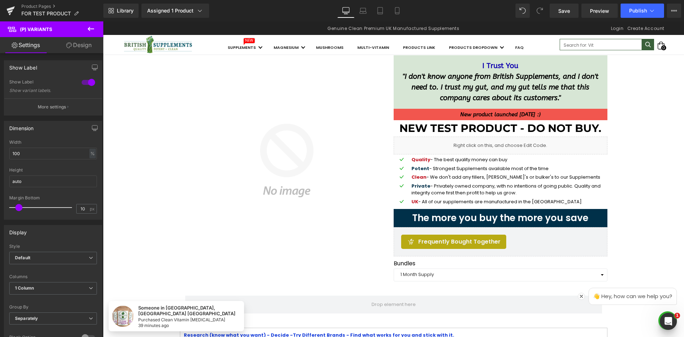
click at [227, 14] on div "Assigned 1 Product Product Preview New Test Product - Do not buy. Manage assign…" at bounding box center [183, 11] width 89 height 14
click at [207, 13] on link "Assigned 1 Product" at bounding box center [175, 11] width 68 height 14
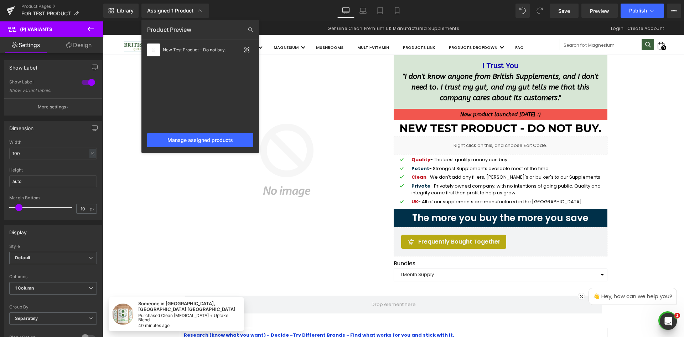
click at [278, 14] on div "Library Assigned 1 Product Product Preview New Test Product - Do not buy. Manag…" at bounding box center [393, 11] width 580 height 14
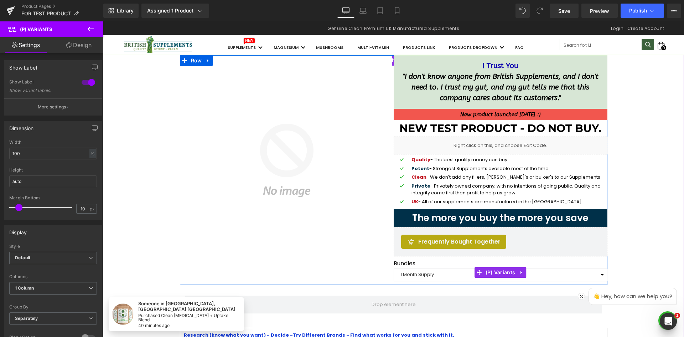
scroll to position [36, 0]
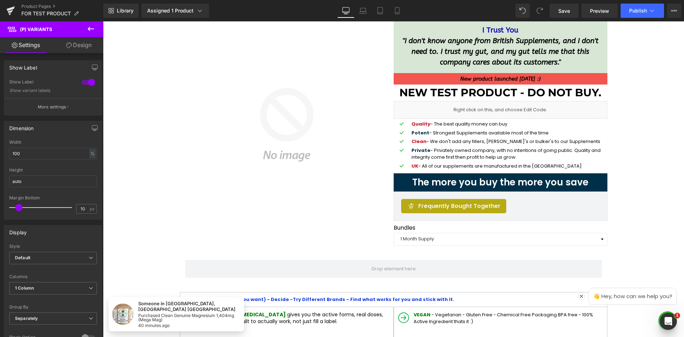
click at [64, 28] on span "(P) Variants" at bounding box center [42, 29] width 71 height 16
click at [87, 34] on button at bounding box center [90, 29] width 25 height 16
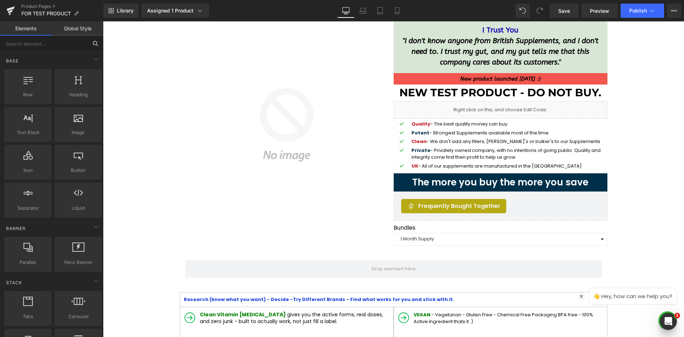
click at [83, 43] on input "text" at bounding box center [44, 44] width 88 height 16
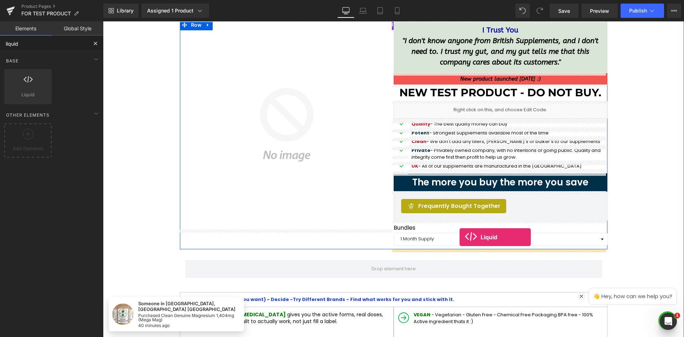
drag, startPoint x: 152, startPoint y: 120, endPoint x: 550, endPoint y: 241, distance: 416.2
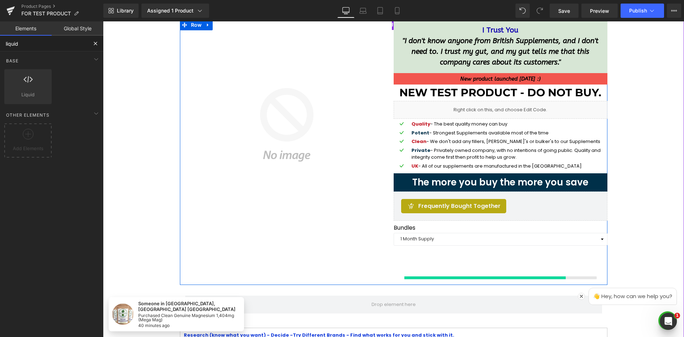
type input "liquid"
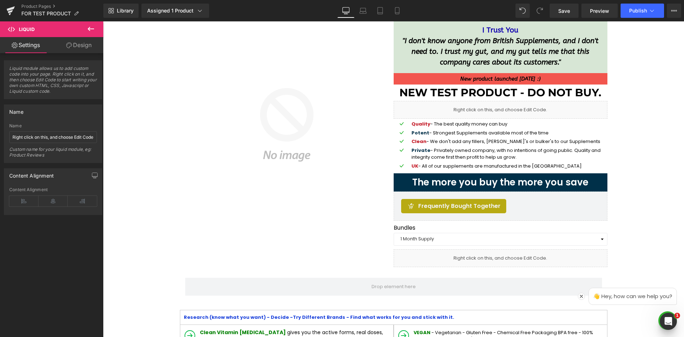
click at [93, 26] on icon at bounding box center [91, 29] width 9 height 9
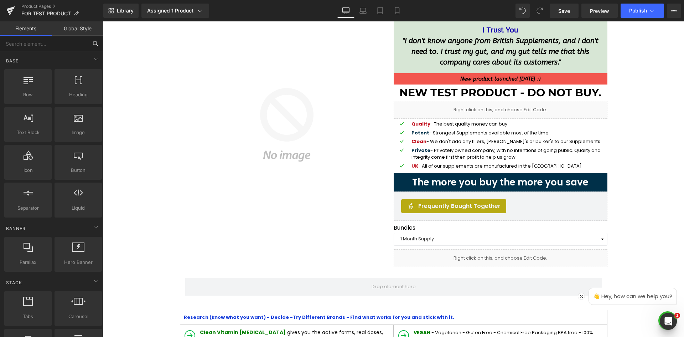
click at [78, 44] on input "text" at bounding box center [44, 44] width 88 height 16
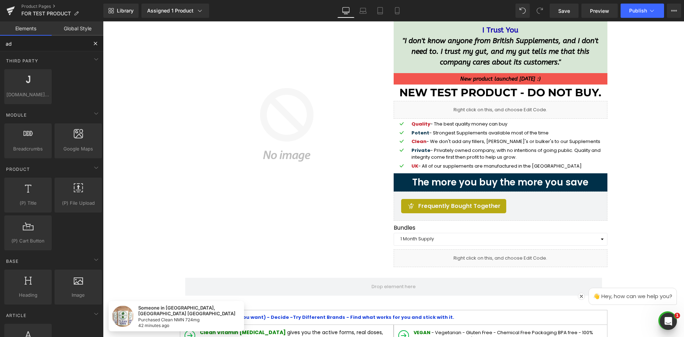
type input "add"
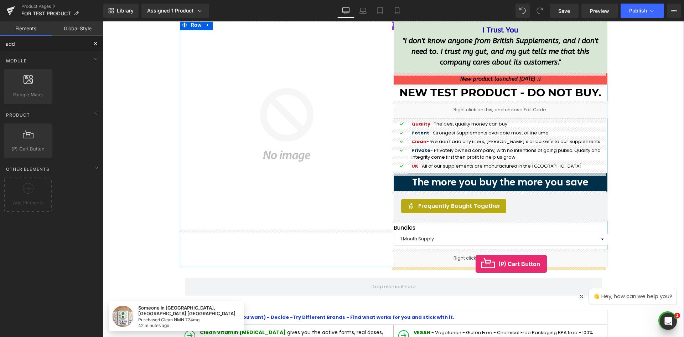
drag, startPoint x: 152, startPoint y: 175, endPoint x: 475, endPoint y: 264, distance: 335.6
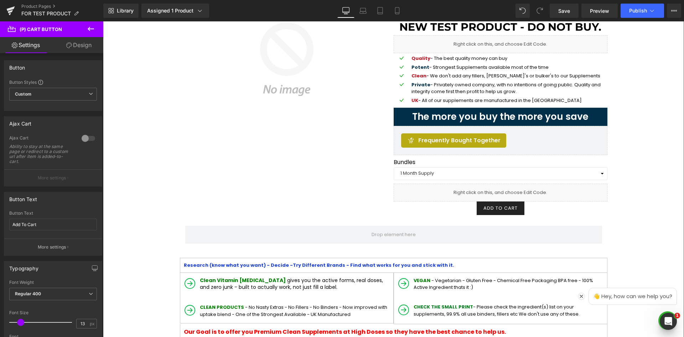
scroll to position [107, 0]
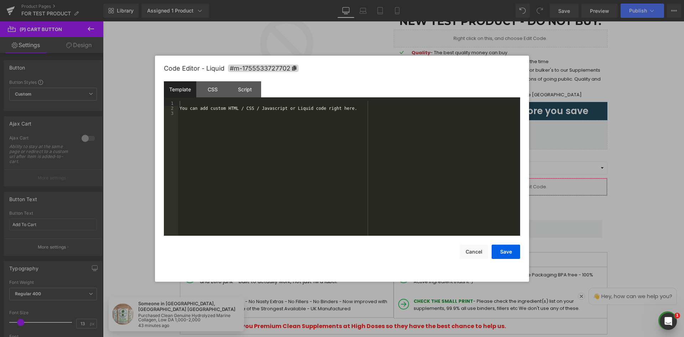
click at [445, 0] on div "(P) Cart Button You are previewing how the will restyle your page. You can not …" at bounding box center [342, 0] width 684 height 0
click at [254, 155] on div "You can add custom HTML / CSS / Javascript or Liquid code right here." at bounding box center [349, 173] width 342 height 145
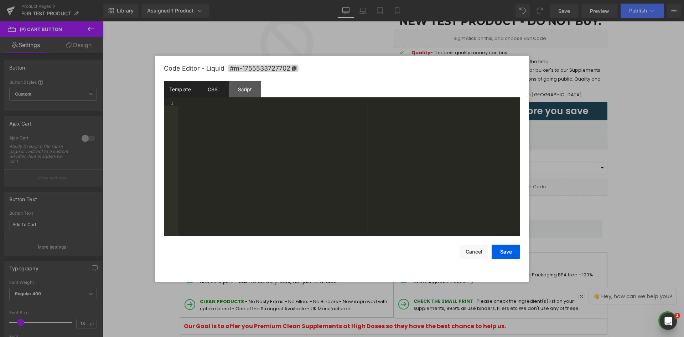
click at [214, 92] on div "CSS" at bounding box center [212, 89] width 32 height 16
click at [213, 108] on div "#m-1755533727702 { }" at bounding box center [349, 173] width 342 height 145
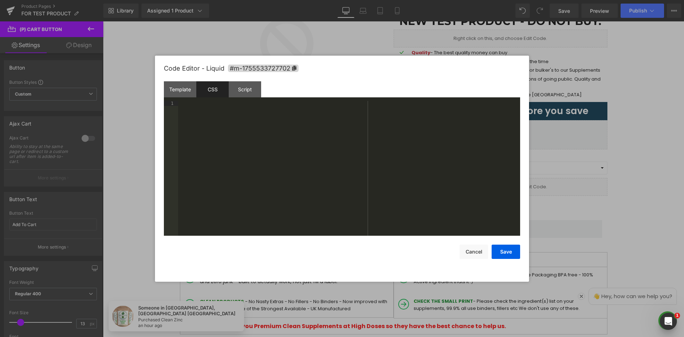
click at [239, 123] on div at bounding box center [349, 173] width 342 height 145
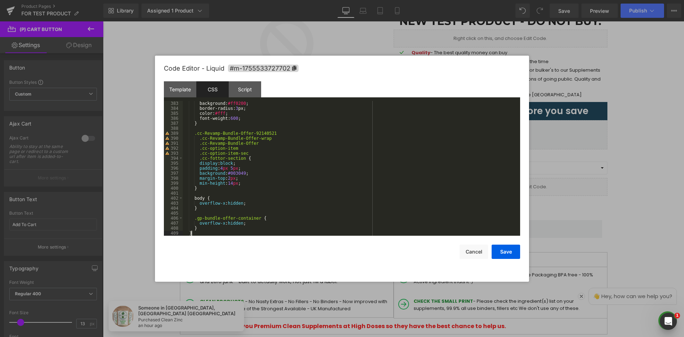
click at [255, 126] on div "background : #ff0200 ; border-radius : 3 px ; color : #fff ; font-weight : 600 …" at bounding box center [350, 173] width 334 height 145
click at [246, 95] on div "Script" at bounding box center [245, 89] width 32 height 16
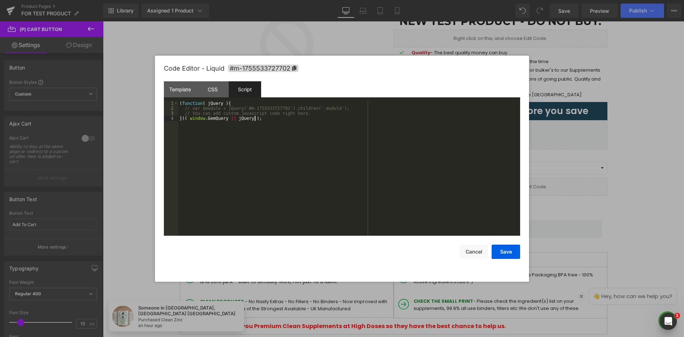
click at [271, 142] on div "( function ( jQuery ) { // var $module = jQuery('#m-1755533727702').children('.…" at bounding box center [349, 173] width 342 height 145
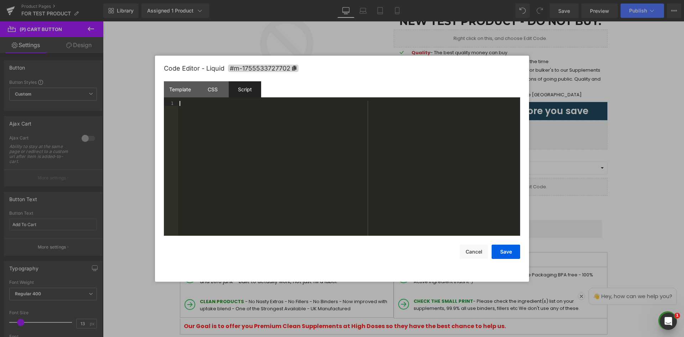
drag, startPoint x: 241, startPoint y: 125, endPoint x: 244, endPoint y: 124, distance: 3.6
click at [241, 125] on div at bounding box center [349, 173] width 342 height 145
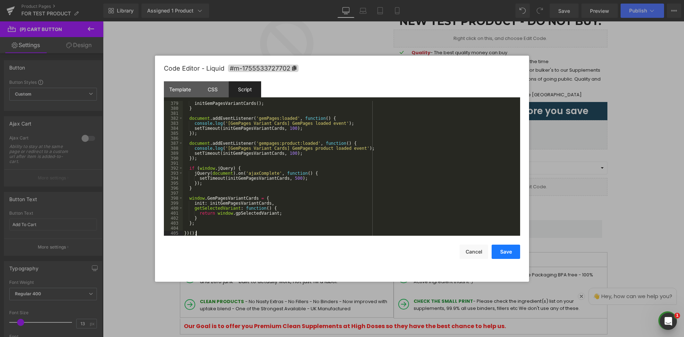
click at [507, 252] on button "Save" at bounding box center [505, 251] width 28 height 14
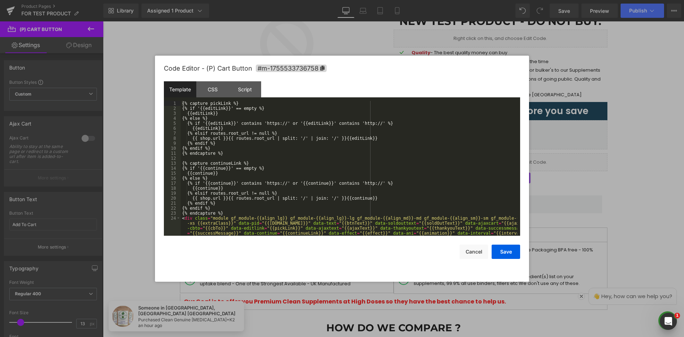
click at [492, 0] on div "(P) Cart Button You are previewing how the will restyle your page. You can not …" at bounding box center [342, 0] width 684 height 0
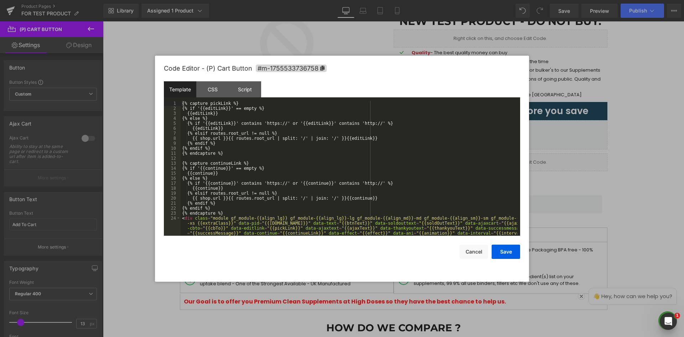
drag, startPoint x: 204, startPoint y: 87, endPoint x: 207, endPoint y: 100, distance: 13.6
click at [204, 87] on div "CSS" at bounding box center [212, 89] width 32 height 16
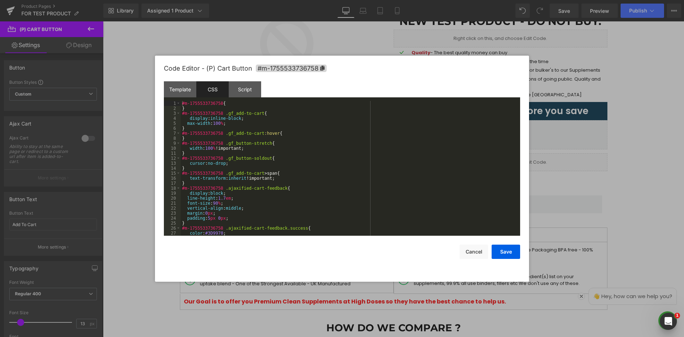
click at [233, 126] on div "#m-1755533736758 { } #m-1755533736758 .gf_add-to-cart { display : inline-block …" at bounding box center [349, 173] width 337 height 145
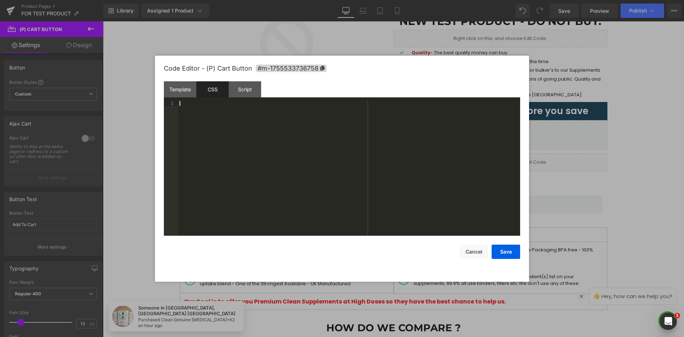
click at [200, 139] on div at bounding box center [349, 173] width 342 height 145
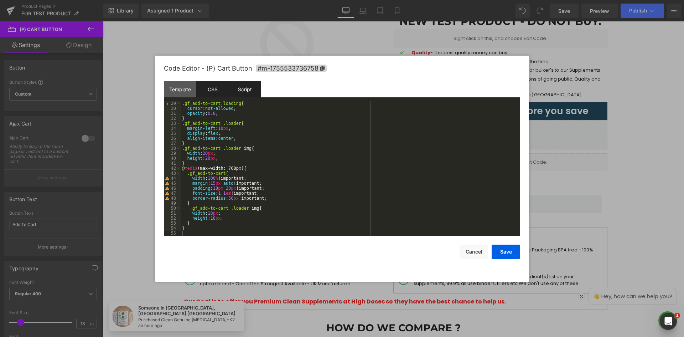
click at [249, 89] on div "Script" at bounding box center [245, 89] width 32 height 16
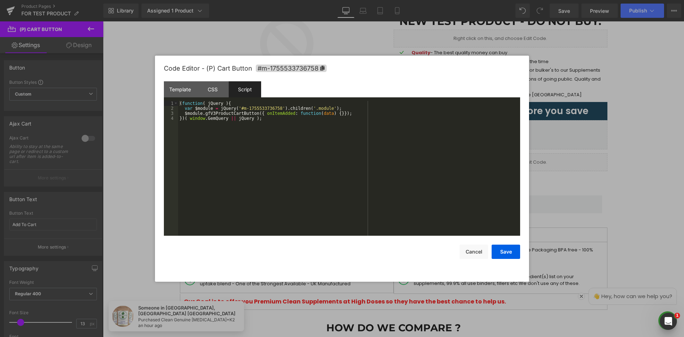
click at [269, 169] on div "( function ( jQuery ) { var $module = jQuery ( '#m-1755533736758' ) . children …" at bounding box center [349, 173] width 342 height 145
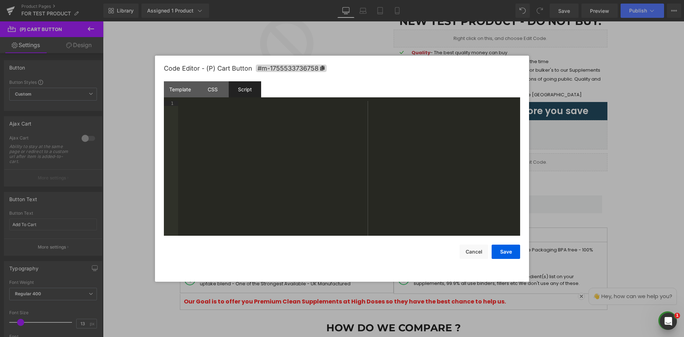
click at [207, 136] on div at bounding box center [349, 173] width 342 height 145
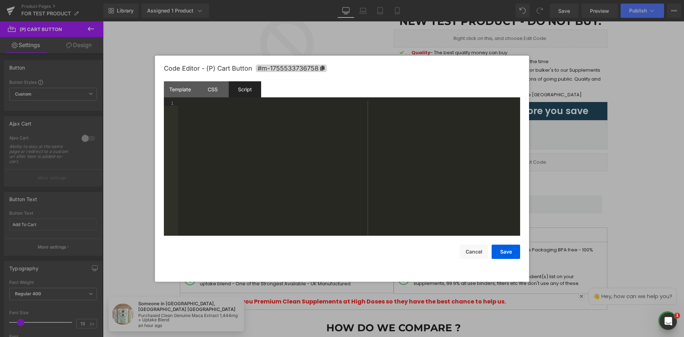
scroll to position [703, 0]
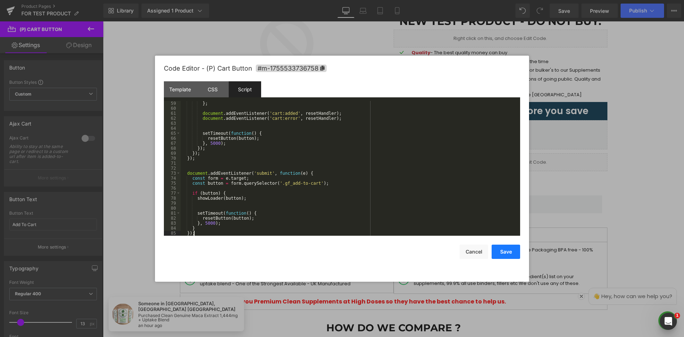
click at [503, 250] on button "Save" at bounding box center [505, 251] width 28 height 14
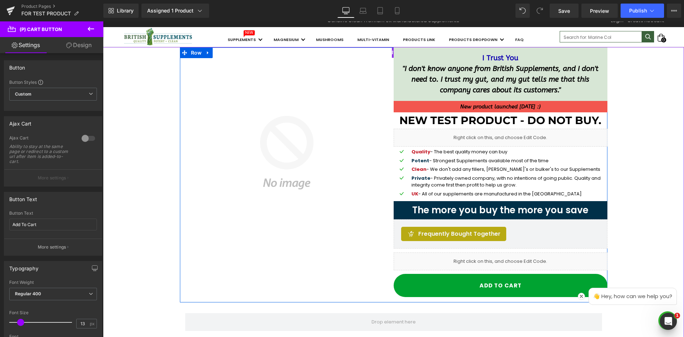
scroll to position [0, 0]
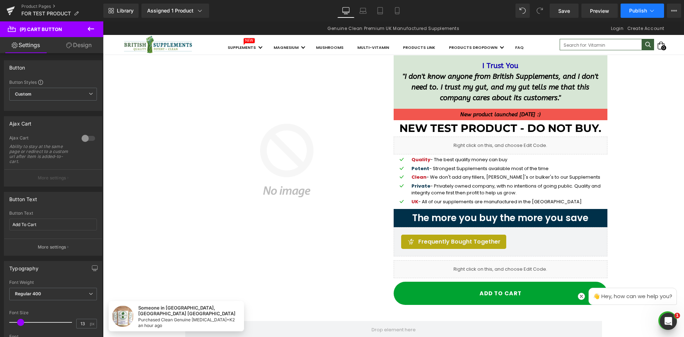
click at [639, 9] on span "Publish" at bounding box center [638, 11] width 18 height 6
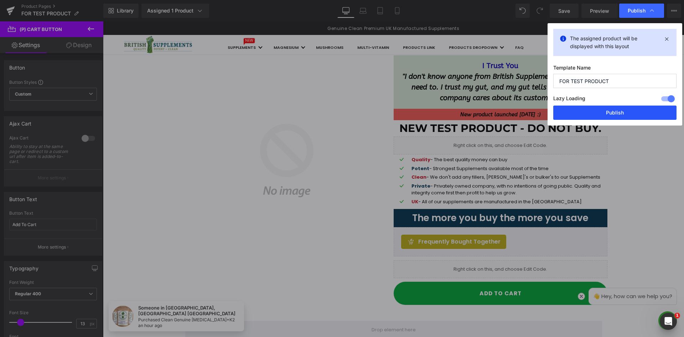
click at [608, 109] on button "Publish" at bounding box center [614, 112] width 123 height 14
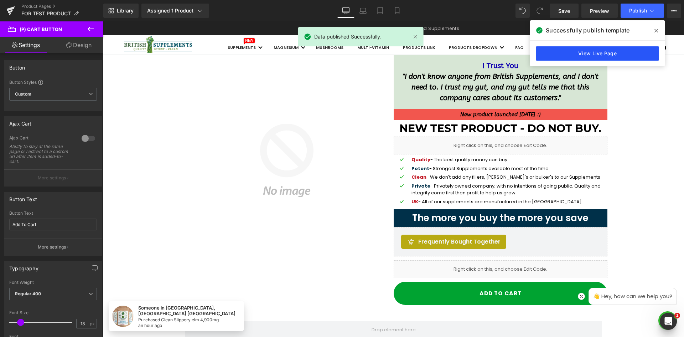
click at [613, 55] on link "View Live Page" at bounding box center [597, 53] width 123 height 14
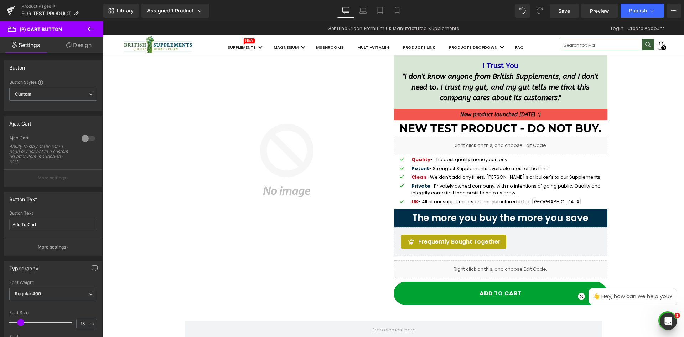
click at [81, 44] on link "Design" at bounding box center [79, 45] width 52 height 16
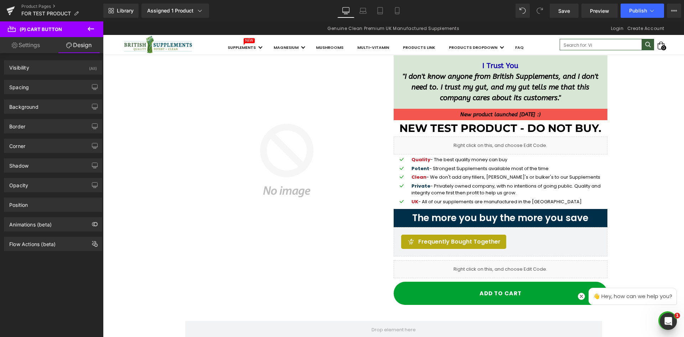
click at [32, 45] on link "Settings" at bounding box center [26, 45] width 52 height 16
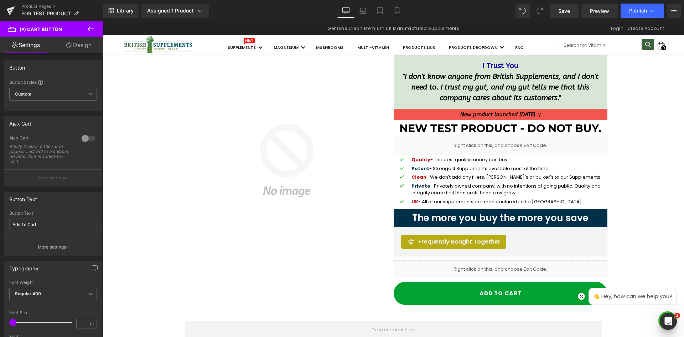
click at [85, 31] on button at bounding box center [90, 29] width 25 height 16
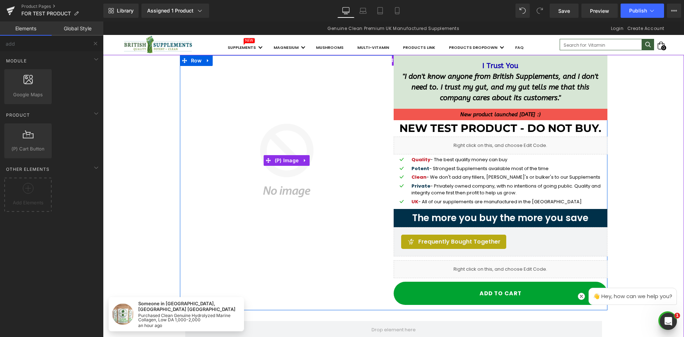
click at [320, 118] on img at bounding box center [287, 160] width 214 height 210
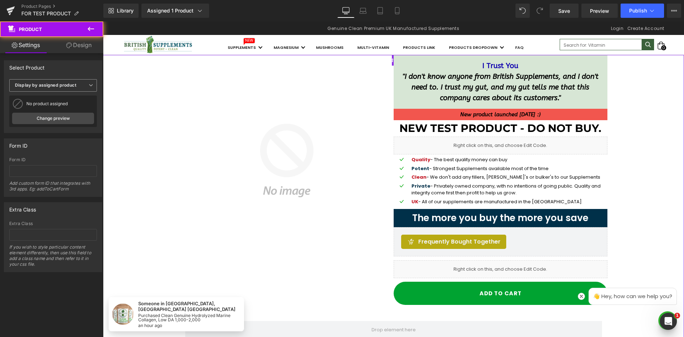
click at [92, 87] on span "Display by assigned product" at bounding box center [53, 85] width 88 height 12
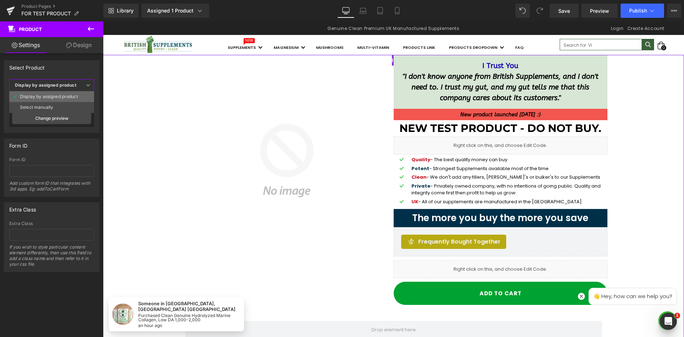
click at [65, 101] on li "Display by assigned product" at bounding box center [51, 96] width 85 height 11
click at [62, 104] on div "No product assigned" at bounding box center [58, 103] width 65 height 5
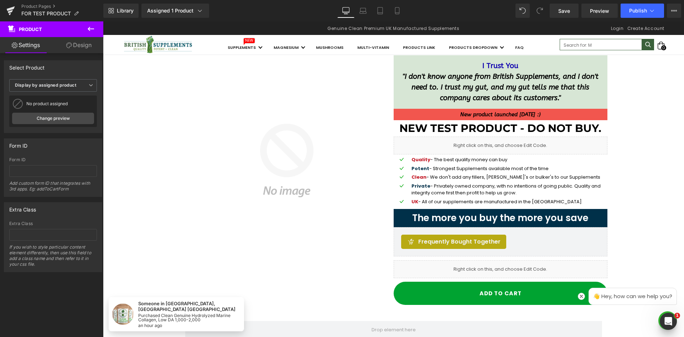
click at [47, 105] on div "No product assigned" at bounding box center [60, 103] width 68 height 5
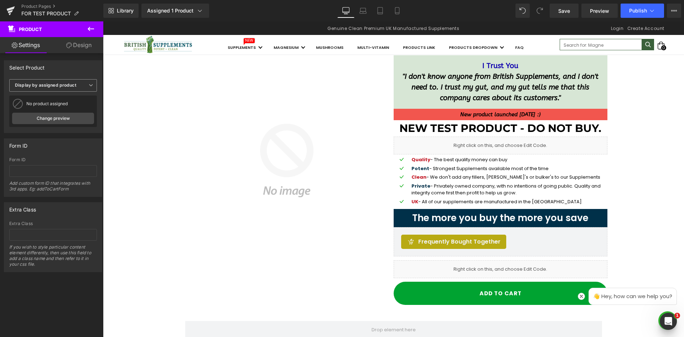
click at [79, 89] on span "Display by assigned product" at bounding box center [53, 85] width 88 height 12
click at [48, 105] on div "Select manually" at bounding box center [36, 107] width 33 height 5
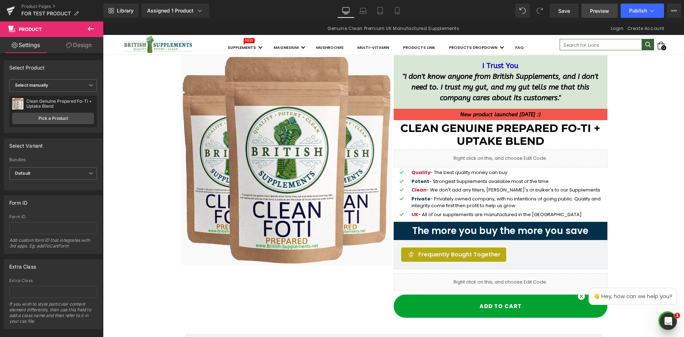
click at [604, 11] on span "Preview" at bounding box center [599, 10] width 19 height 7
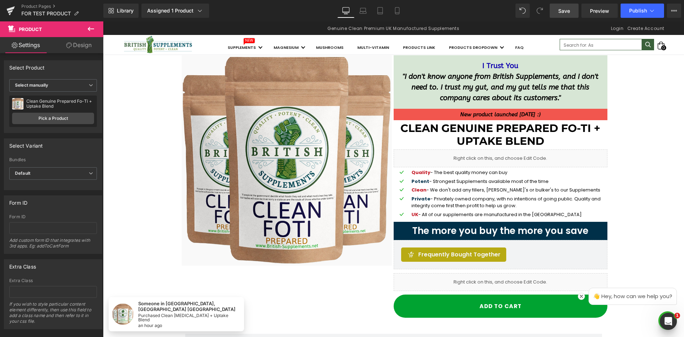
drag, startPoint x: 561, startPoint y: 7, endPoint x: 573, endPoint y: 16, distance: 15.2
click at [561, 7] on span "Save" at bounding box center [564, 10] width 12 height 7
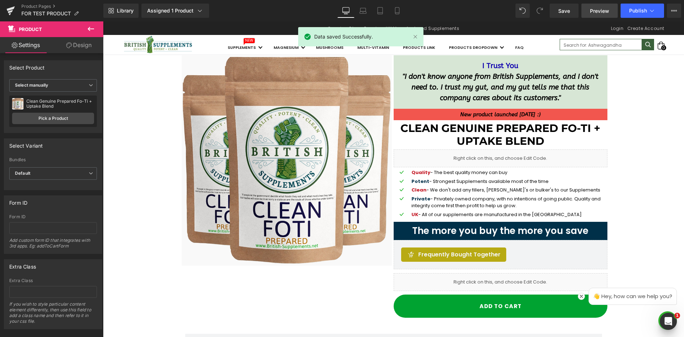
click at [597, 6] on link "Preview" at bounding box center [599, 11] width 36 height 14
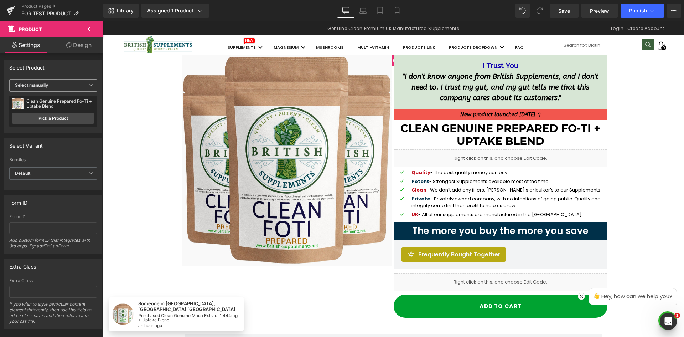
click at [73, 85] on span "Select manually" at bounding box center [53, 85] width 88 height 12
click at [62, 96] on div "Display by assigned product" at bounding box center [49, 96] width 58 height 5
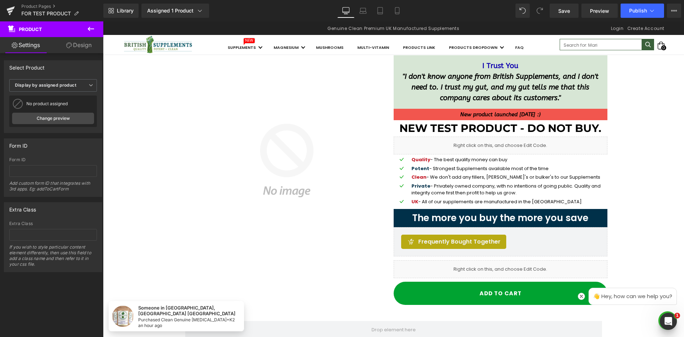
click at [430, 267] on div "Liquid" at bounding box center [501, 269] width 214 height 18
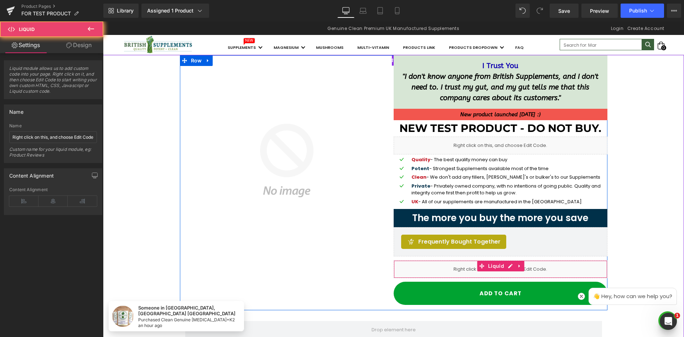
click at [430, 267] on div "Liquid" at bounding box center [501, 269] width 214 height 18
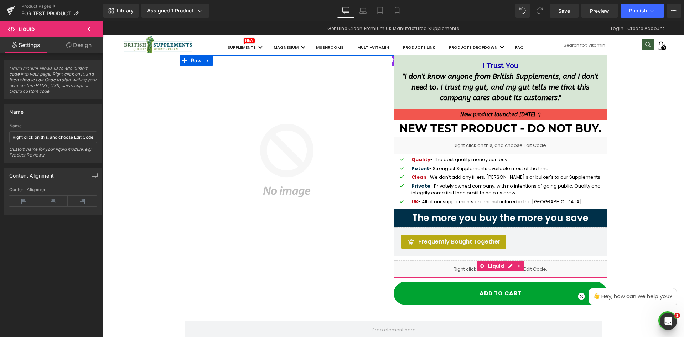
click at [439, 264] on div "Liquid" at bounding box center [501, 269] width 214 height 18
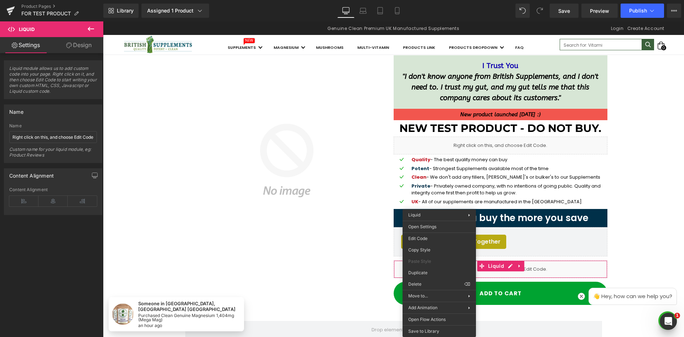
drag, startPoint x: 528, startPoint y: 304, endPoint x: 430, endPoint y: 283, distance: 99.7
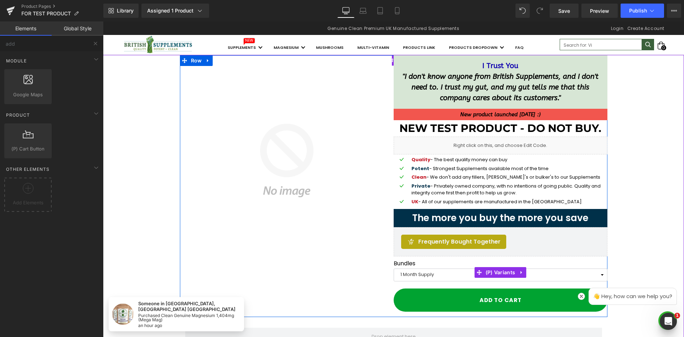
click at [438, 274] on select "1 Month Supply 3 Month Supply 6 Month Supply" at bounding box center [501, 274] width 214 height 13
click at [438, 262] on label "Bundles" at bounding box center [501, 264] width 214 height 9
click at [405, 265] on label "Bundles" at bounding box center [501, 264] width 214 height 9
click at [398, 267] on label "Bundles" at bounding box center [501, 264] width 214 height 9
click at [394, 270] on select "1 Month Supply 3 Month Supply 6 Month Supply" at bounding box center [501, 274] width 214 height 13
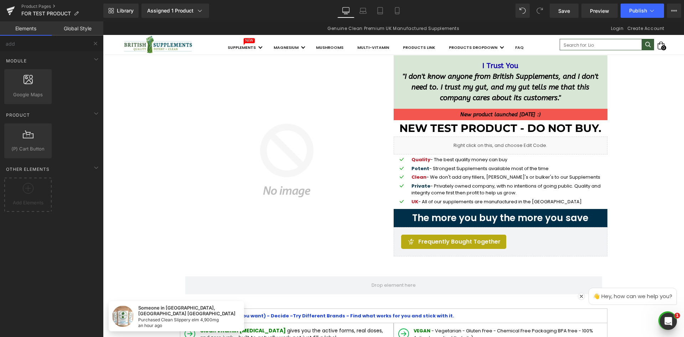
click at [100, 41] on button at bounding box center [96, 44] width 16 height 16
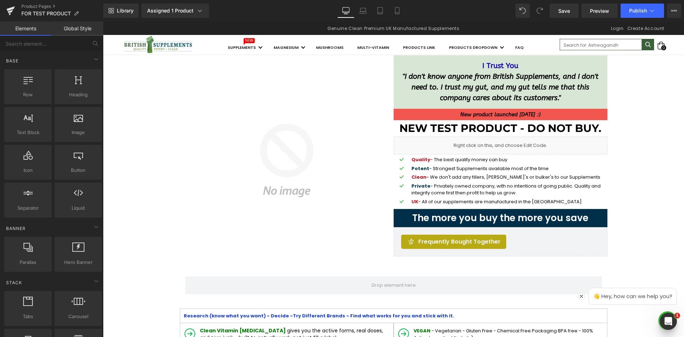
click at [374, 70] on img at bounding box center [287, 160] width 214 height 210
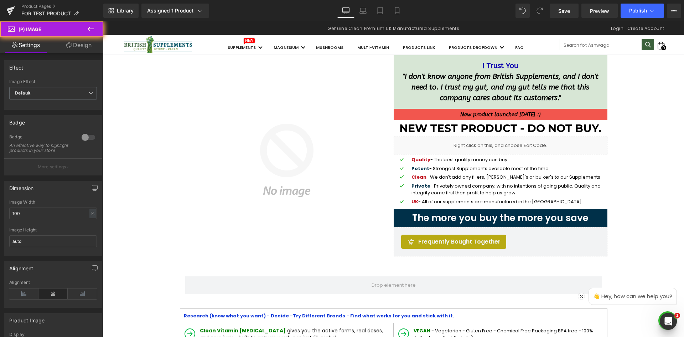
click at [381, 67] on img at bounding box center [287, 160] width 214 height 210
click at [427, 5] on div "Library Assigned 1 Product Product Preview New Test Product - Do not buy. Manag…" at bounding box center [393, 11] width 580 height 14
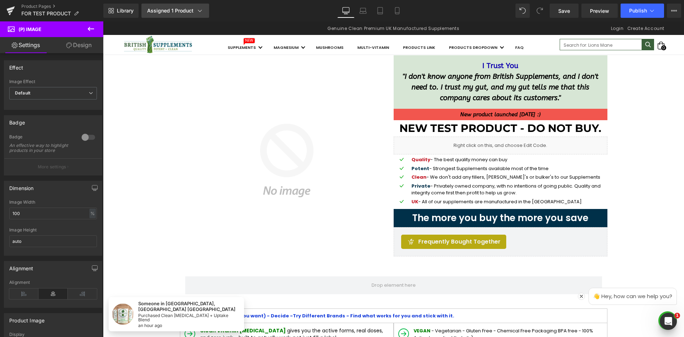
click at [202, 9] on icon at bounding box center [199, 10] width 7 height 7
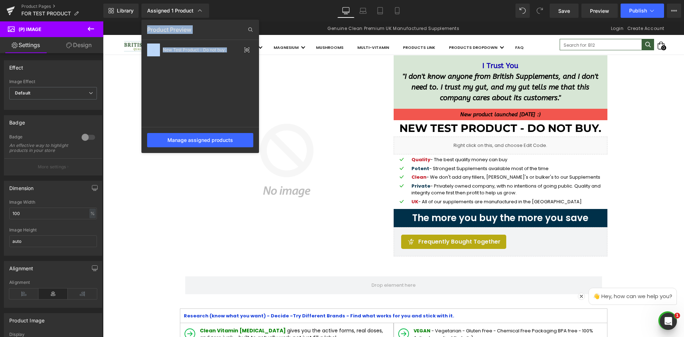
drag, startPoint x: 284, startPoint y: 14, endPoint x: 288, endPoint y: 14, distance: 3.9
click at [286, 14] on div "Library Assigned 1 Product Product Preview New Test Product - Do not buy. Manag…" at bounding box center [393, 11] width 580 height 14
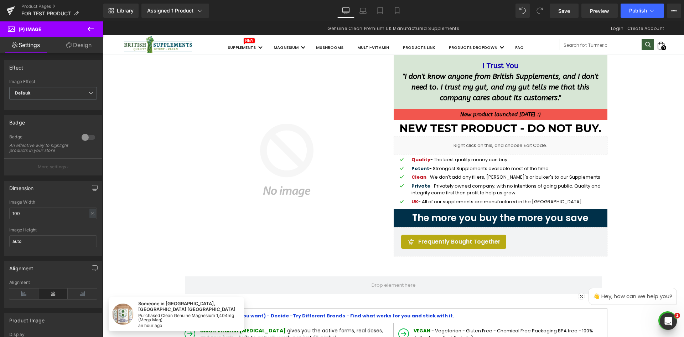
click at [93, 28] on icon at bounding box center [91, 29] width 9 height 9
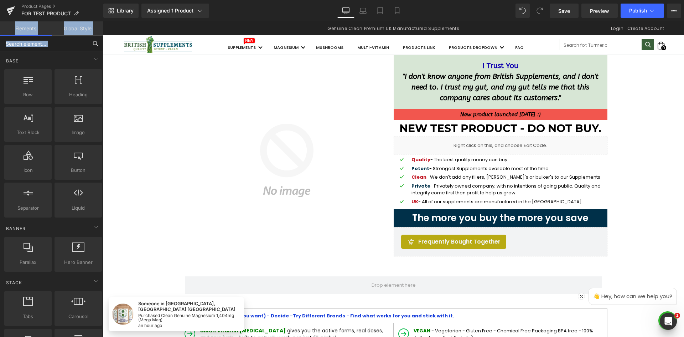
click at [63, 46] on input "text" at bounding box center [44, 44] width 88 height 16
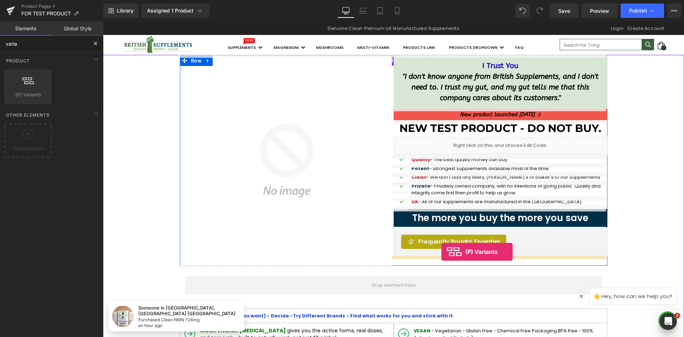
drag, startPoint x: 148, startPoint y: 120, endPoint x: 441, endPoint y: 251, distance: 321.2
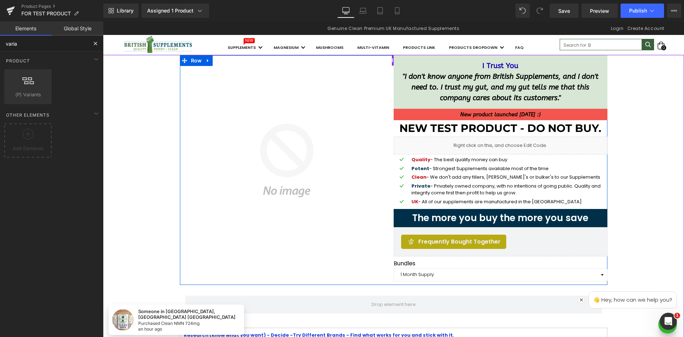
type input "varia"
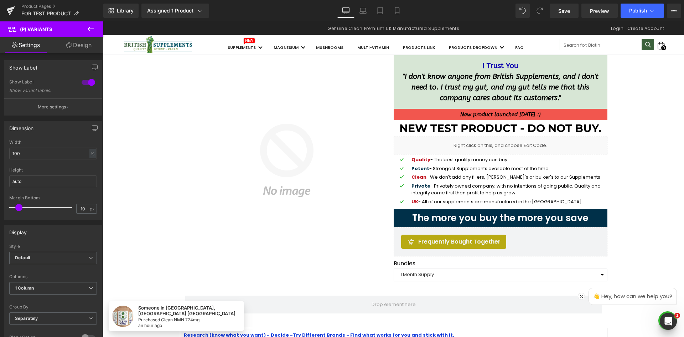
click at [90, 25] on icon at bounding box center [91, 29] width 9 height 9
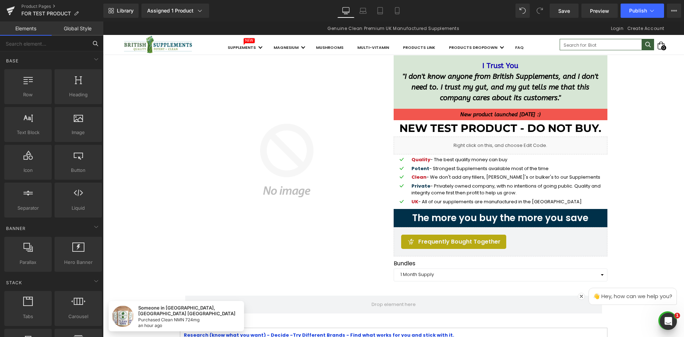
click at [69, 45] on input "text" at bounding box center [44, 44] width 88 height 16
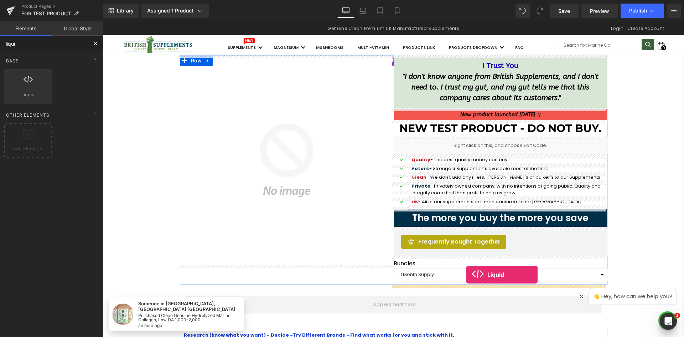
drag, startPoint x: 145, startPoint y: 115, endPoint x: 466, endPoint y: 274, distance: 358.5
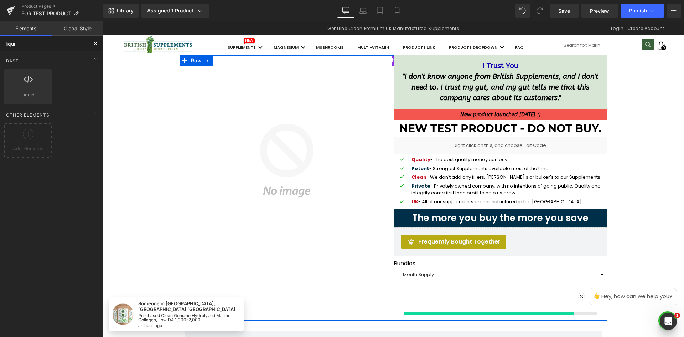
type input "liqui"
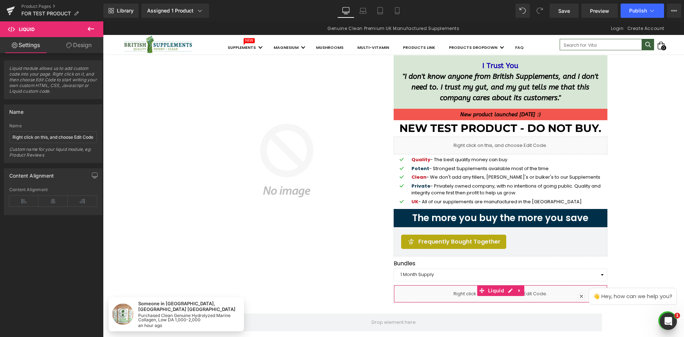
click at [90, 30] on icon at bounding box center [91, 29] width 6 height 4
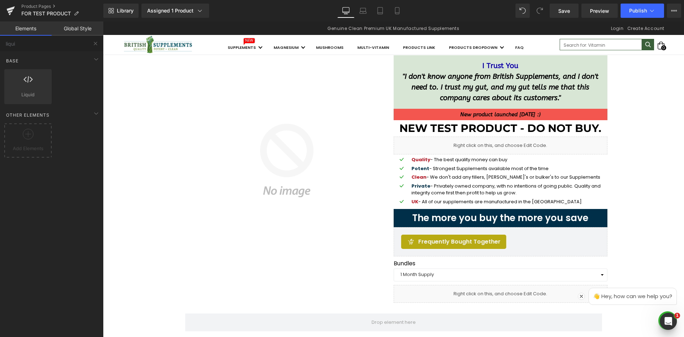
click at [92, 40] on button at bounding box center [96, 44] width 16 height 16
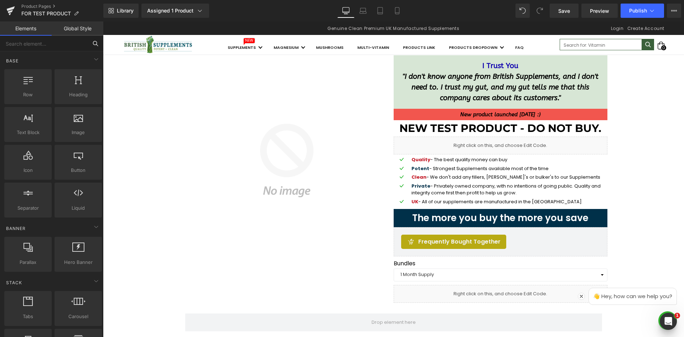
click at [77, 42] on input "text" at bounding box center [44, 44] width 88 height 16
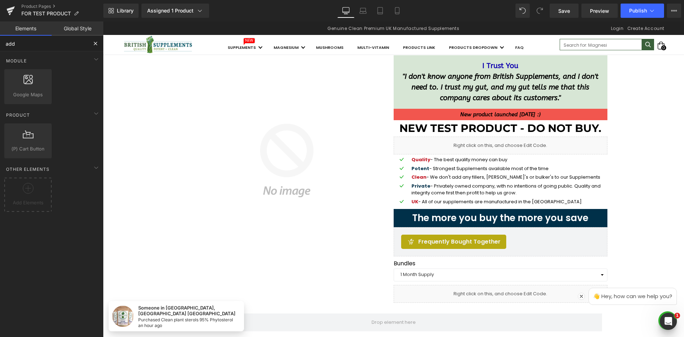
type input "add"
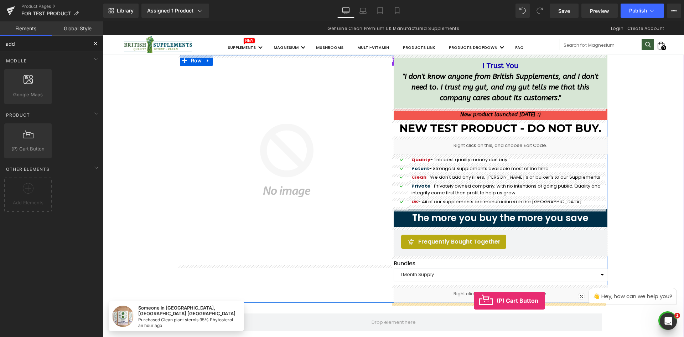
drag, startPoint x: 149, startPoint y: 178, endPoint x: 473, endPoint y: 297, distance: 344.8
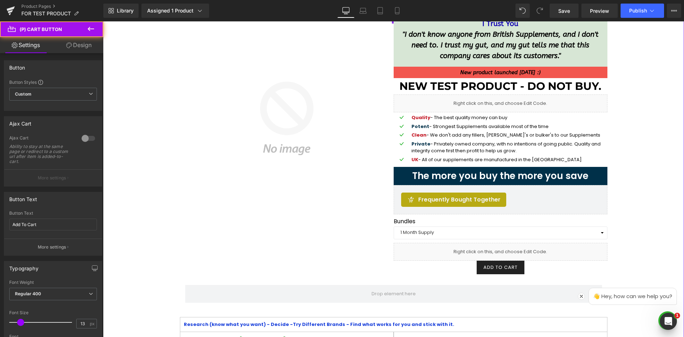
scroll to position [107, 0]
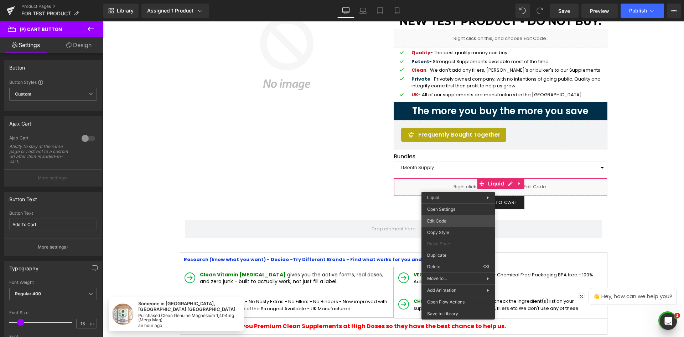
click at [454, 0] on div "(P) Cart Button You are previewing how the will restyle your page. You can not …" at bounding box center [342, 0] width 684 height 0
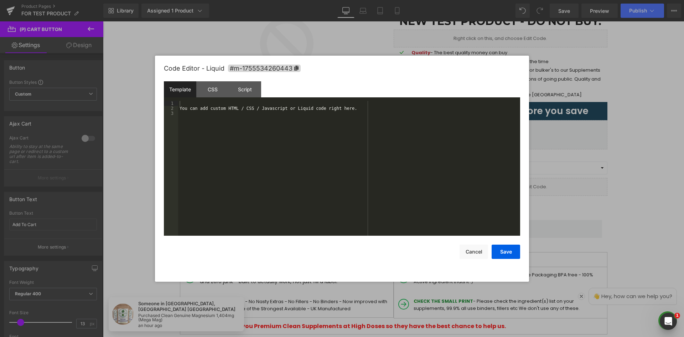
click at [296, 160] on div "You can add custom HTML / CSS / Javascript or Liquid code right here." at bounding box center [349, 173] width 342 height 145
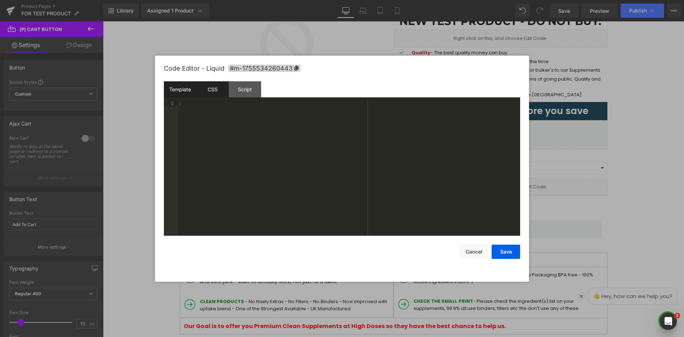
click at [213, 89] on div "CSS" at bounding box center [212, 89] width 32 height 16
click at [299, 137] on div "#m-1755534260443 { }" at bounding box center [349, 173] width 342 height 145
click at [244, 141] on div at bounding box center [349, 173] width 342 height 145
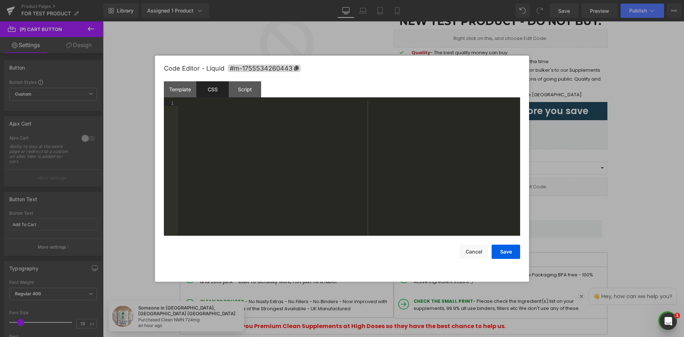
scroll to position [1905, 0]
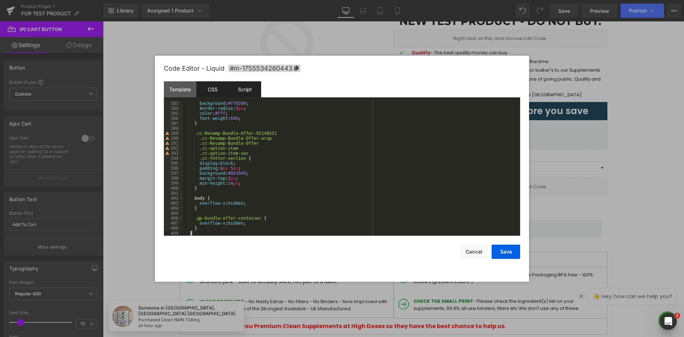
click at [245, 92] on div "Script" at bounding box center [245, 89] width 32 height 16
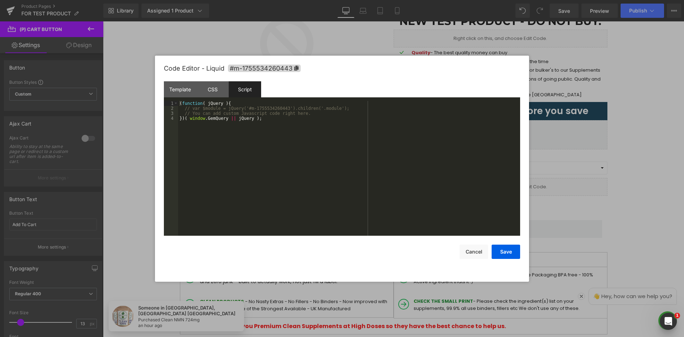
click at [244, 111] on div "( function ( jQuery ) { // var $module = jQuery('#m-1755534260443').children('.…" at bounding box center [349, 173] width 342 height 145
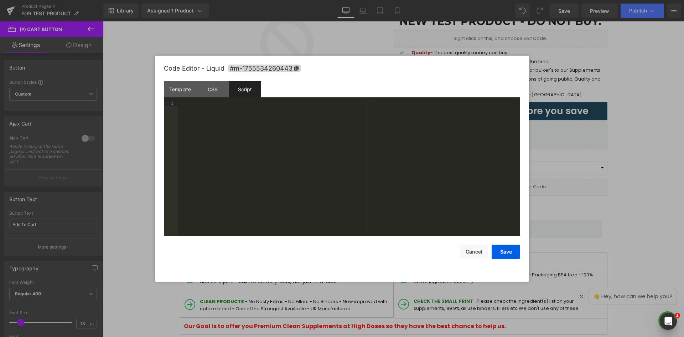
click at [200, 178] on div at bounding box center [349, 173] width 342 height 145
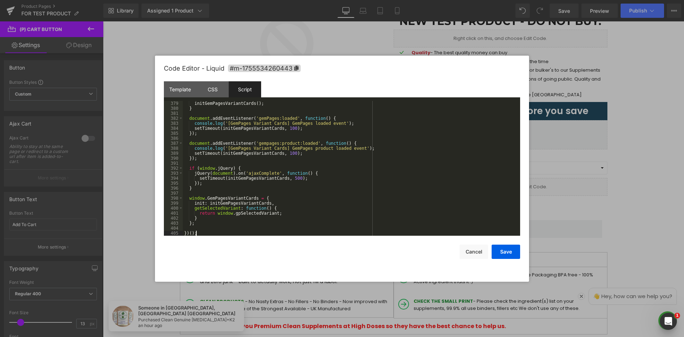
scroll to position [1890, 0]
click at [502, 251] on button "Save" at bounding box center [505, 251] width 28 height 14
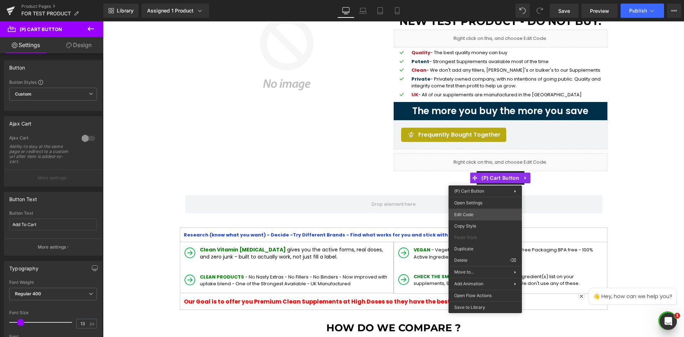
click at [486, 0] on div "(P) Cart Button You are previewing how the will restyle your page. You can not …" at bounding box center [342, 0] width 684 height 0
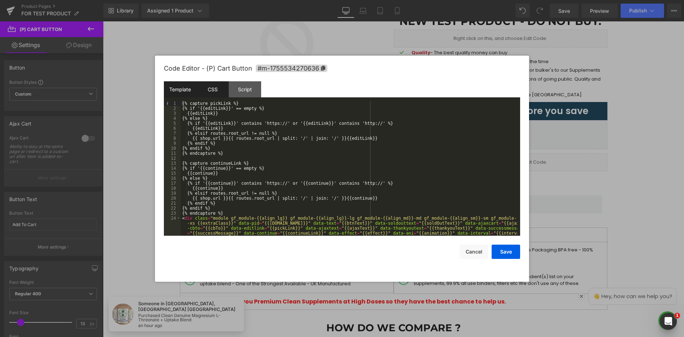
click at [221, 90] on div "CSS" at bounding box center [212, 89] width 32 height 16
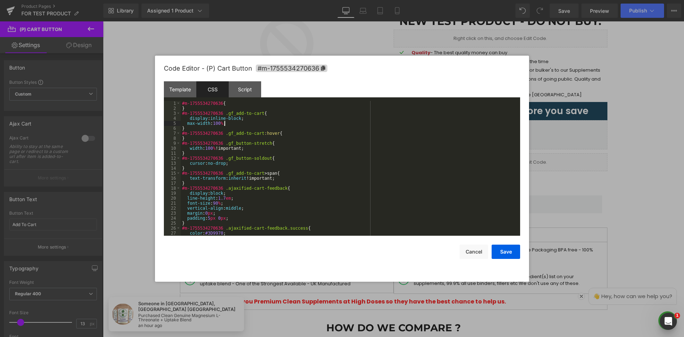
click at [265, 121] on div "#m-1755534270636 { } #m-1755534270636 .gf_add-to-cart { display : inline-block …" at bounding box center [349, 173] width 337 height 145
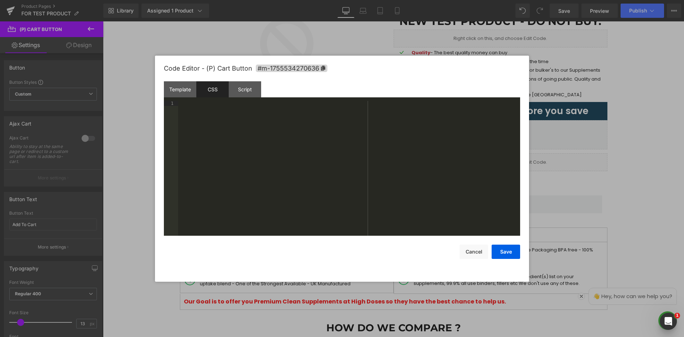
click at [342, 130] on div at bounding box center [349, 173] width 342 height 145
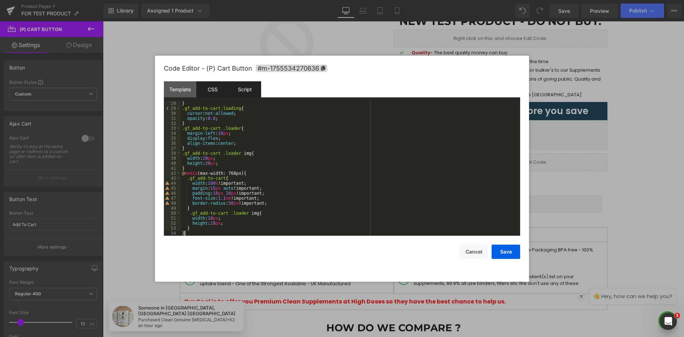
click at [247, 93] on div "Script" at bounding box center [245, 89] width 32 height 16
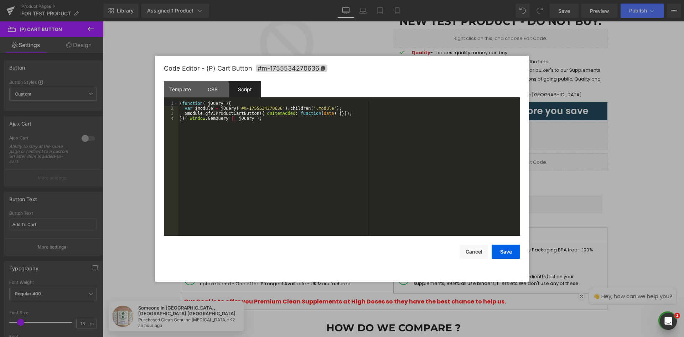
click at [267, 119] on div "( function ( jQuery ) { var $module = jQuery ( '#m-1755534270636' ) . children …" at bounding box center [349, 173] width 342 height 145
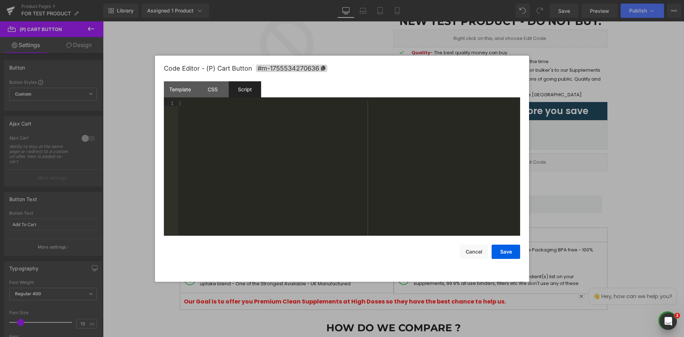
click at [371, 100] on div "Template CSS Script Data" at bounding box center [342, 91] width 356 height 20
click at [365, 119] on div at bounding box center [349, 173] width 342 height 145
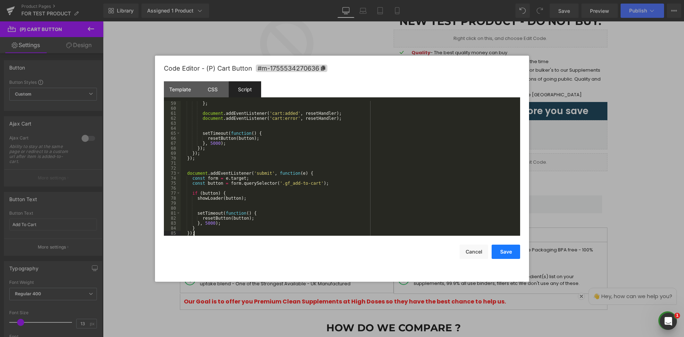
click at [505, 251] on button "Save" at bounding box center [505, 251] width 28 height 14
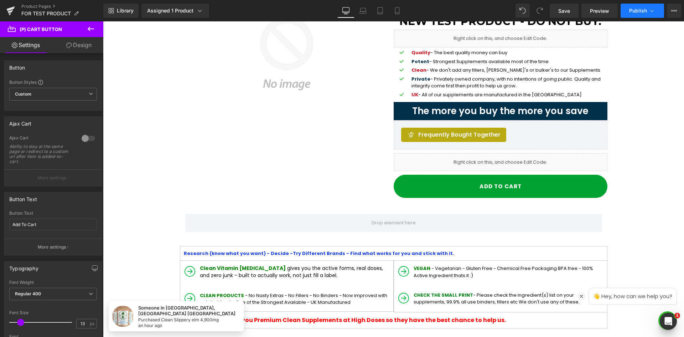
click at [641, 14] on button "Publish" at bounding box center [641, 11] width 43 height 14
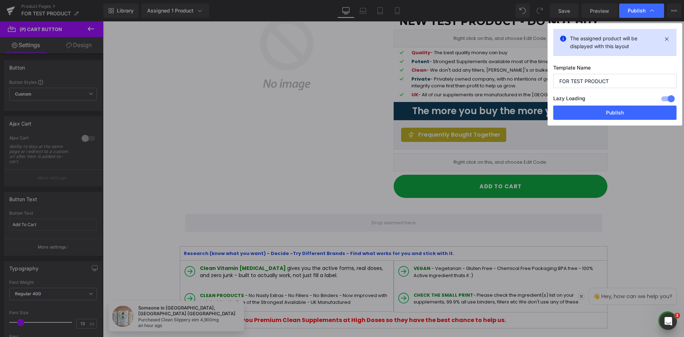
click at [632, 107] on button "Publish" at bounding box center [614, 112] width 123 height 14
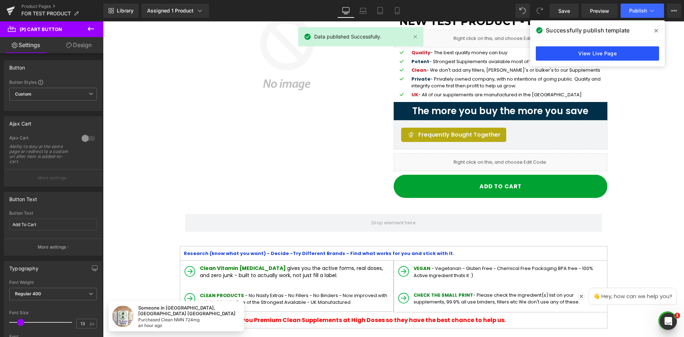
click at [607, 53] on link "View Live Page" at bounding box center [597, 53] width 123 height 14
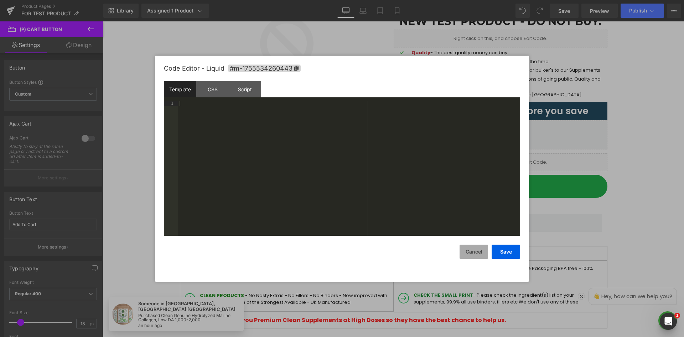
drag, startPoint x: 401, startPoint y: 140, endPoint x: 476, endPoint y: 255, distance: 137.3
click at [475, 254] on button "Cancel" at bounding box center [473, 251] width 28 height 14
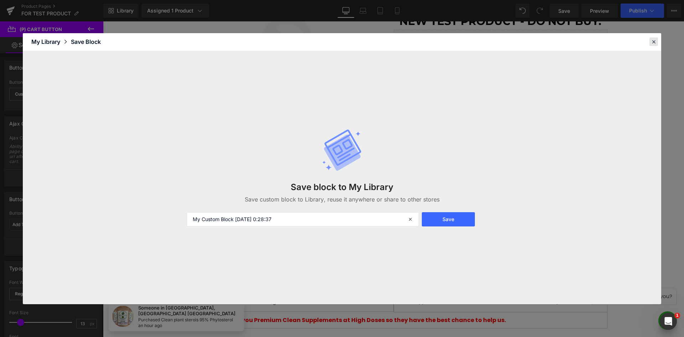
drag, startPoint x: 657, startPoint y: 41, endPoint x: 546, endPoint y: 63, distance: 113.0
click at [657, 41] on div at bounding box center [653, 41] width 9 height 9
click at [293, 219] on input "My Custom Block [DATE] 0:28:43" at bounding box center [303, 219] width 232 height 14
drag, startPoint x: 319, startPoint y: 219, endPoint x: 194, endPoint y: 222, distance: 125.0
click at [194, 222] on input "My Custom Block [DATE] 0:28:43" at bounding box center [303, 219] width 232 height 14
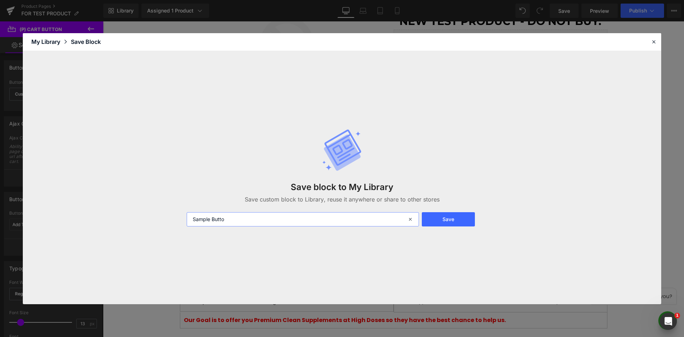
type input "Sample Button"
type input "Monthly Offer Button"
click at [439, 222] on button "Save" at bounding box center [448, 219] width 53 height 14
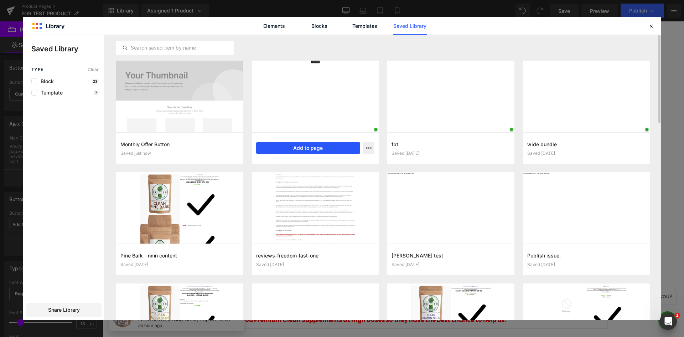
drag, startPoint x: 316, startPoint y: 149, endPoint x: 432, endPoint y: 175, distance: 119.6
click at [316, 149] on button "Add to page" at bounding box center [308, 147] width 104 height 11
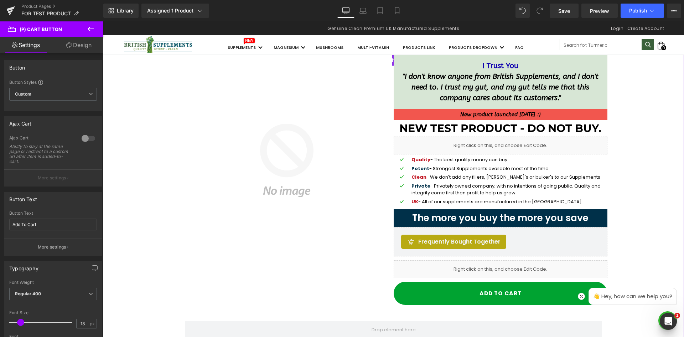
scroll to position [142, 0]
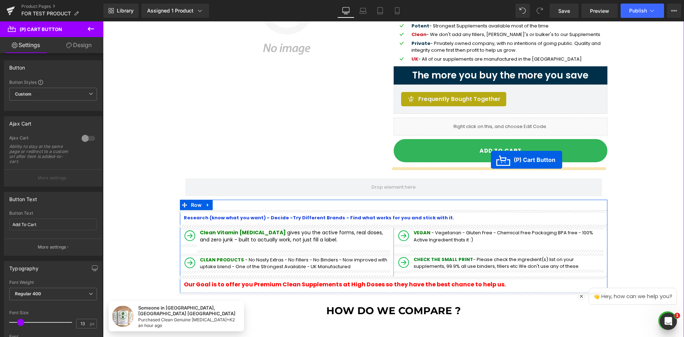
drag, startPoint x: 365, startPoint y: 230, endPoint x: 491, endPoint y: 160, distance: 144.3
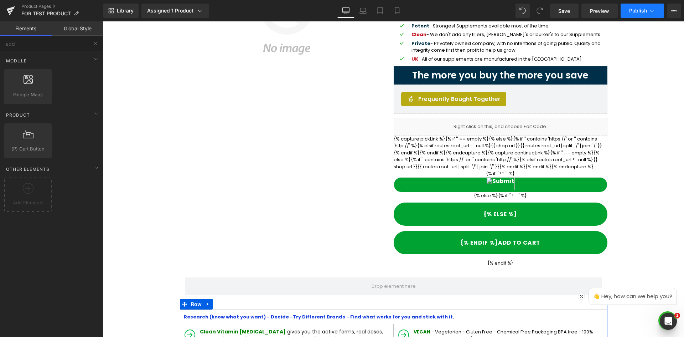
click at [630, 14] on button "Publish" at bounding box center [641, 11] width 43 height 14
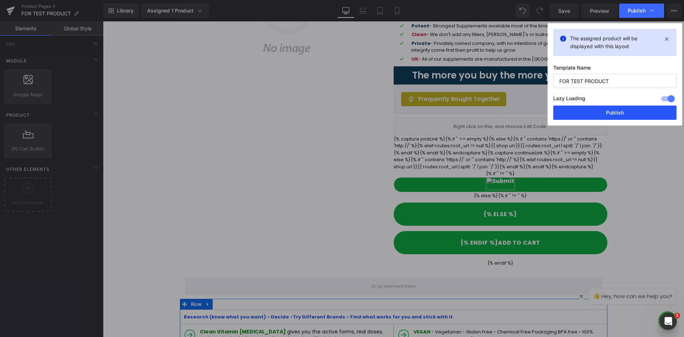
click at [622, 112] on button "Publish" at bounding box center [614, 112] width 123 height 14
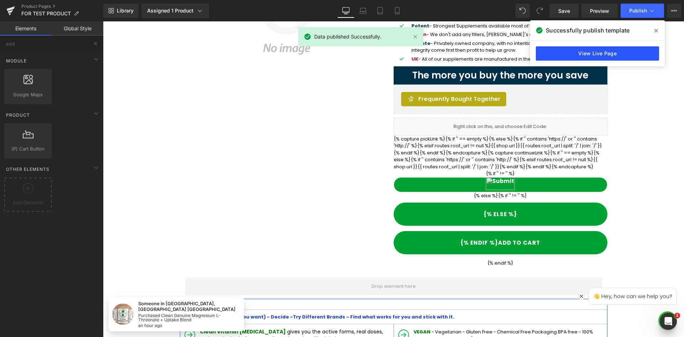
click at [603, 50] on link "View Live Page" at bounding box center [597, 53] width 123 height 14
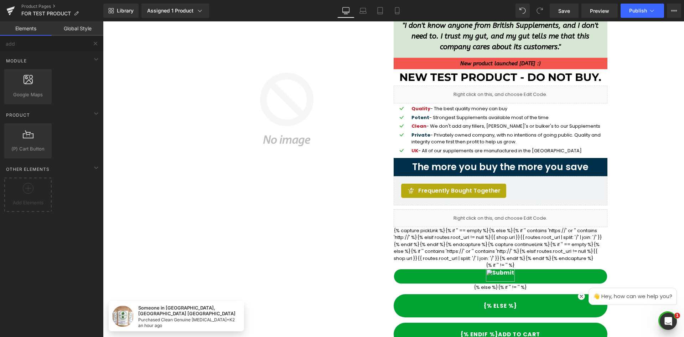
scroll to position [71, 0]
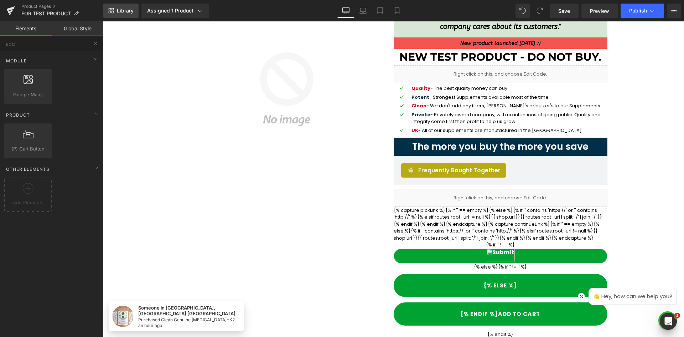
click at [119, 6] on link "Library" at bounding box center [120, 11] width 35 height 14
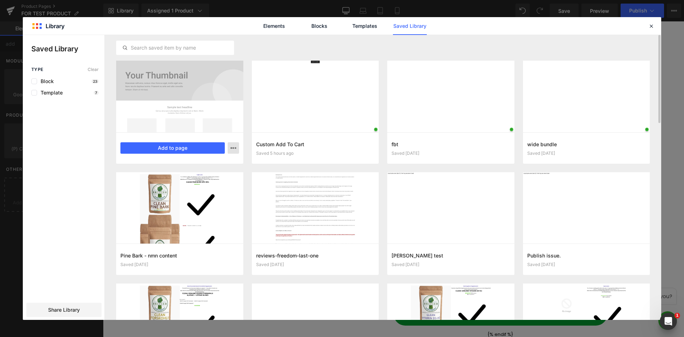
click at [0, 0] on icon "button" at bounding box center [0, 0] width 0 height 0
click at [0, 0] on div "Delete" at bounding box center [0, 0] width 0 height 0
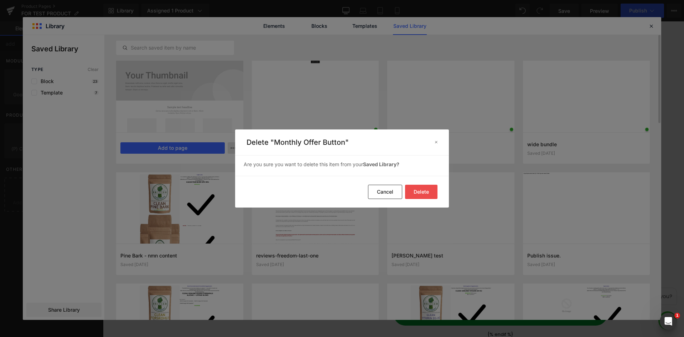
click at [426, 327] on button "Delete" at bounding box center [290, 336] width 417 height 18
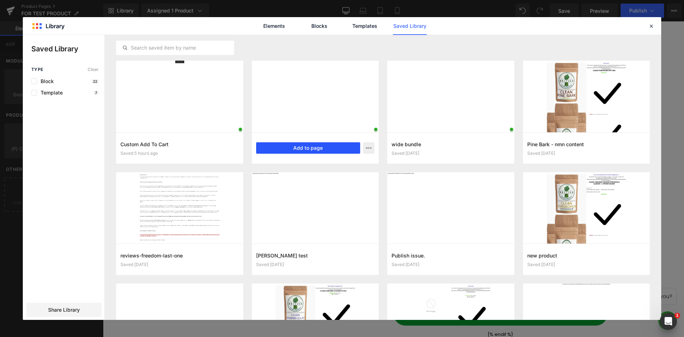
drag, startPoint x: 108, startPoint y: 142, endPoint x: 305, endPoint y: 144, distance: 197.7
click at [263, 145] on div "Custom Add To Cart Saved 5 hours ago Add to page fbt Saved 2 days ago Add to pa…" at bounding box center [383, 177] width 556 height 285
drag, startPoint x: 652, startPoint y: 28, endPoint x: 524, endPoint y: 53, distance: 130.7
click at [652, 28] on icon at bounding box center [651, 26] width 6 height 6
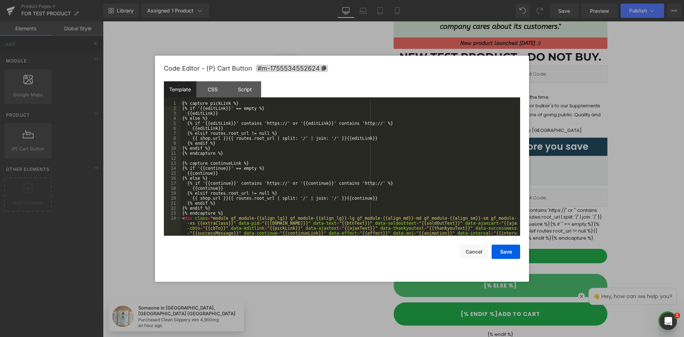
click at [498, 0] on div "(P) Cart Button You are previewing how the will restyle your page. You can not …" at bounding box center [342, 0] width 684 height 0
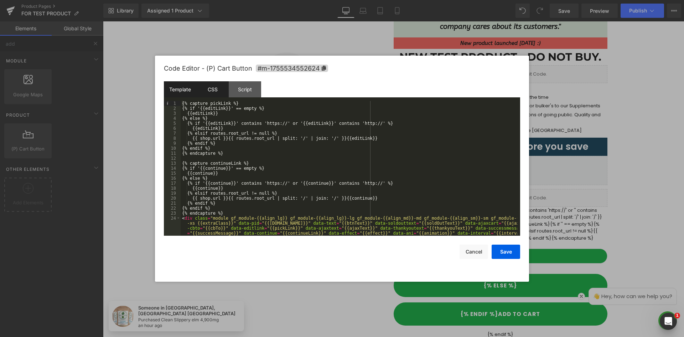
click at [215, 86] on div "CSS" at bounding box center [212, 89] width 32 height 16
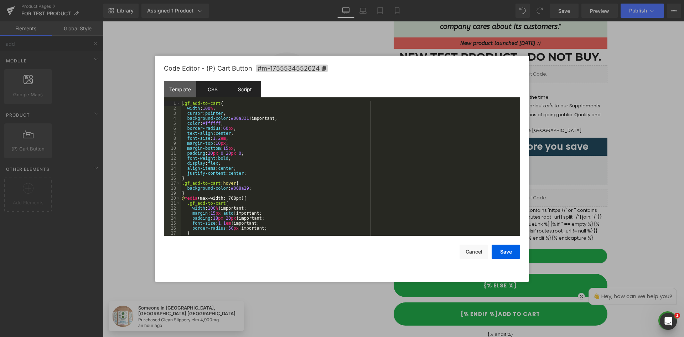
click at [245, 88] on div "Script" at bounding box center [245, 89] width 32 height 16
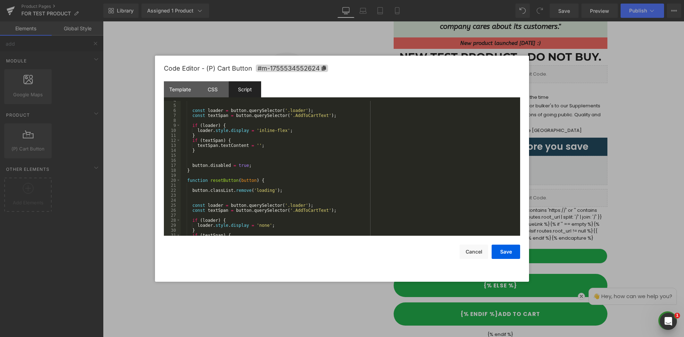
scroll to position [0, 0]
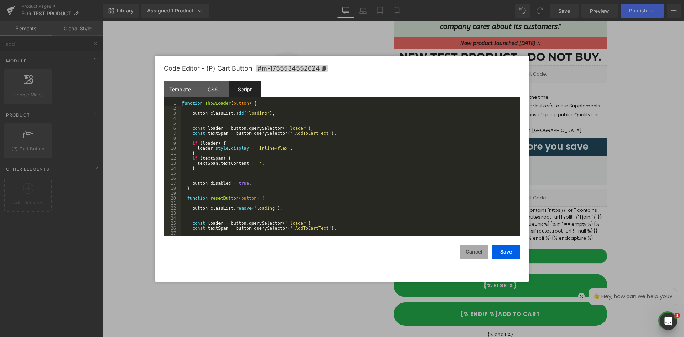
click at [470, 248] on button "Cancel" at bounding box center [473, 251] width 28 height 14
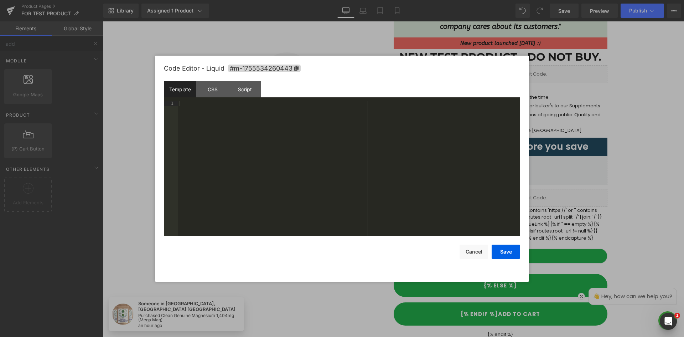
drag, startPoint x: 402, startPoint y: 172, endPoint x: 397, endPoint y: 88, distance: 83.8
click at [397, 88] on div "Template CSS Script Data" at bounding box center [342, 91] width 356 height 20
click at [215, 91] on div "CSS" at bounding box center [212, 89] width 32 height 16
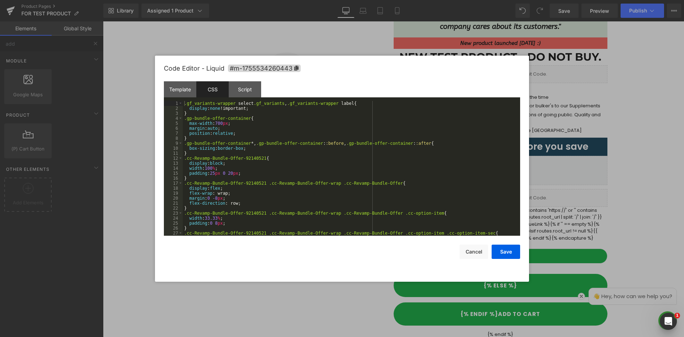
click at [262, 119] on div ".gf_variants-wrapper select .gf_variants , .gf_variants-wrapper label { display…" at bounding box center [350, 173] width 334 height 145
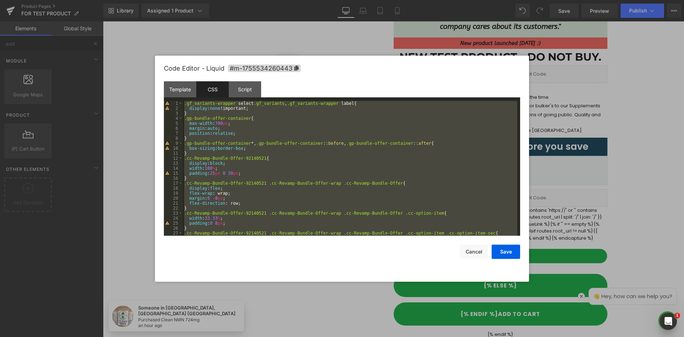
click at [296, 89] on div "Template CSS Script Data" at bounding box center [342, 91] width 356 height 20
click at [467, 246] on button "Cancel" at bounding box center [473, 251] width 28 height 14
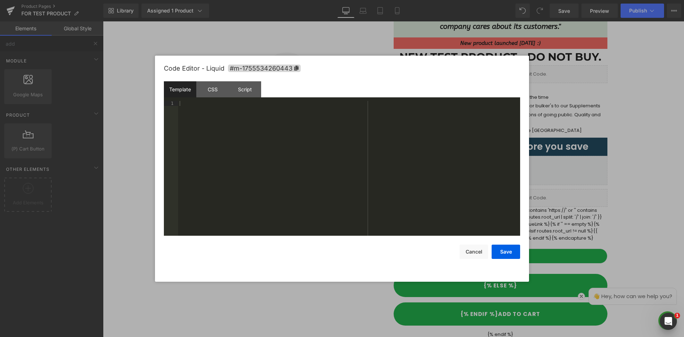
drag, startPoint x: 405, startPoint y: 174, endPoint x: 303, endPoint y: 83, distance: 136.4
click at [301, 80] on div "Code Editor - Liquid #m-1755534260443" at bounding box center [342, 69] width 356 height 26
click at [472, 250] on button "Cancel" at bounding box center [474, 251] width 28 height 14
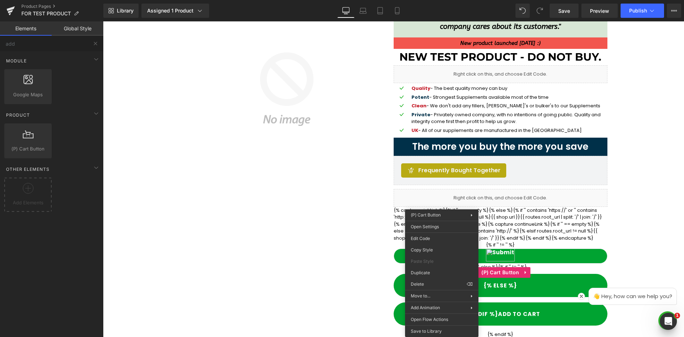
click at [103, 21] on div at bounding box center [103, 21] width 0 height 0
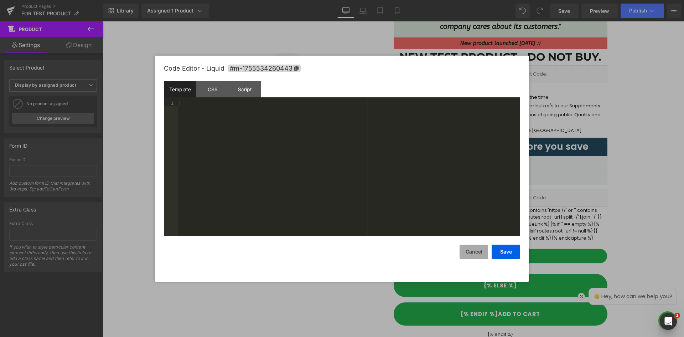
drag, startPoint x: 408, startPoint y: 175, endPoint x: 478, endPoint y: 251, distance: 103.1
click at [478, 251] on button "Cancel" at bounding box center [473, 251] width 28 height 14
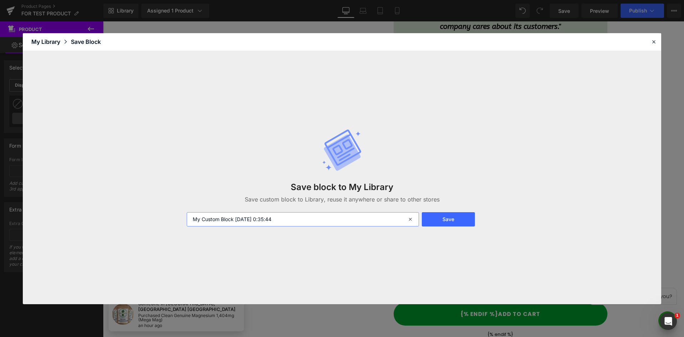
click at [299, 219] on input "My Custom Block 2025-08-19 0:35:44" at bounding box center [303, 219] width 232 height 14
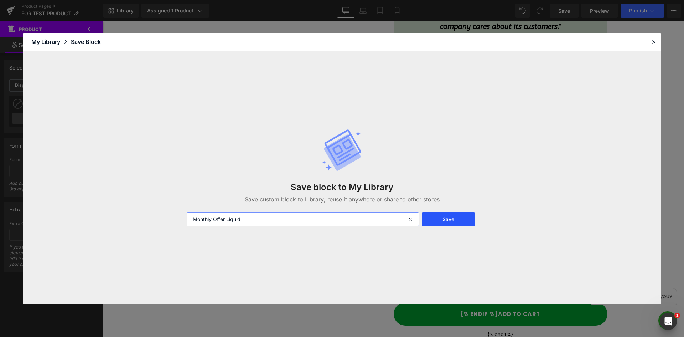
type input "Monthly Offer Liquid"
click at [431, 218] on button "Save" at bounding box center [448, 219] width 53 height 14
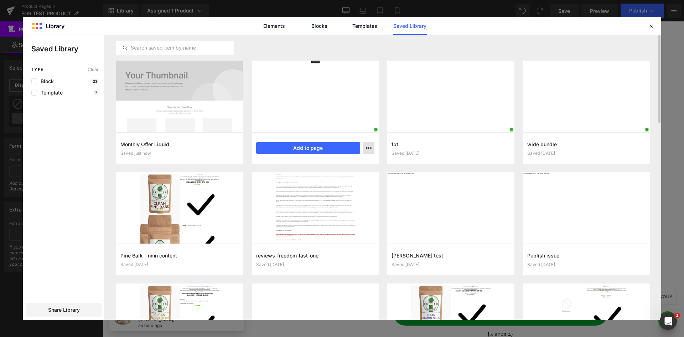
click at [0, 0] on icon "button" at bounding box center [0, 0] width 0 height 0
click at [356, 171] on div "Rename" at bounding box center [333, 178] width 81 height 15
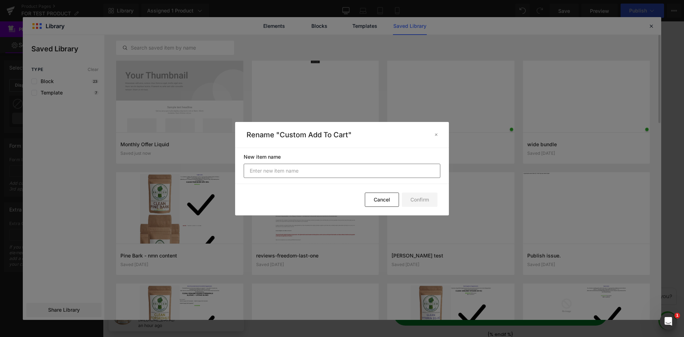
click at [304, 172] on input "text" at bounding box center [342, 170] width 197 height 14
type input "Monthly Offer Add To Cart"
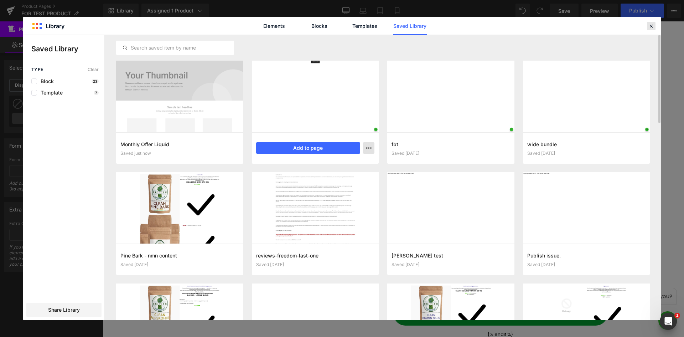
click at [652, 27] on icon at bounding box center [651, 26] width 6 height 6
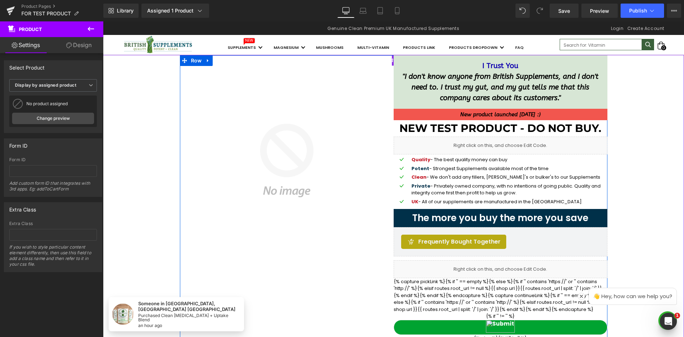
scroll to position [107, 0]
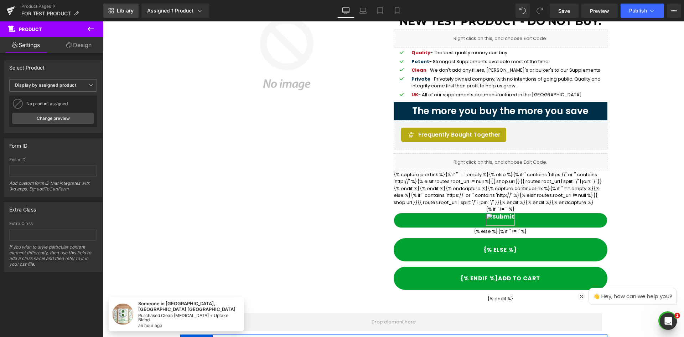
click at [107, 9] on link "Library" at bounding box center [120, 11] width 35 height 14
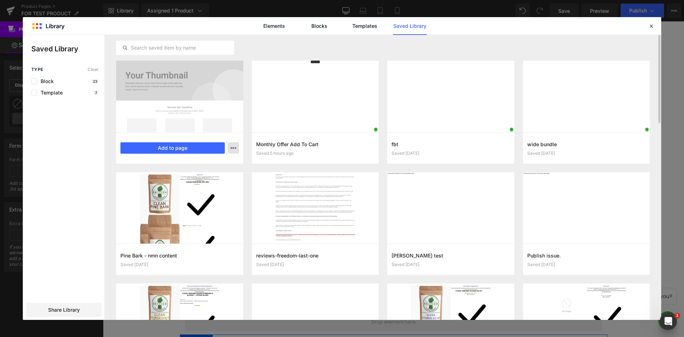
click at [235, 149] on icon "button" at bounding box center [233, 148] width 6 height 6
click at [185, 171] on div "Rename" at bounding box center [198, 178] width 81 height 15
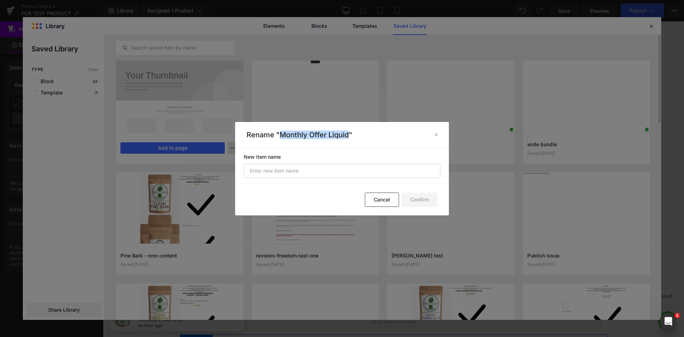
copy p "Monthly Offer Liquid"
drag, startPoint x: 348, startPoint y: 135, endPoint x: 280, endPoint y: 136, distance: 67.3
click at [280, 136] on p "Rename "Monthly Offer Liquid"" at bounding box center [337, 134] width 182 height 9
click at [382, 200] on button "Cancel" at bounding box center [382, 199] width 34 height 14
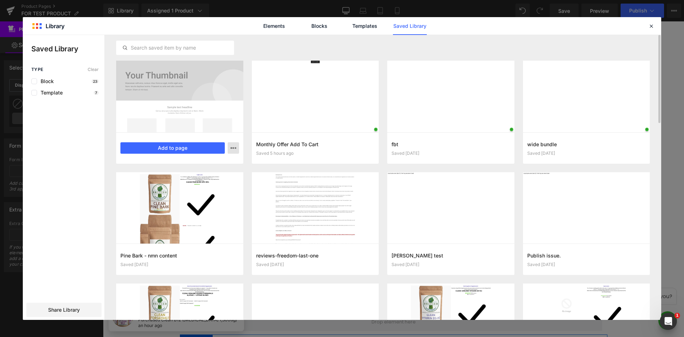
click at [237, 147] on button "button" at bounding box center [233, 147] width 11 height 11
click at [176, 165] on p "Rename" at bounding box center [181, 163] width 19 height 6
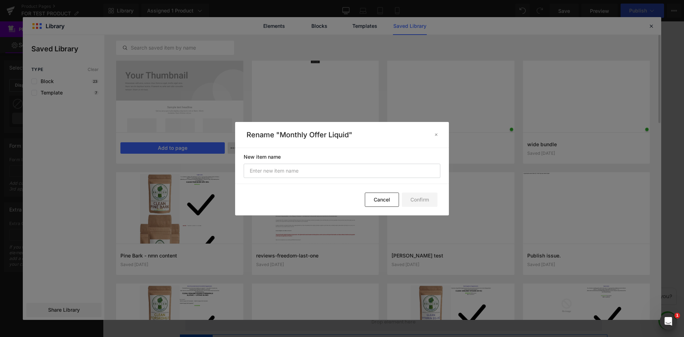
click at [381, 204] on button "Cancel" at bounding box center [382, 199] width 34 height 14
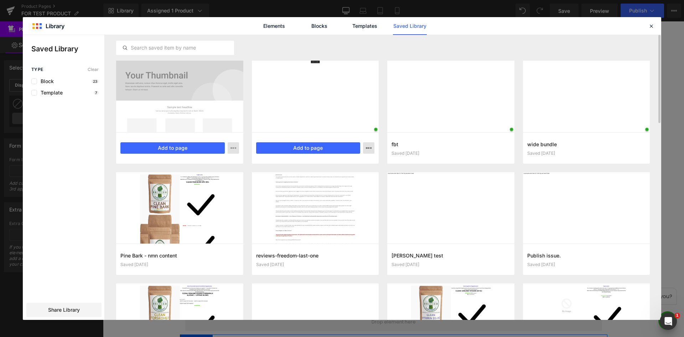
click at [0, 0] on icon "button" at bounding box center [0, 0] width 0 height 0
click at [333, 171] on div "Rename" at bounding box center [333, 178] width 81 height 15
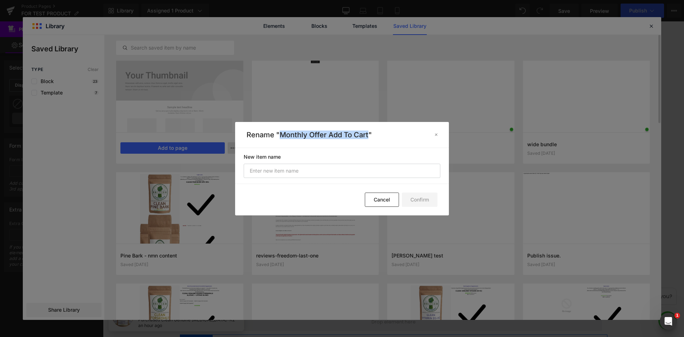
drag, startPoint x: 280, startPoint y: 135, endPoint x: 370, endPoint y: 135, distance: 90.5
click at [370, 135] on p "Rename "Monthly Offer Add To Cart"" at bounding box center [337, 134] width 182 height 9
copy p "Monthly Offer Add To Cart"
click at [376, 202] on button "Cancel" at bounding box center [382, 199] width 34 height 14
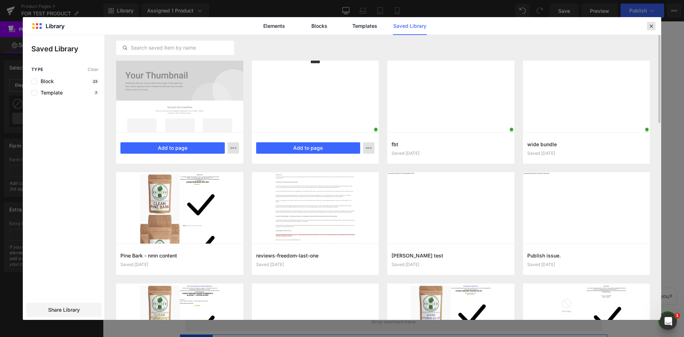
click at [654, 26] on icon at bounding box center [651, 26] width 6 height 6
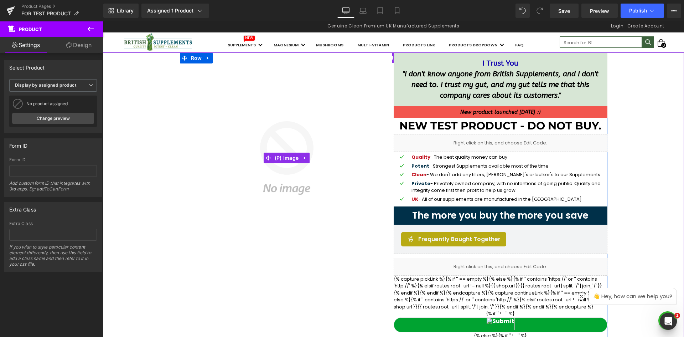
scroll to position [0, 0]
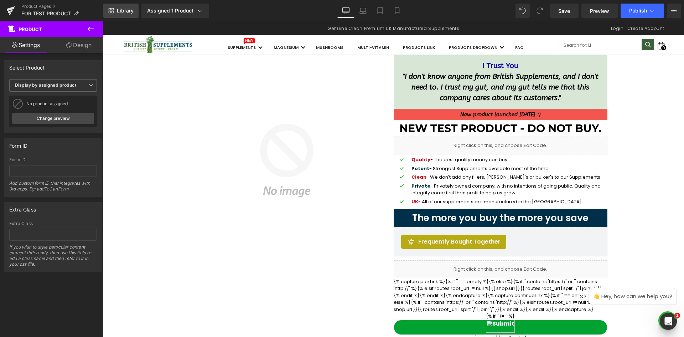
click at [120, 12] on span "Library" at bounding box center [125, 10] width 17 height 6
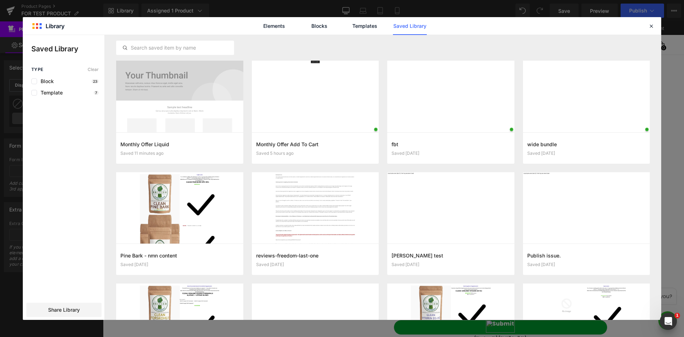
click at [644, 27] on div "Elements Blocks Templates Saved Library" at bounding box center [342, 25] width 638 height 17
drag, startPoint x: 655, startPoint y: 25, endPoint x: 525, endPoint y: 7, distance: 131.6
click at [655, 25] on div at bounding box center [651, 26] width 9 height 9
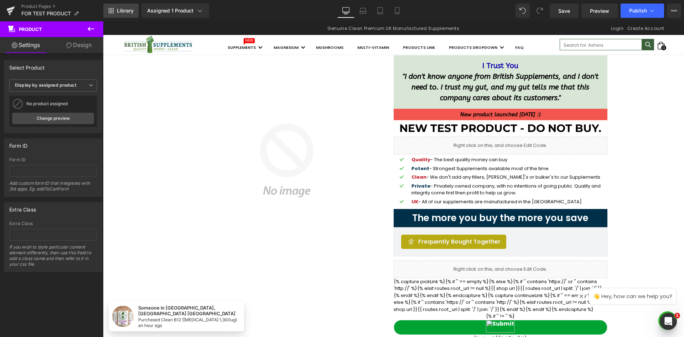
click at [122, 9] on span "Library" at bounding box center [125, 10] width 17 height 6
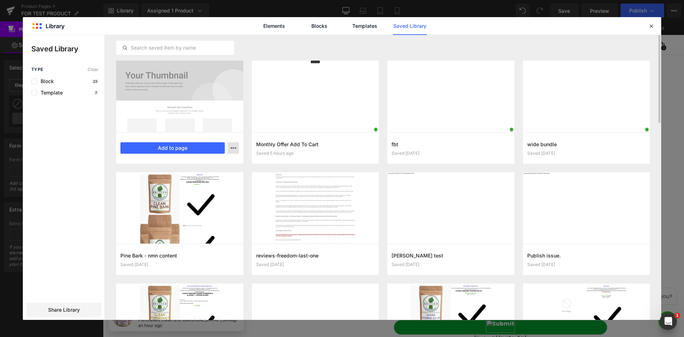
click at [232, 148] on icon "button" at bounding box center [233, 148] width 6 height 6
click at [193, 171] on div "Rename" at bounding box center [198, 178] width 81 height 15
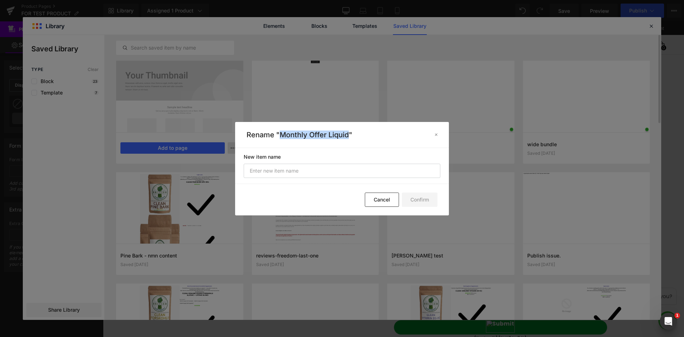
drag, startPoint x: 279, startPoint y: 135, endPoint x: 350, endPoint y: 138, distance: 71.3
click at [350, 138] on p "Rename "Monthly Offer Liquid"" at bounding box center [337, 134] width 182 height 9
copy p "Monthly Offer Liquid"
click at [310, 139] on p "Rename "Monthly Offer Liquid"" at bounding box center [337, 134] width 182 height 9
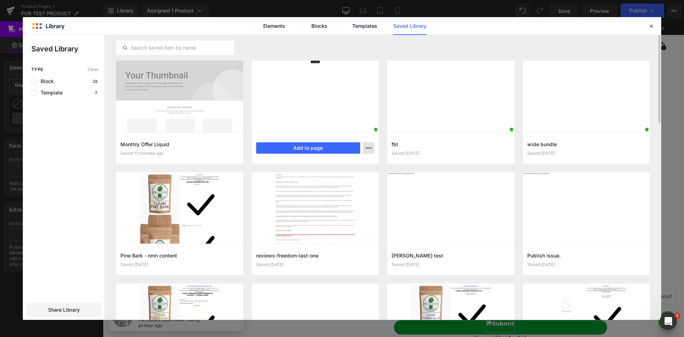
click at [365, 151] on button "button" at bounding box center [368, 147] width 11 height 11
click at [345, 171] on div "Rename" at bounding box center [333, 178] width 81 height 15
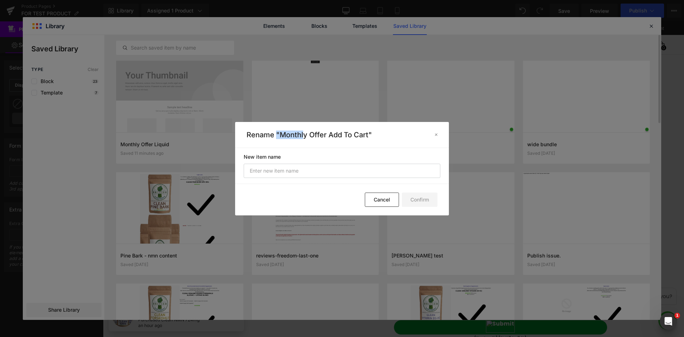
click at [303, 137] on p "Rename "Monthly Offer Add To Cart"" at bounding box center [337, 134] width 182 height 9
drag, startPoint x: 307, startPoint y: 133, endPoint x: 342, endPoint y: 132, distance: 34.2
click at [308, 133] on p "Rename "Monthly Offer Add To Cart"" at bounding box center [337, 134] width 182 height 9
copy p "Monthly Offer Add To Cart"
drag, startPoint x: 369, startPoint y: 136, endPoint x: 281, endPoint y: 136, distance: 88.0
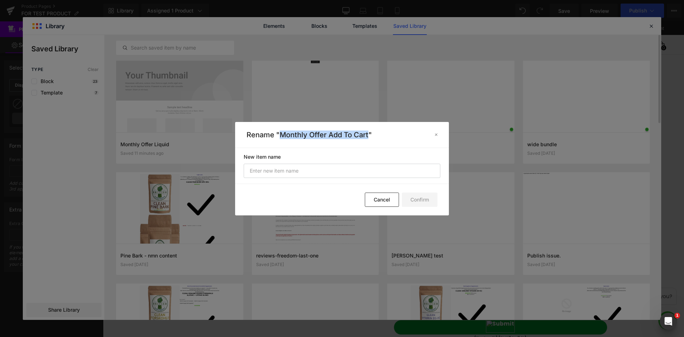
click at [281, 136] on p "Rename "Monthly Offer Add To Cart"" at bounding box center [337, 134] width 182 height 9
click at [435, 133] on icon at bounding box center [435, 134] width 5 height 5
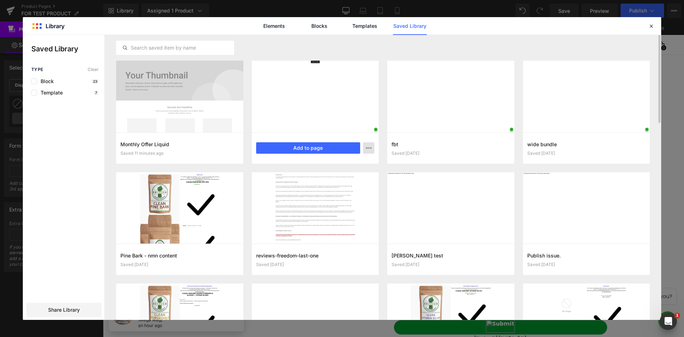
click at [656, 27] on div "Elements Blocks Templates Saved Library" at bounding box center [342, 25] width 638 height 17
click at [650, 26] on icon at bounding box center [651, 26] width 6 height 6
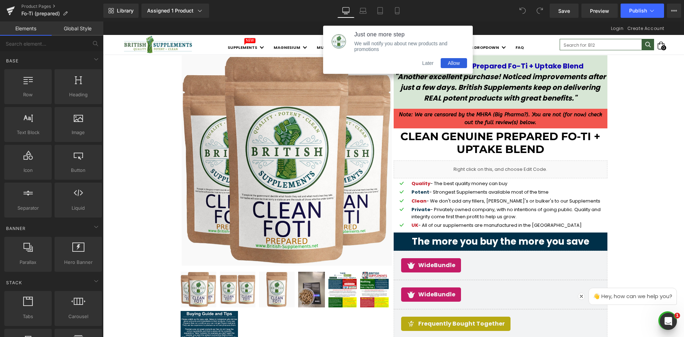
click at [428, 66] on button "Later" at bounding box center [428, 63] width 26 height 10
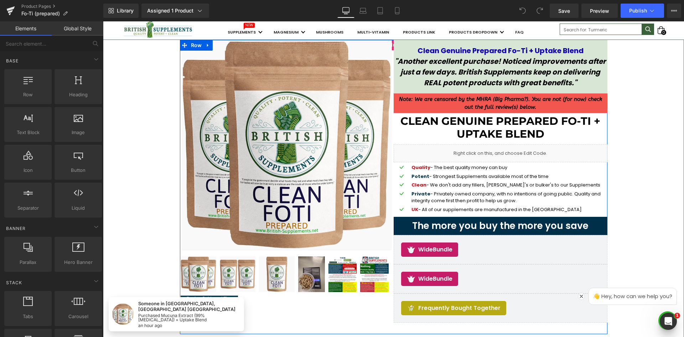
scroll to position [36, 0]
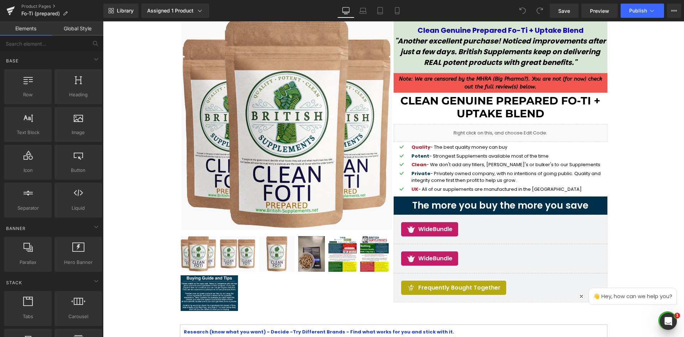
drag, startPoint x: 640, startPoint y: 182, endPoint x: 278, endPoint y: 204, distance: 362.5
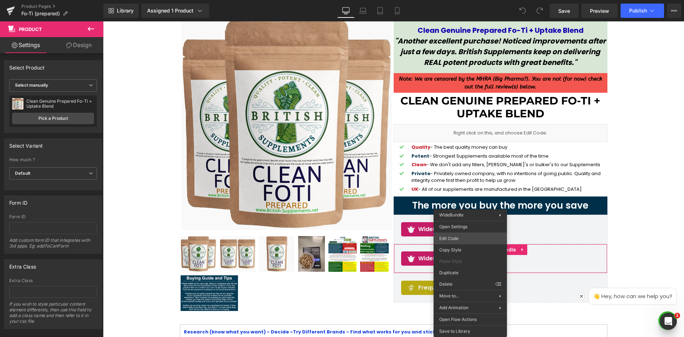
click at [463, 0] on div "You are previewing how the will restyle your page. You can not edit Elements in…" at bounding box center [342, 0] width 684 height 0
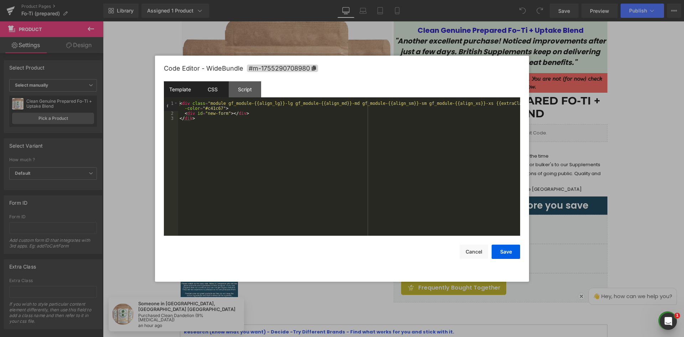
click at [215, 94] on div "CSS" at bounding box center [212, 89] width 32 height 16
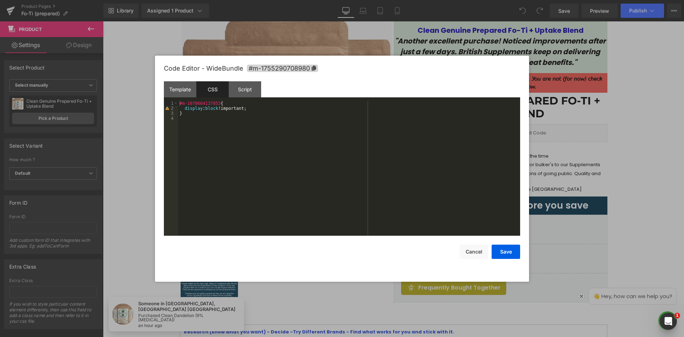
click at [210, 108] on div "#m-1670664137053 { display : block !important; }" at bounding box center [349, 173] width 342 height 145
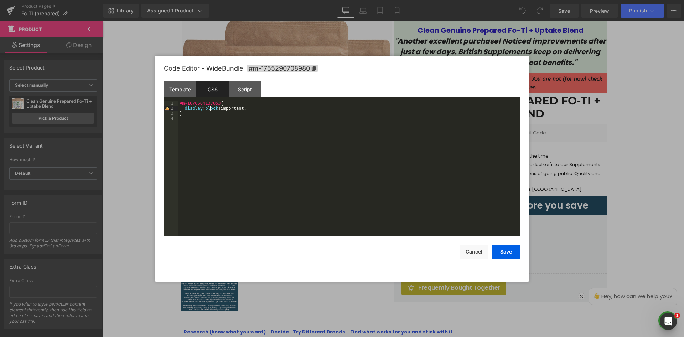
click at [210, 108] on div "#m-1670664137053 { display : block !important; }" at bounding box center [349, 173] width 342 height 145
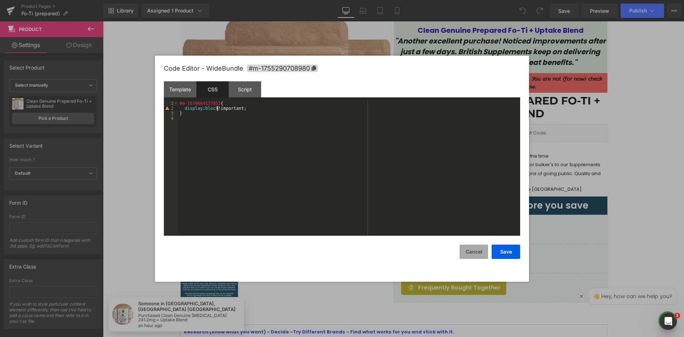
click at [479, 248] on button "Cancel" at bounding box center [473, 251] width 28 height 14
